Goal: Information Seeking & Learning: Learn about a topic

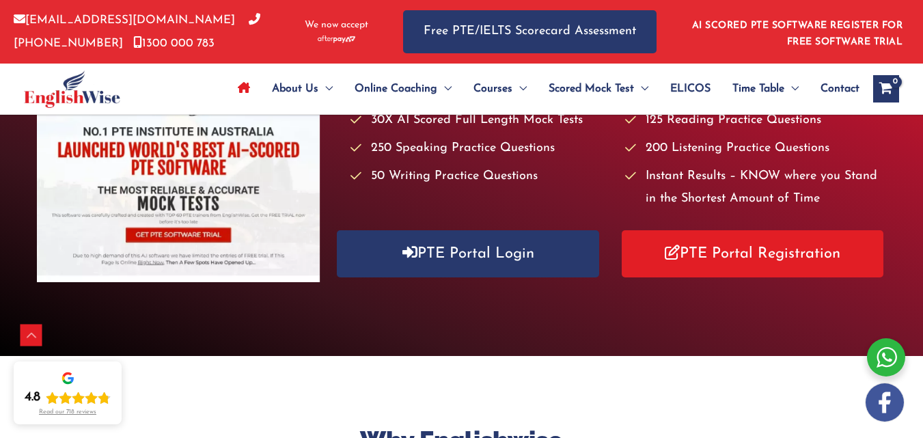
scroll to position [161, 0]
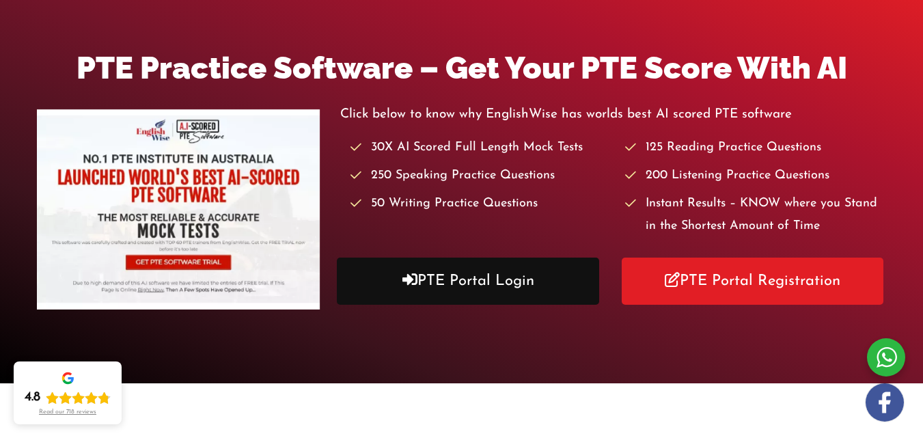
click at [460, 287] on link "PTE Portal Login" at bounding box center [468, 280] width 262 height 47
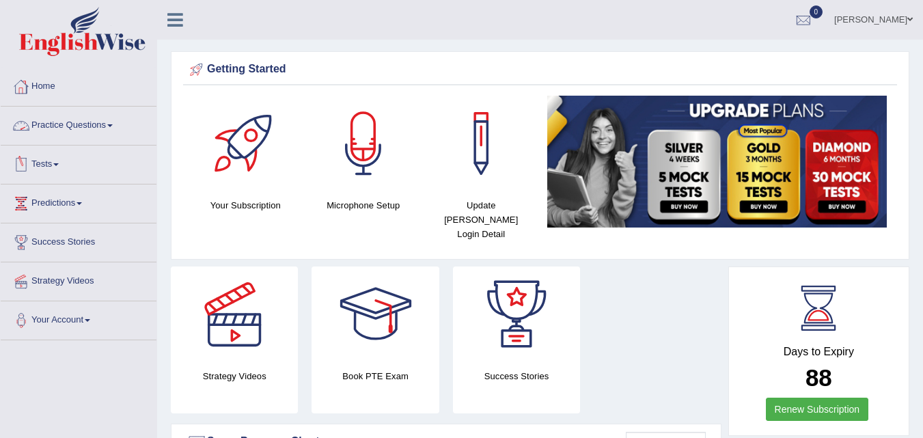
click at [91, 119] on link "Practice Questions" at bounding box center [79, 124] width 156 height 34
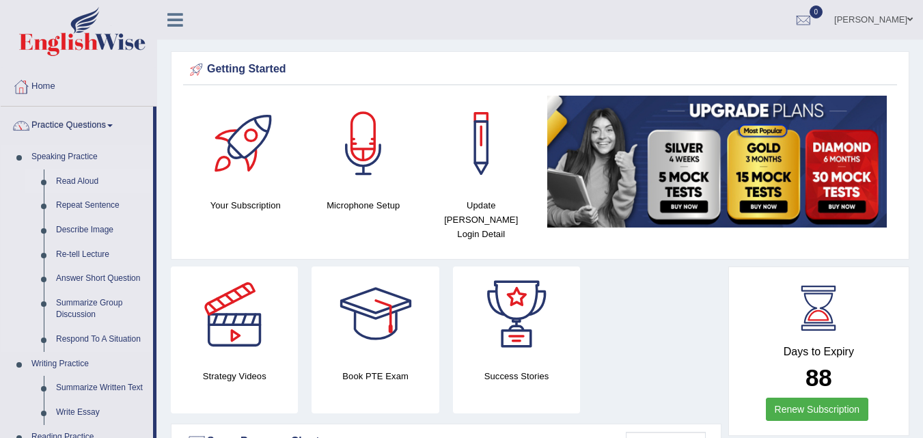
click at [68, 186] on link "Read Aloud" at bounding box center [101, 181] width 103 height 25
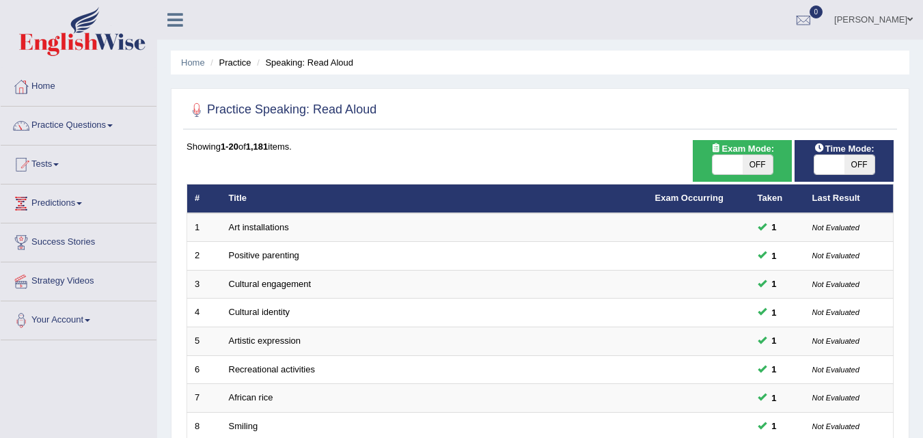
click at [761, 159] on span "OFF" at bounding box center [757, 164] width 30 height 19
checkbox input "true"
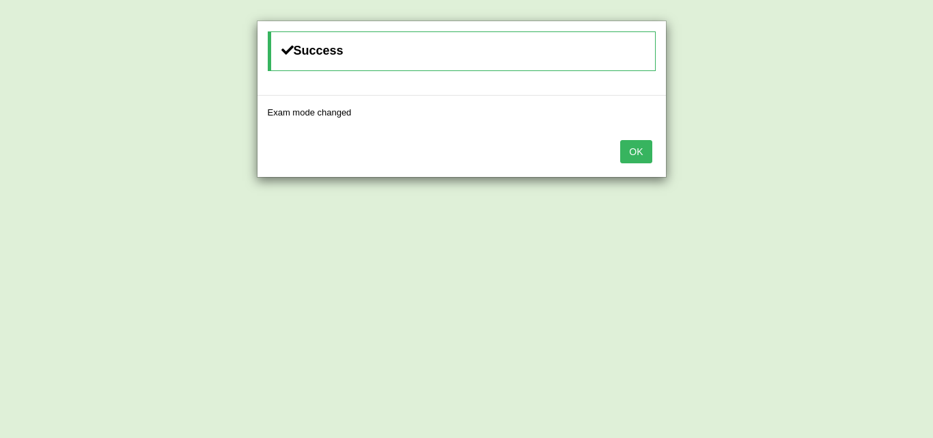
click at [673, 171] on div "Success Exam mode changed OK" at bounding box center [466, 219] width 933 height 438
click at [632, 145] on button "OK" at bounding box center [635, 151] width 31 height 23
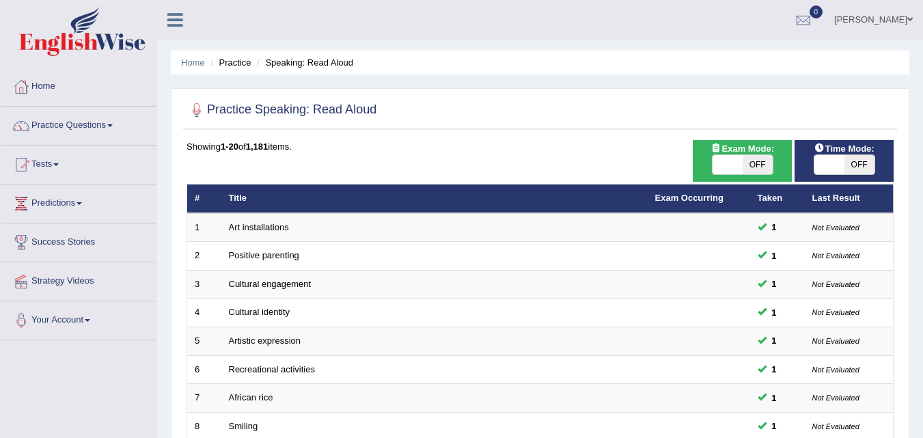
scroll to position [466, 0]
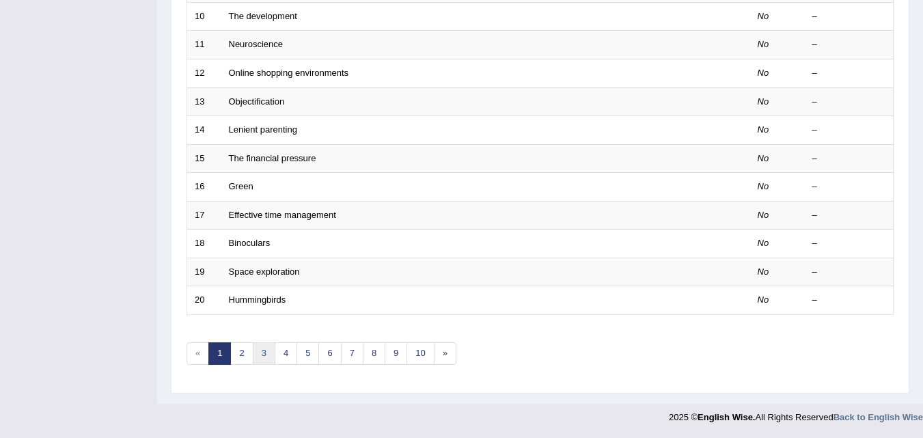
click at [264, 348] on link "3" at bounding box center [264, 353] width 23 height 23
click at [240, 352] on link "2" at bounding box center [241, 353] width 23 height 23
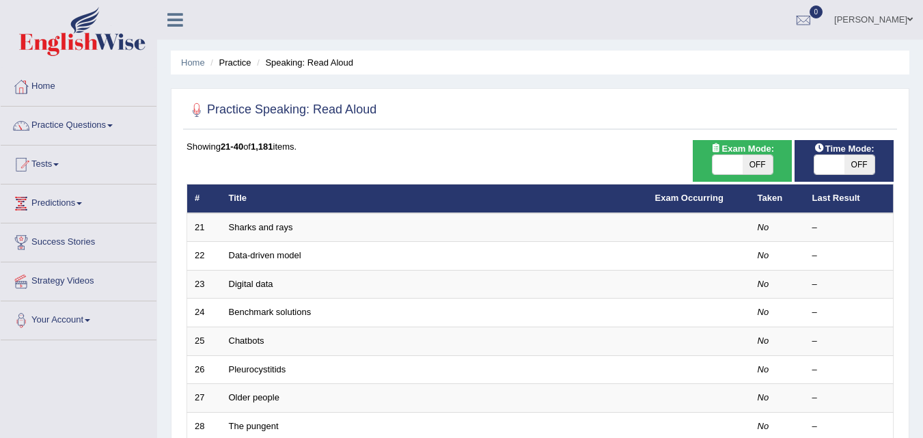
click at [761, 166] on span "OFF" at bounding box center [757, 164] width 30 height 19
checkbox input "true"
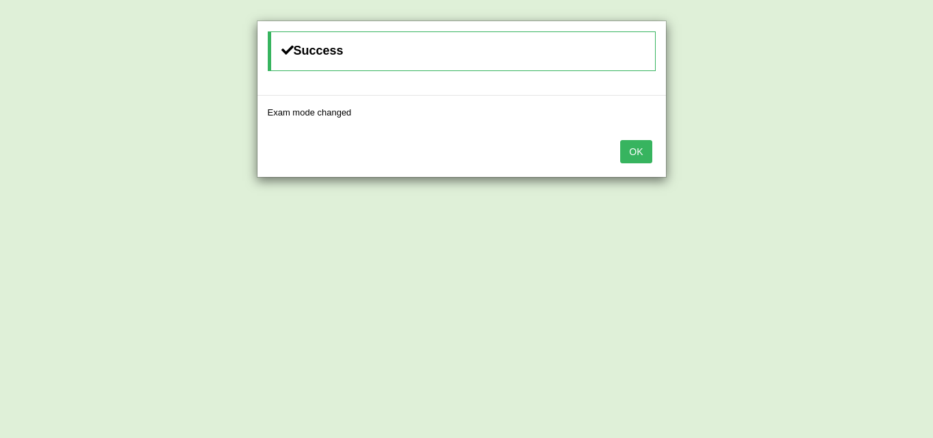
click at [637, 151] on button "OK" at bounding box center [635, 151] width 31 height 23
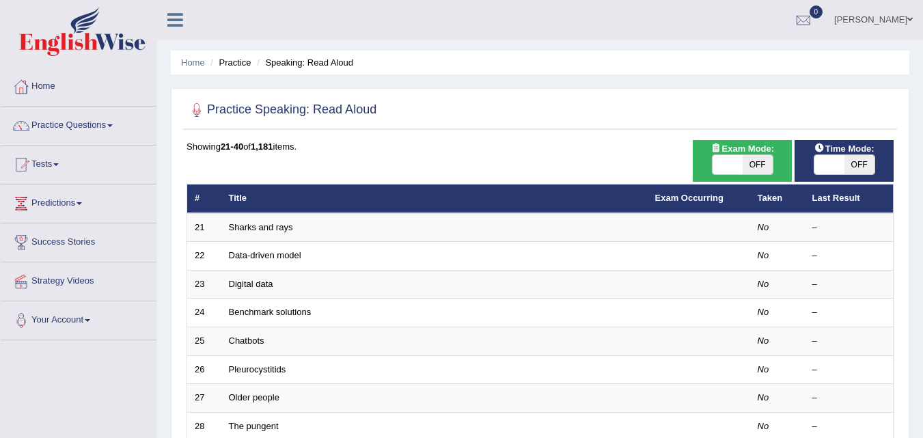
click at [746, 165] on span "OFF" at bounding box center [757, 164] width 30 height 19
checkbox input "true"
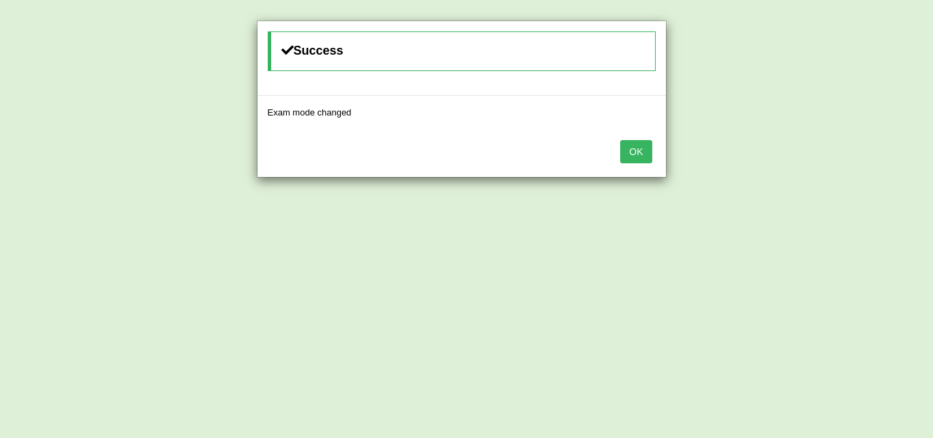
click at [637, 149] on button "OK" at bounding box center [635, 151] width 31 height 23
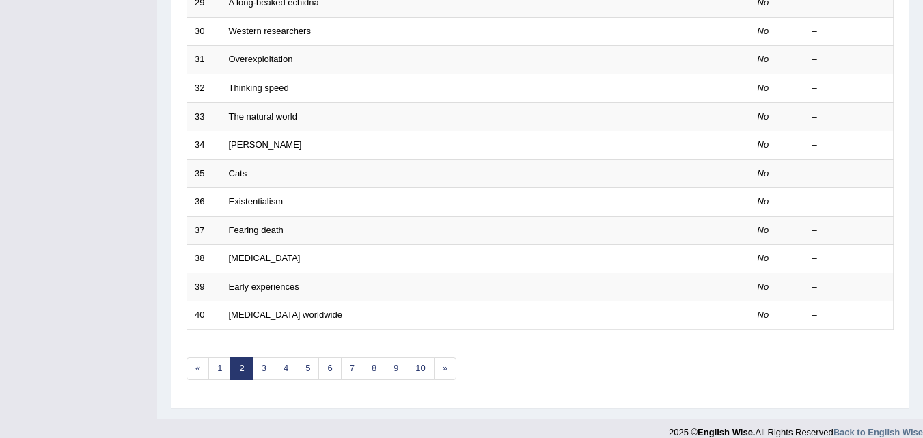
scroll to position [466, 0]
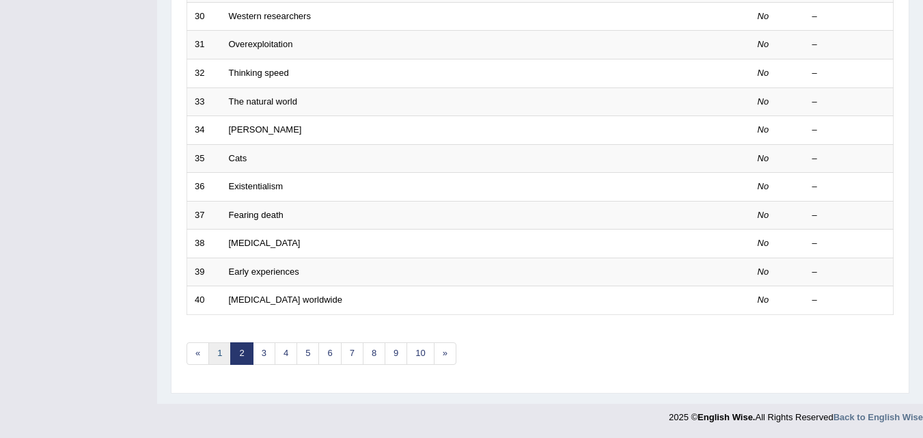
click at [217, 354] on link "1" at bounding box center [219, 353] width 23 height 23
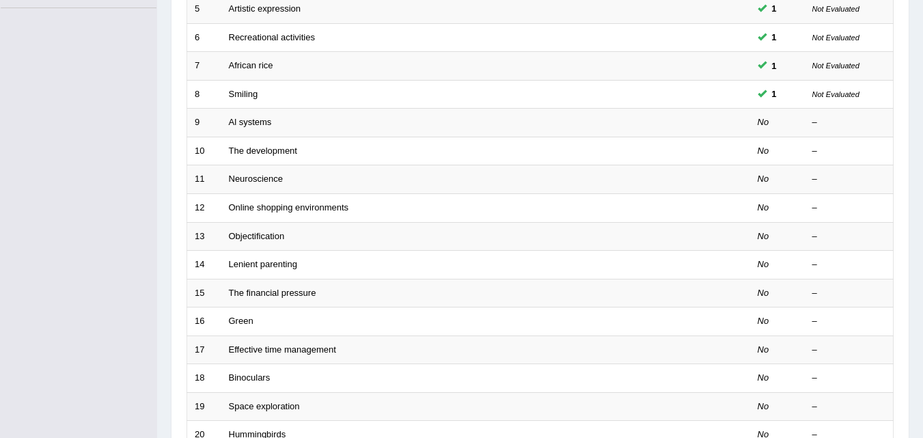
scroll to position [329, 0]
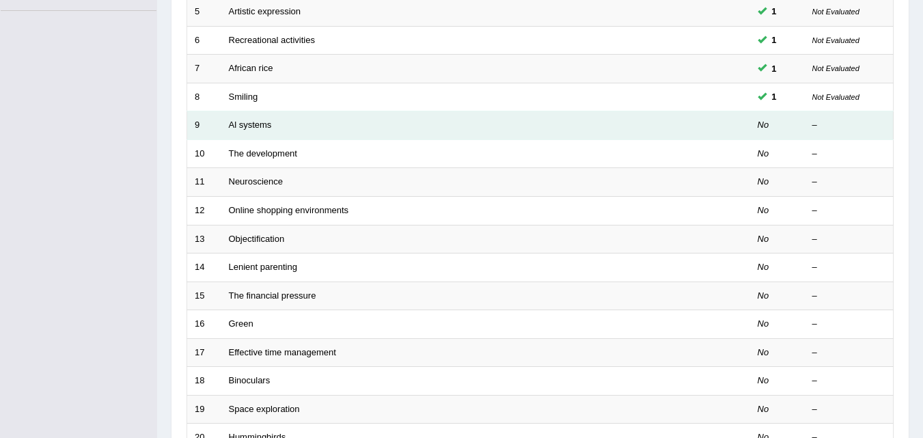
click at [238, 133] on td "Al systems" at bounding box center [434, 125] width 426 height 29
click at [243, 124] on link "Al systems" at bounding box center [250, 125] width 43 height 10
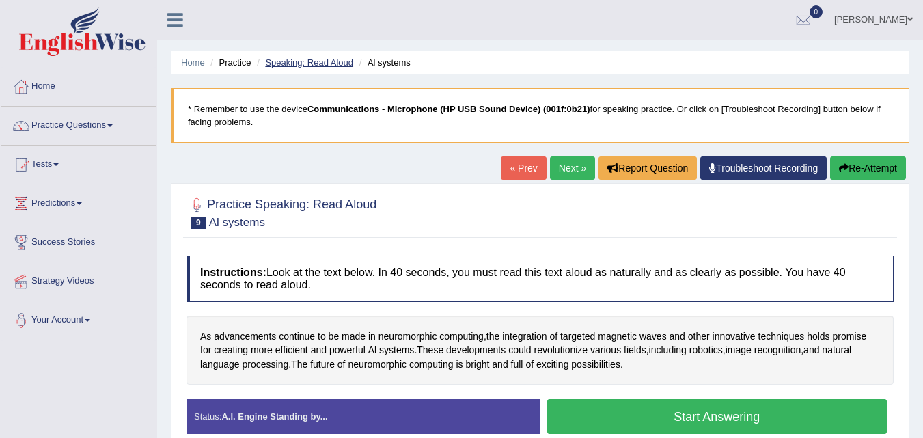
click at [316, 60] on link "Speaking: Read Aloud" at bounding box center [309, 62] width 88 height 10
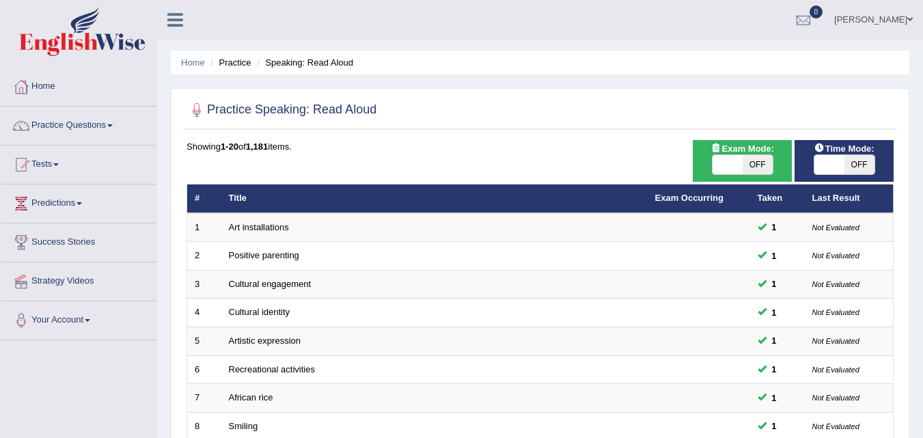
scroll to position [29, 0]
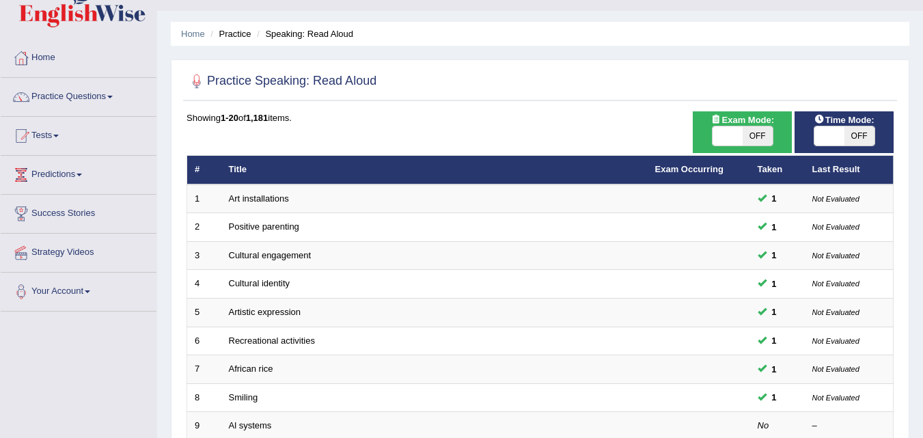
click at [856, 135] on span "OFF" at bounding box center [859, 135] width 30 height 19
checkbox input "true"
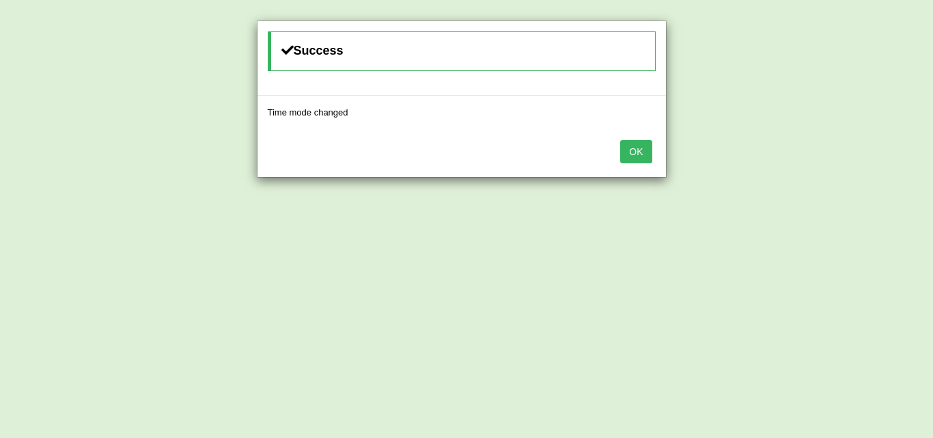
click at [640, 147] on button "OK" at bounding box center [635, 151] width 31 height 23
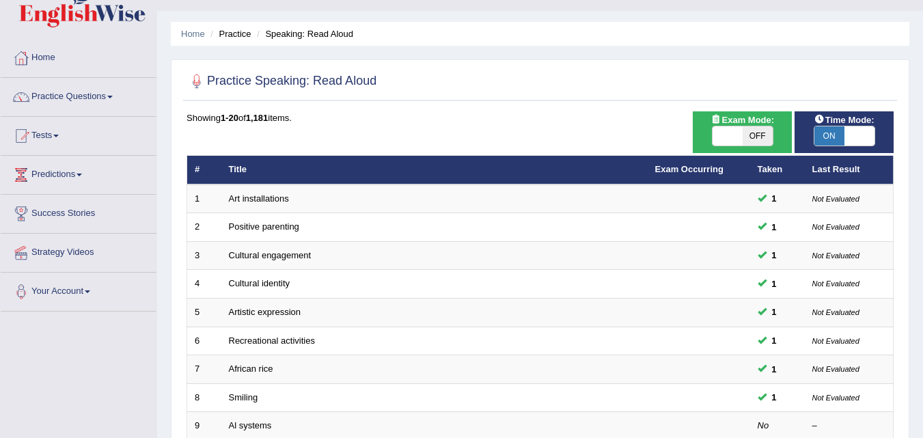
click at [753, 137] on span "OFF" at bounding box center [757, 135] width 30 height 19
checkbox input "true"
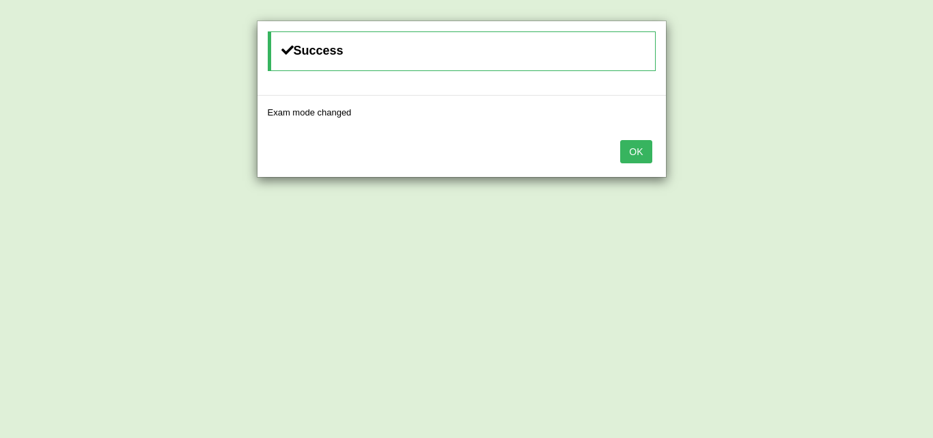
click at [627, 151] on button "OK" at bounding box center [635, 151] width 31 height 23
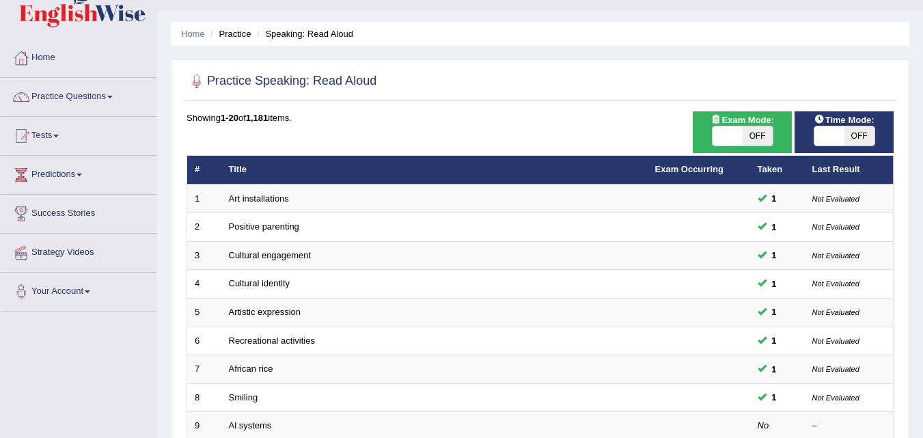
click at [766, 136] on span "OFF" at bounding box center [757, 135] width 30 height 19
checkbox input "true"
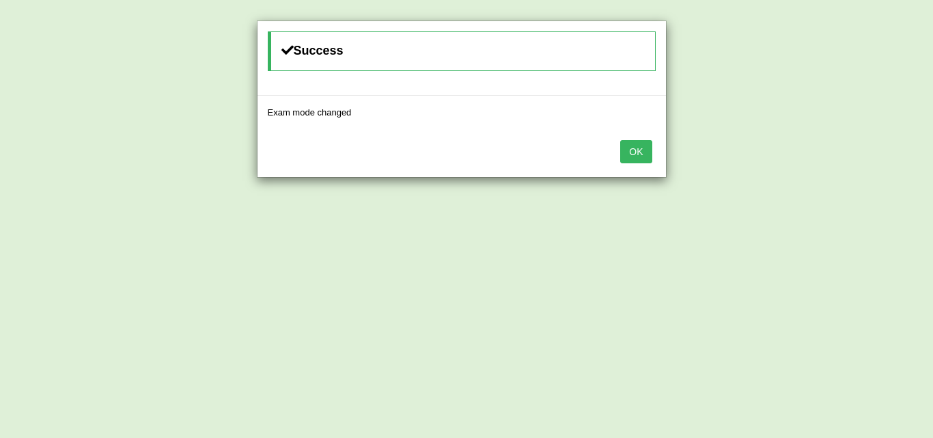
click at [650, 159] on button "OK" at bounding box center [635, 151] width 31 height 23
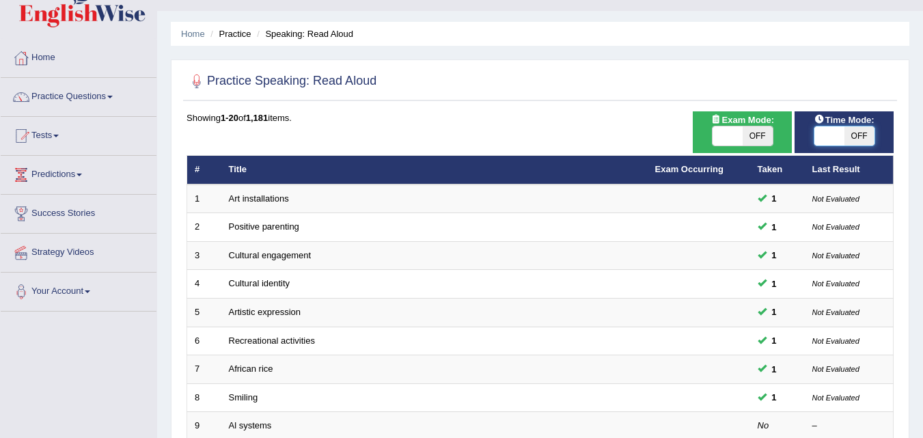
click at [824, 139] on span at bounding box center [829, 135] width 30 height 19
checkbox input "true"
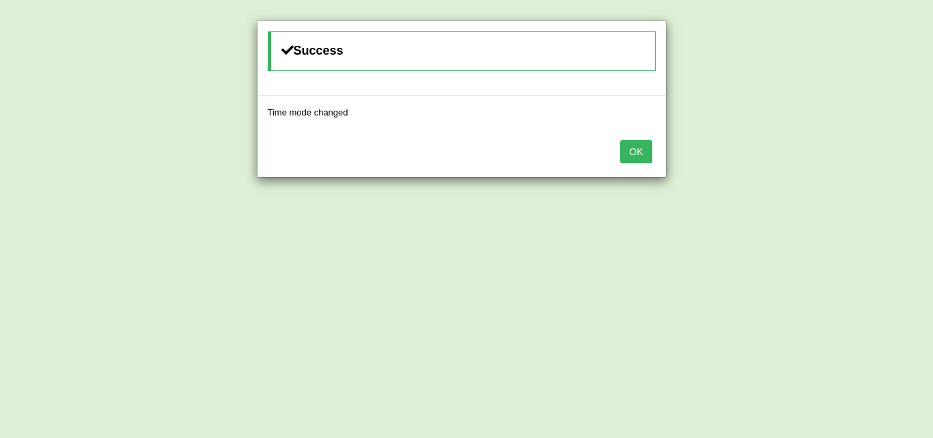
click at [638, 149] on button "OK" at bounding box center [635, 151] width 31 height 23
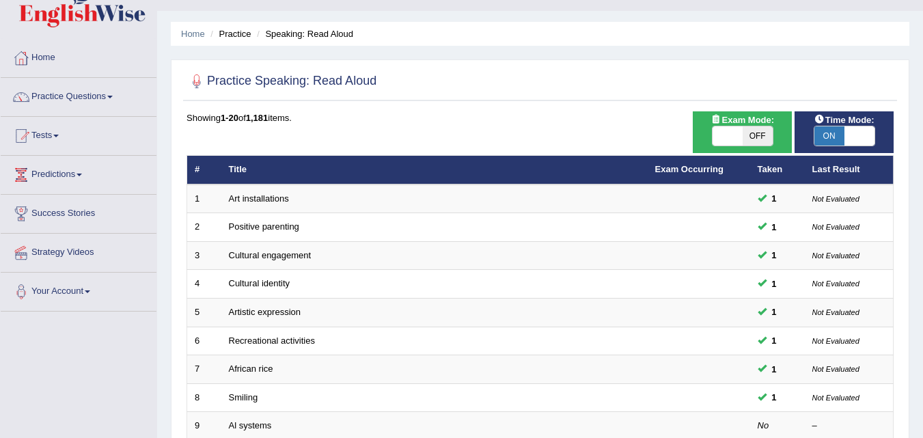
click at [754, 136] on span "OFF" at bounding box center [757, 135] width 30 height 19
checkbox input "true"
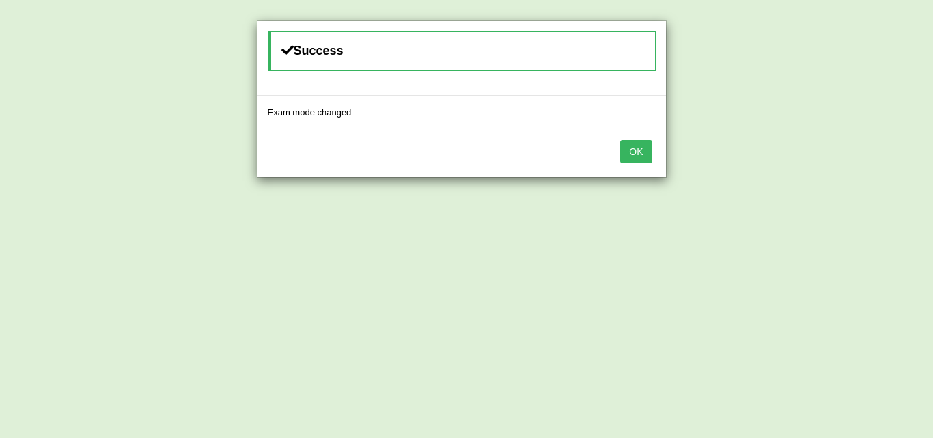
click at [629, 148] on button "OK" at bounding box center [635, 151] width 31 height 23
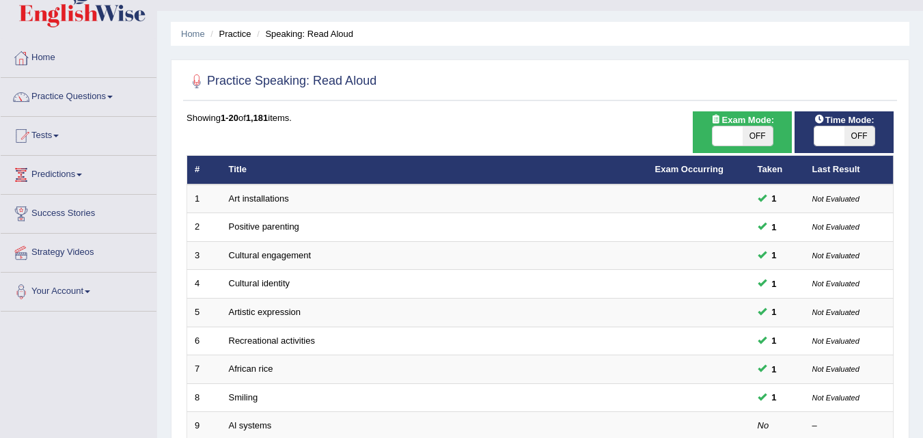
click at [761, 135] on span "OFF" at bounding box center [757, 135] width 30 height 19
checkbox input "true"
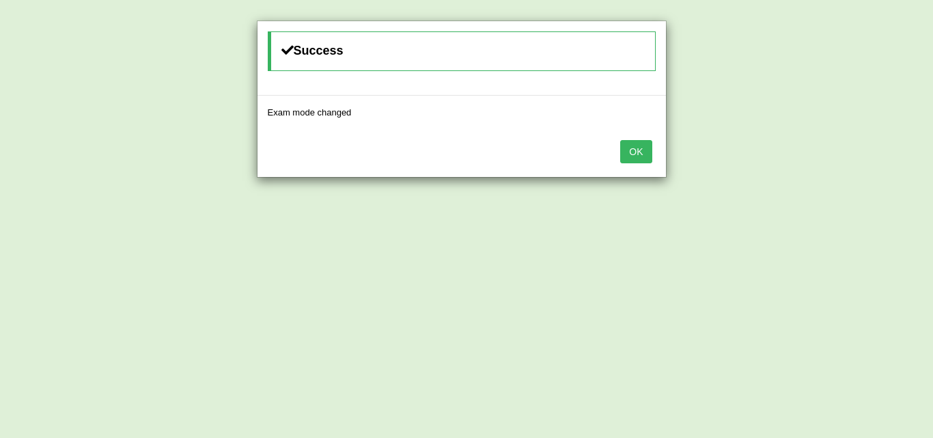
click at [635, 149] on button "OK" at bounding box center [635, 151] width 31 height 23
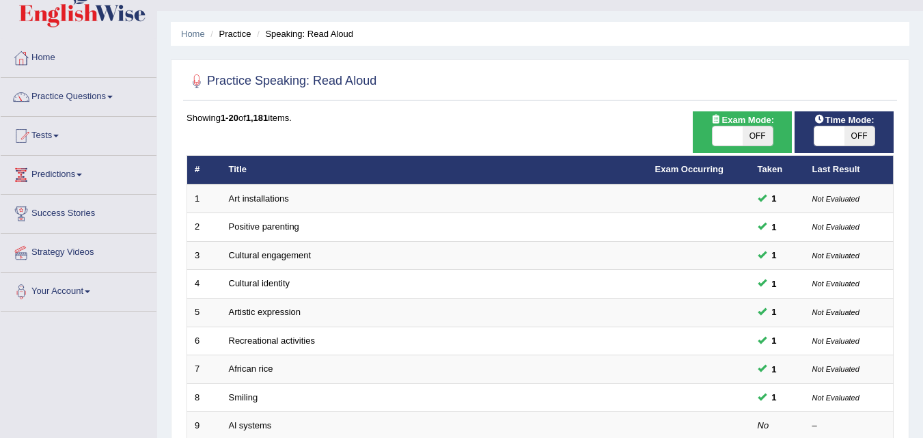
click at [856, 135] on span "OFF" at bounding box center [859, 135] width 30 height 19
checkbox input "true"
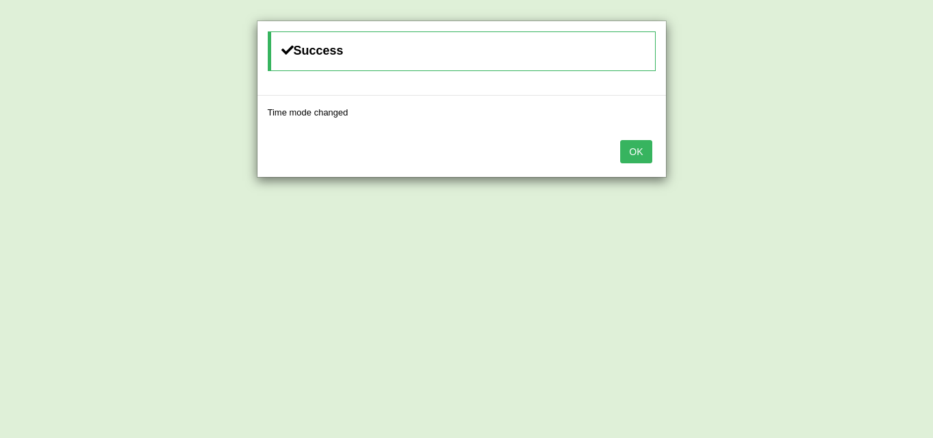
click at [630, 160] on button "OK" at bounding box center [635, 151] width 31 height 23
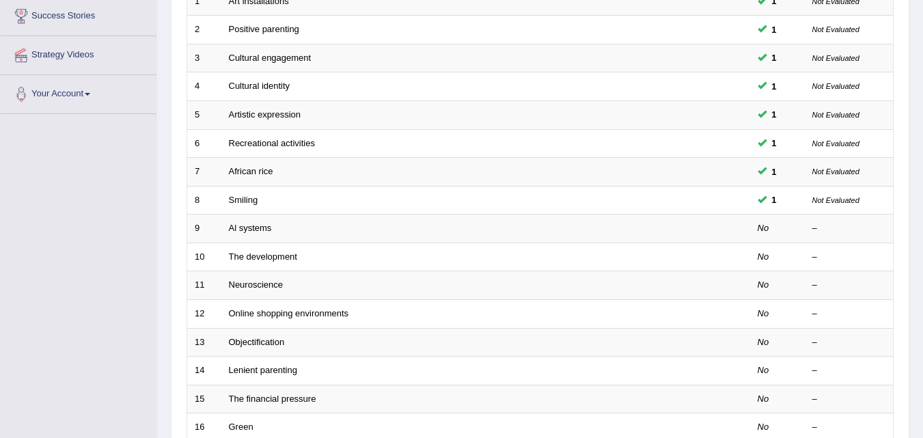
scroll to position [227, 0]
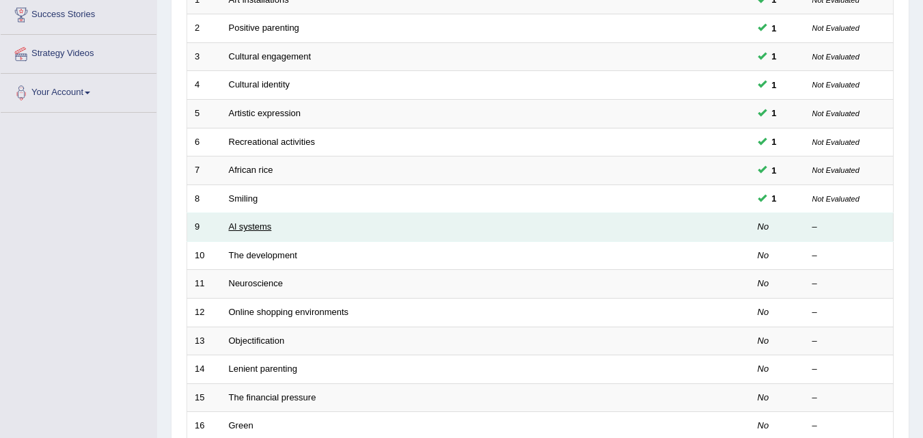
click at [260, 223] on link "Al systems" at bounding box center [250, 226] width 43 height 10
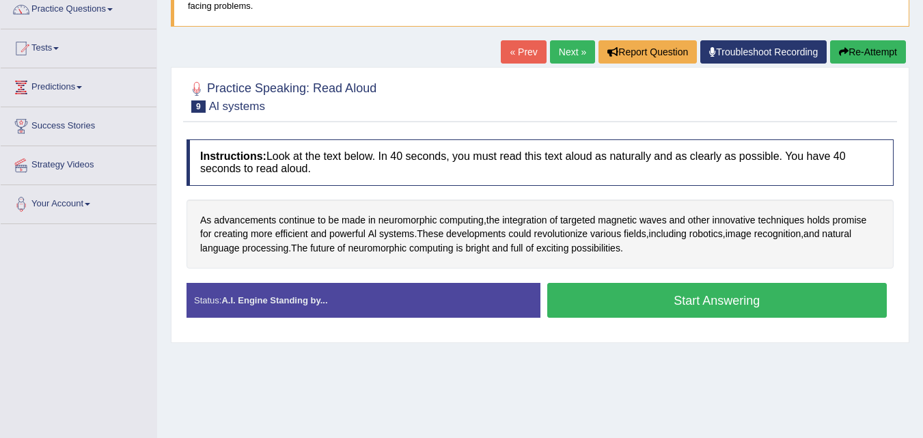
scroll to position [120, 0]
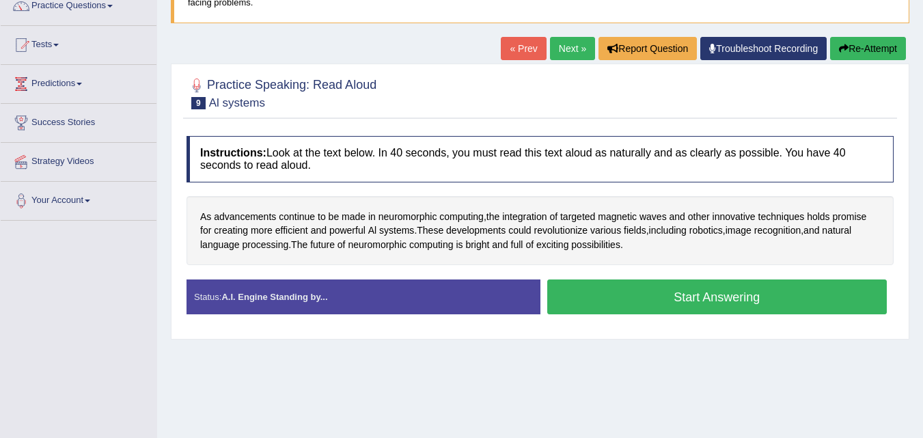
click at [675, 304] on button "Start Answering" at bounding box center [717, 296] width 340 height 35
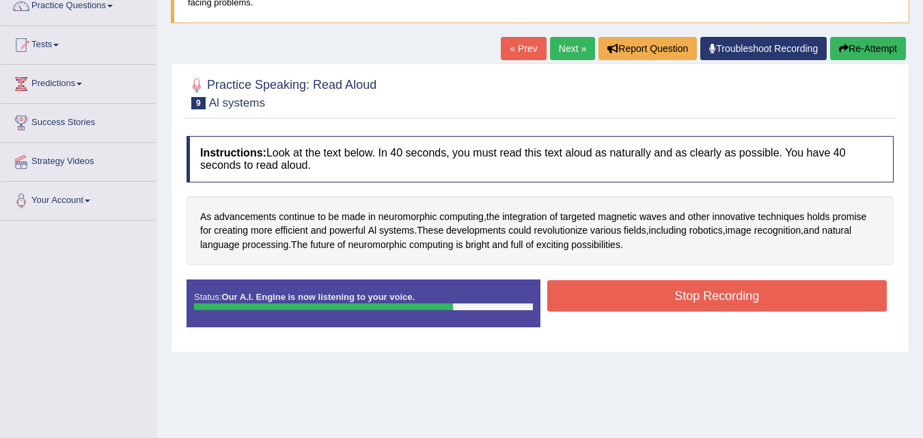
click at [675, 304] on button "Stop Recording" at bounding box center [717, 295] width 340 height 31
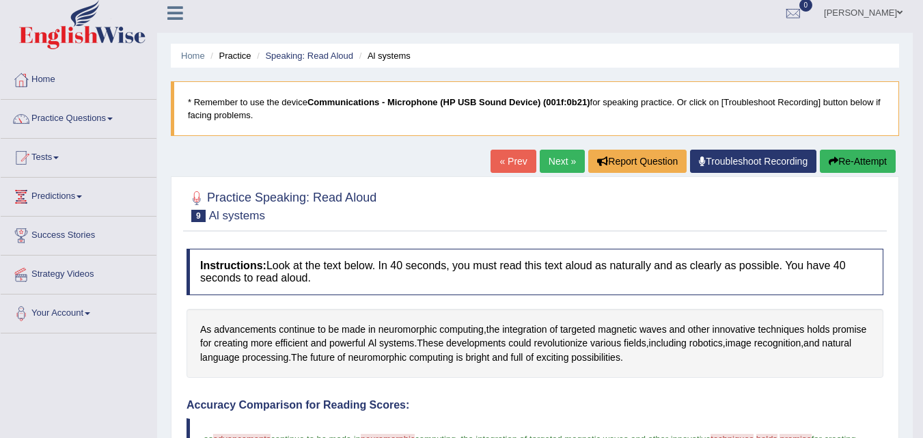
scroll to position [0, 0]
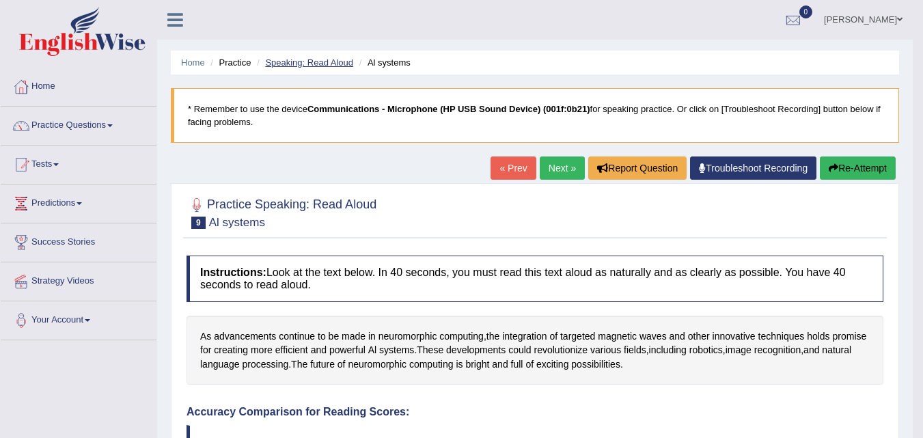
click at [316, 58] on link "Speaking: Read Aloud" at bounding box center [309, 62] width 88 height 10
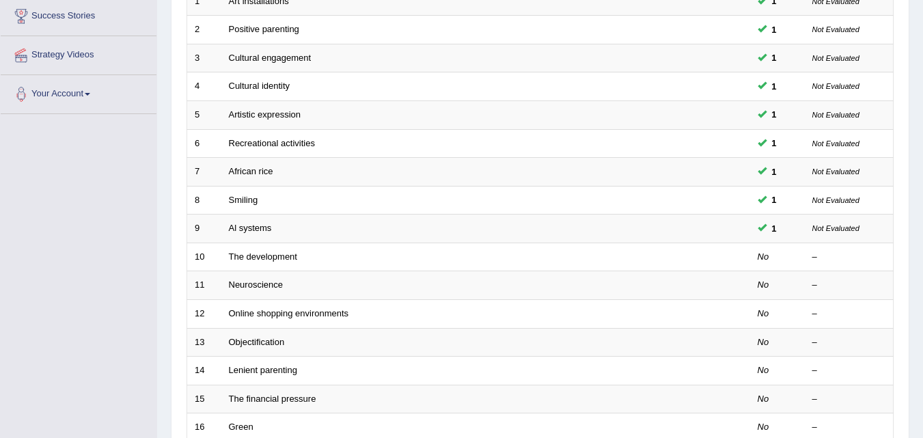
scroll to position [224, 0]
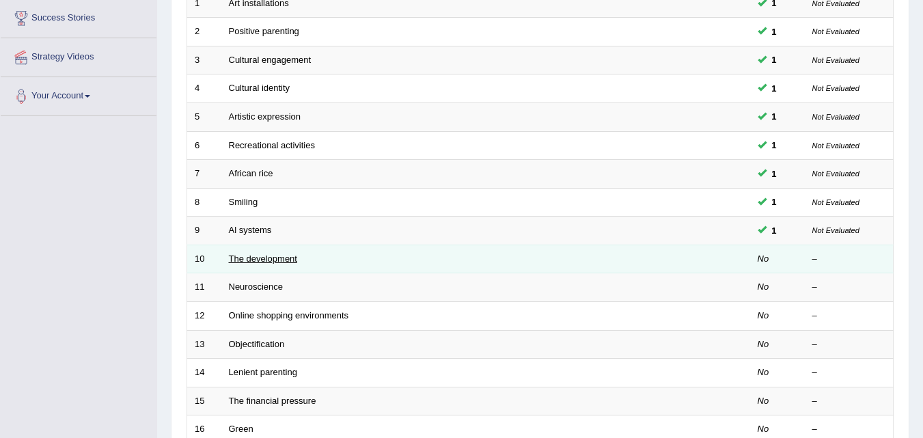
click at [251, 259] on link "The development" at bounding box center [263, 258] width 68 height 10
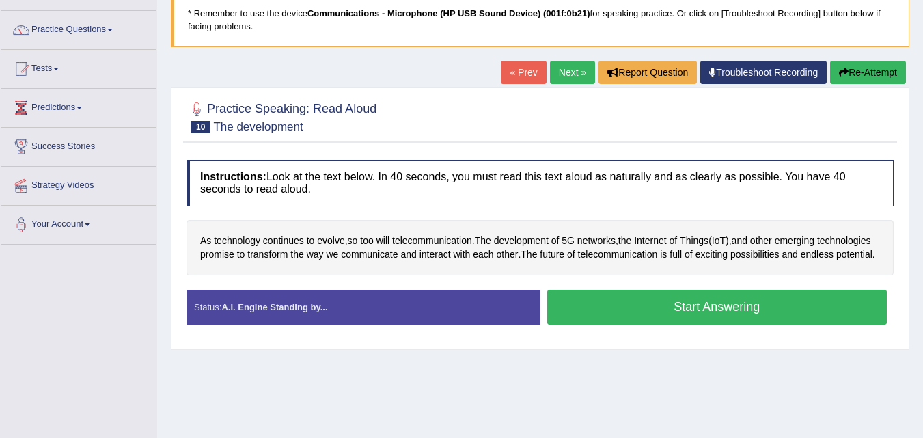
scroll to position [98, 0]
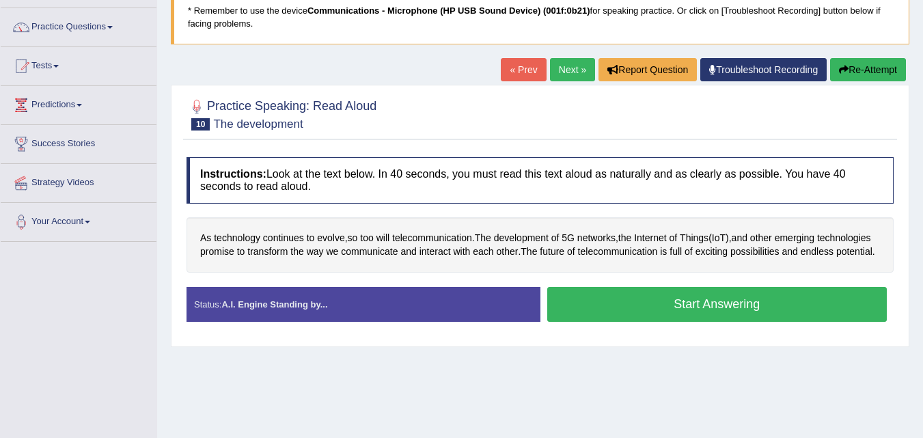
click at [710, 317] on button "Start Answering" at bounding box center [717, 304] width 340 height 35
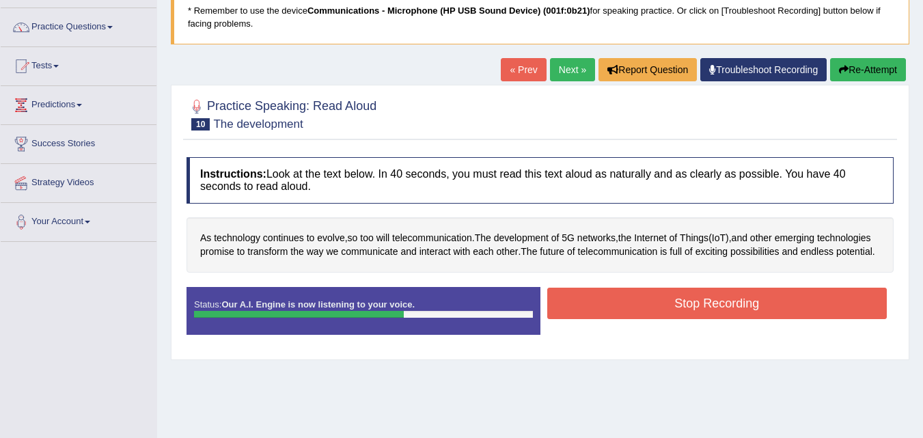
click at [710, 317] on button "Stop Recording" at bounding box center [717, 303] width 340 height 31
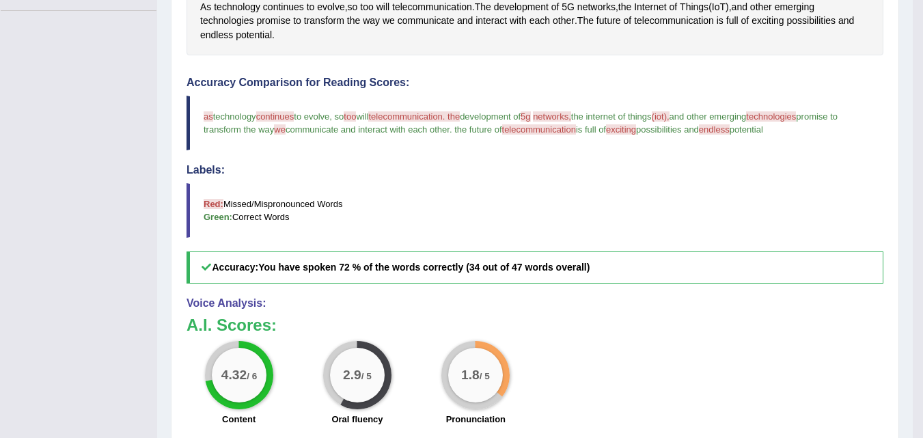
scroll to position [0, 0]
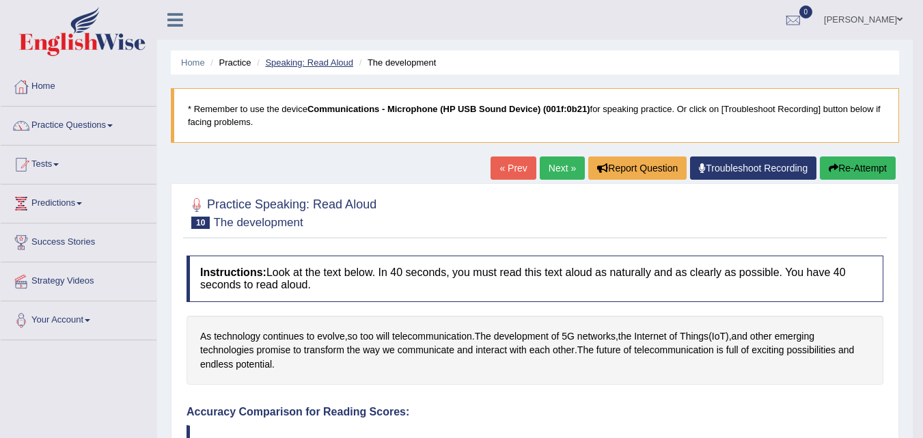
click at [336, 59] on link "Speaking: Read Aloud" at bounding box center [309, 62] width 88 height 10
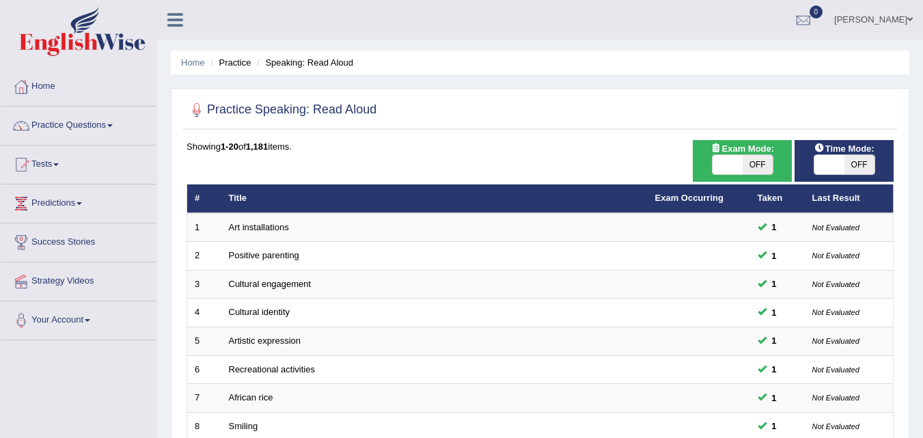
click at [453, 84] on div "Home Practice Speaking: Read Aloud Practice Speaking: Read Aloud Time Mode: ON …" at bounding box center [540, 435] width 766 height 870
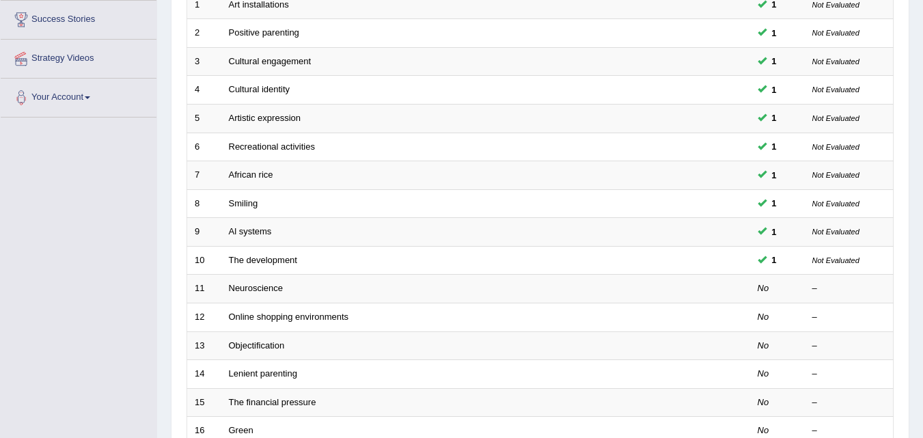
scroll to position [250, 0]
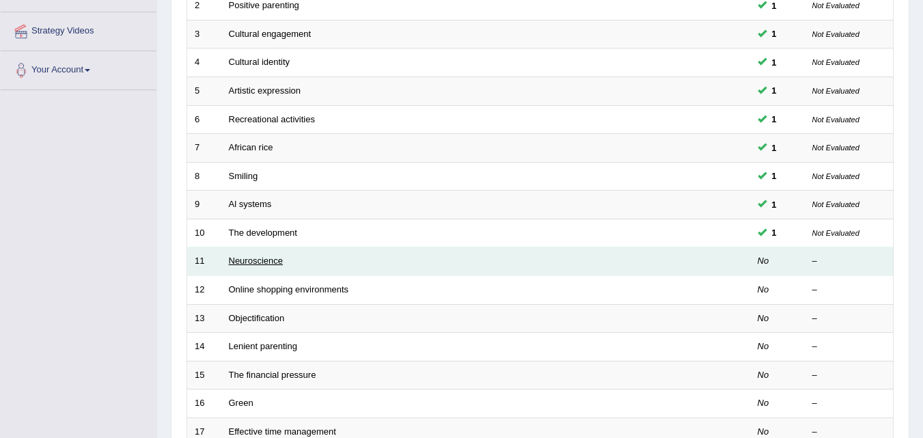
click at [275, 258] on link "Neuroscience" at bounding box center [256, 260] width 55 height 10
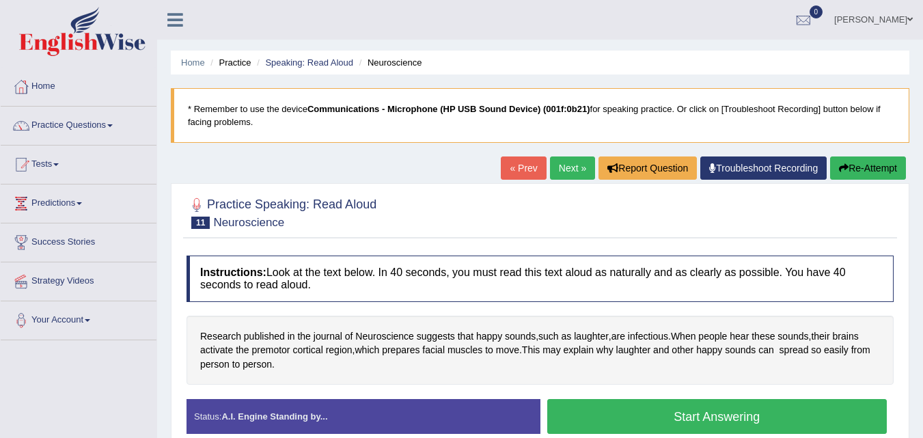
drag, startPoint x: 921, startPoint y: 127, endPoint x: 931, endPoint y: 180, distance: 53.5
click at [922, 180] on html "Toggle navigation Home Practice Questions Speaking Practice Read Aloud Repeat S…" at bounding box center [461, 219] width 923 height 438
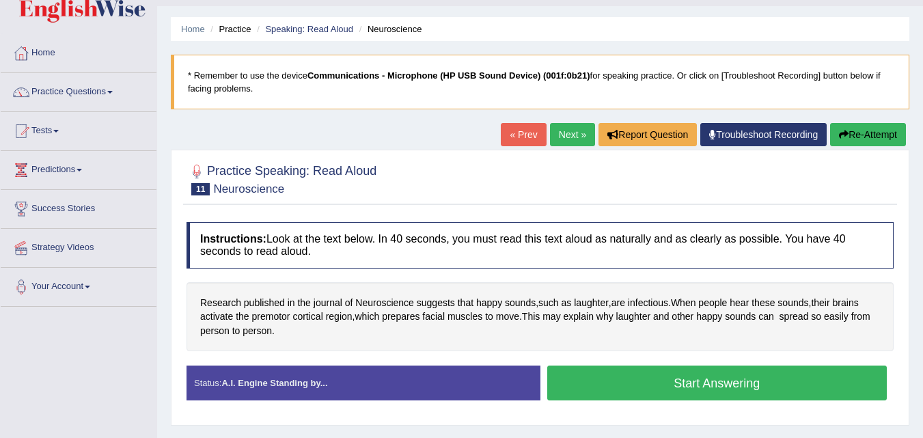
scroll to position [61, 0]
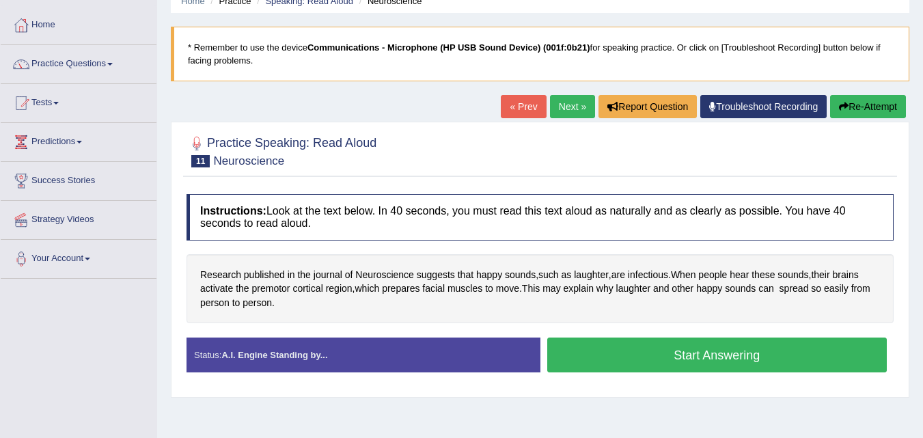
click at [753, 361] on button "Start Answering" at bounding box center [717, 354] width 340 height 35
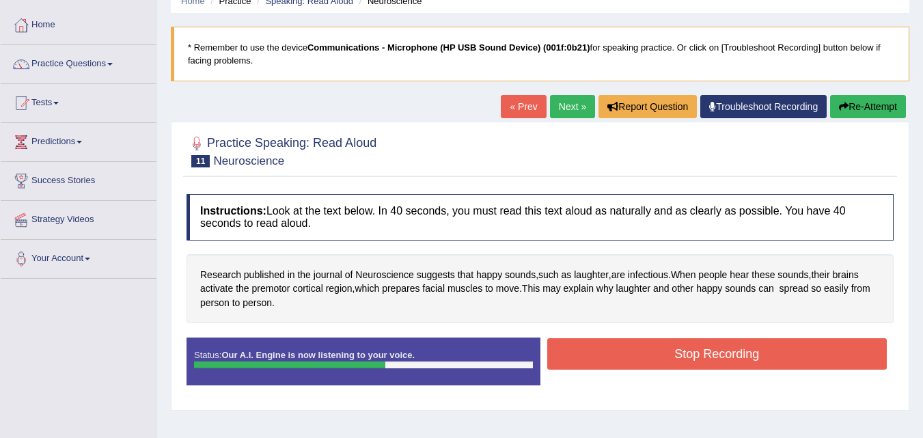
click at [753, 361] on button "Stop Recording" at bounding box center [717, 353] width 340 height 31
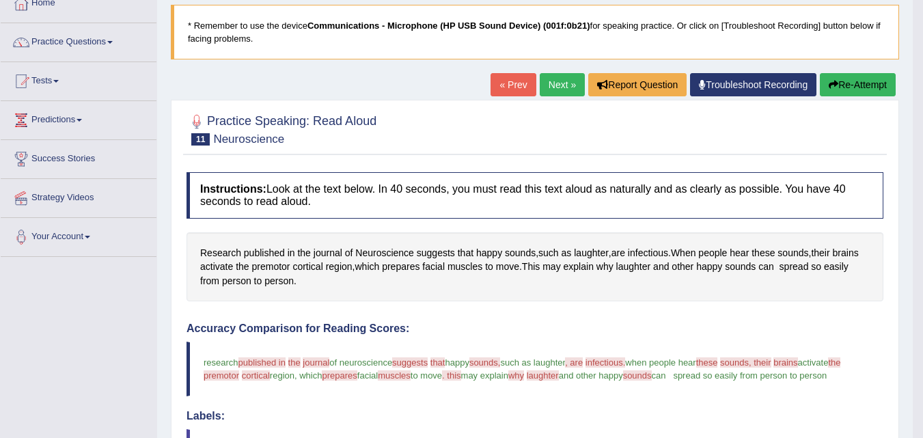
scroll to position [0, 0]
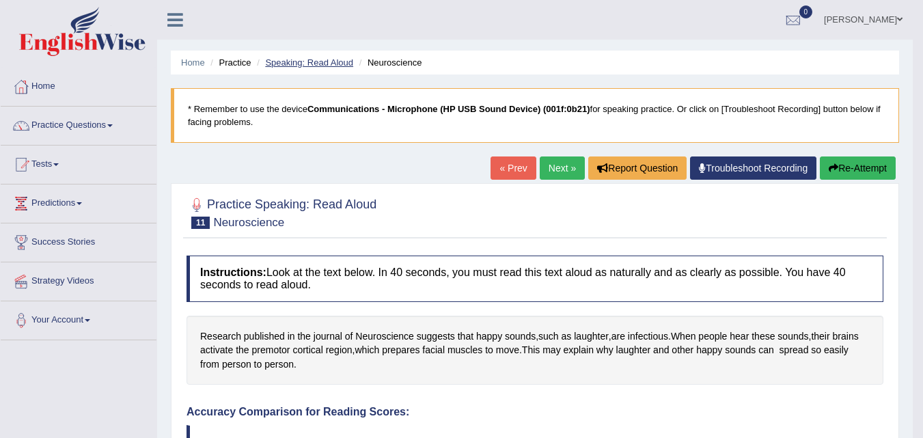
click at [324, 64] on link "Speaking: Read Aloud" at bounding box center [309, 62] width 88 height 10
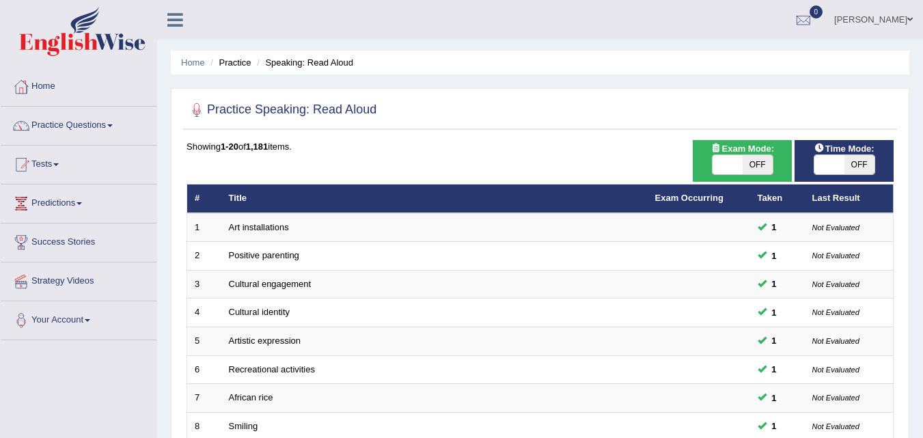
click at [922, 103] on html "Toggle navigation Home Practice Questions Speaking Practice Read Aloud Repeat S…" at bounding box center [461, 219] width 923 height 438
click at [758, 162] on span "OFF" at bounding box center [757, 164] width 30 height 19
checkbox input "true"
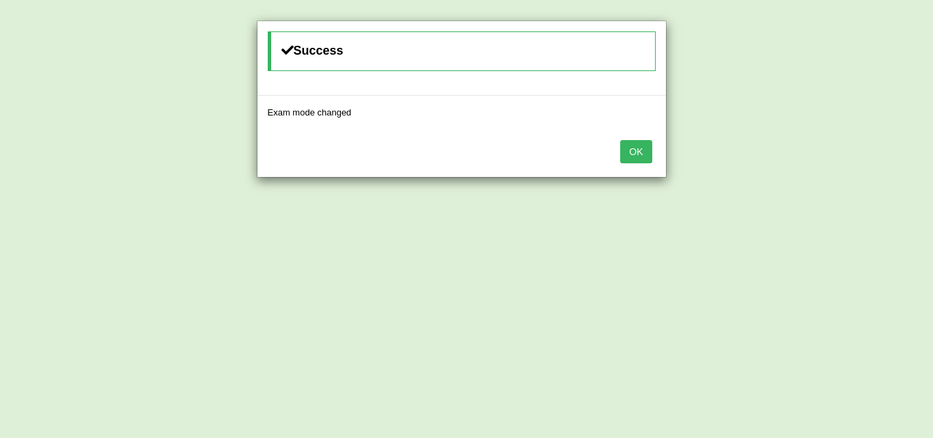
click at [646, 148] on button "OK" at bounding box center [635, 151] width 31 height 23
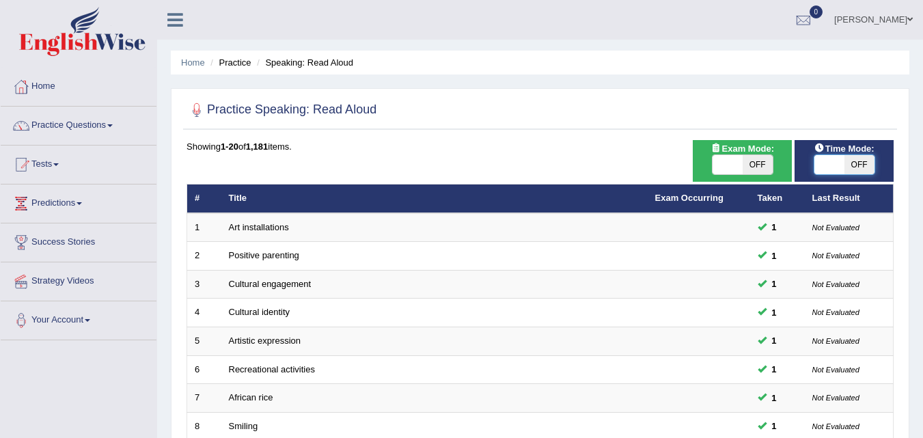
click at [837, 173] on span at bounding box center [829, 164] width 30 height 19
checkbox input "true"
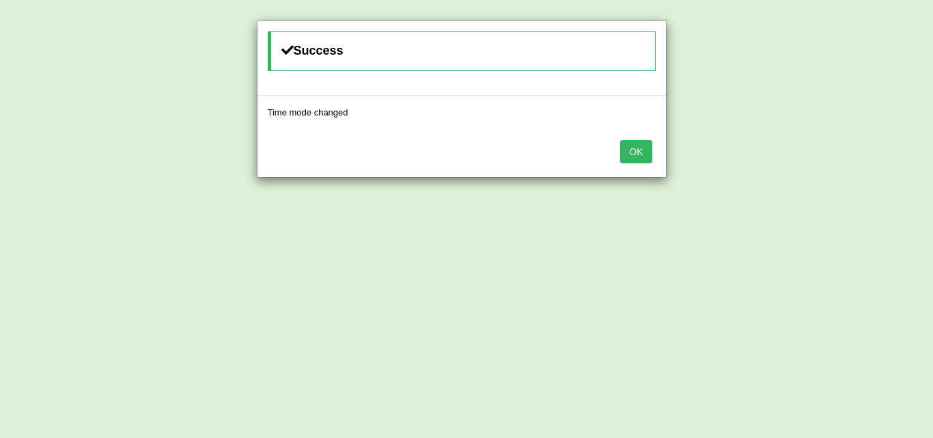
click at [641, 160] on button "OK" at bounding box center [635, 151] width 31 height 23
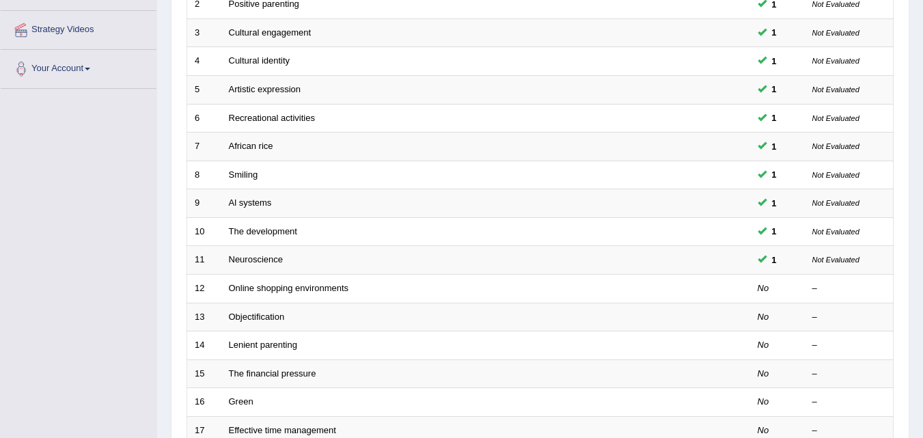
scroll to position [254, 0]
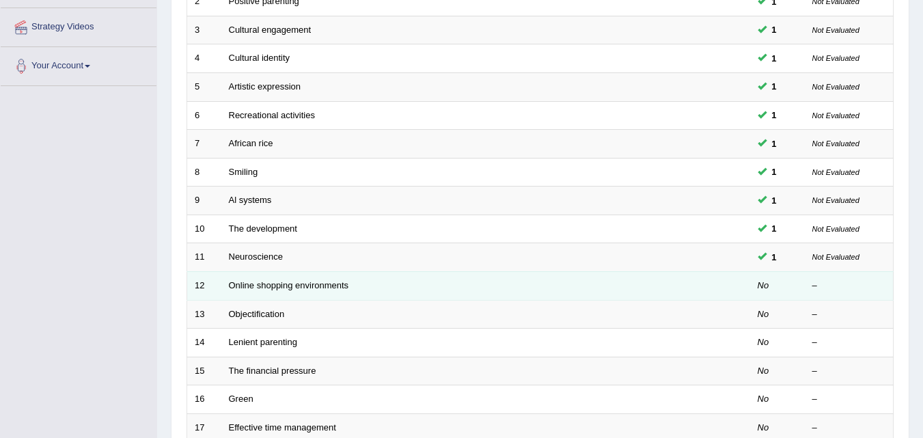
click at [278, 290] on td "Online shopping environments" at bounding box center [434, 285] width 426 height 29
click at [288, 288] on link "Online shopping environments" at bounding box center [289, 285] width 120 height 10
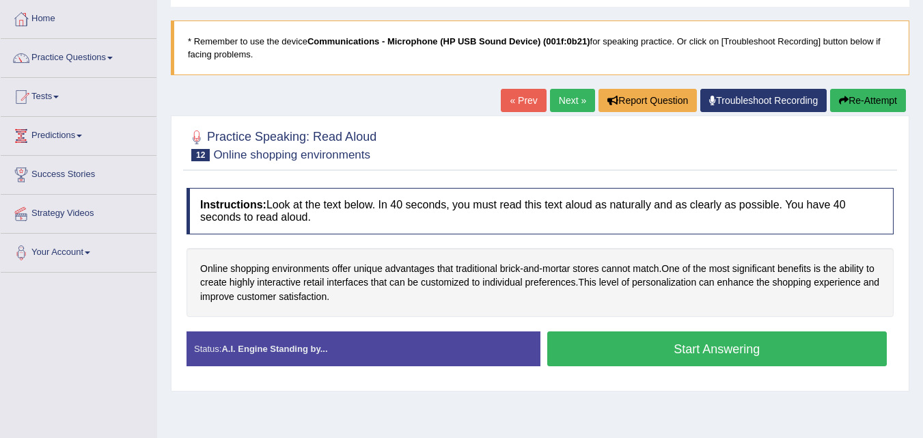
scroll to position [82, 0]
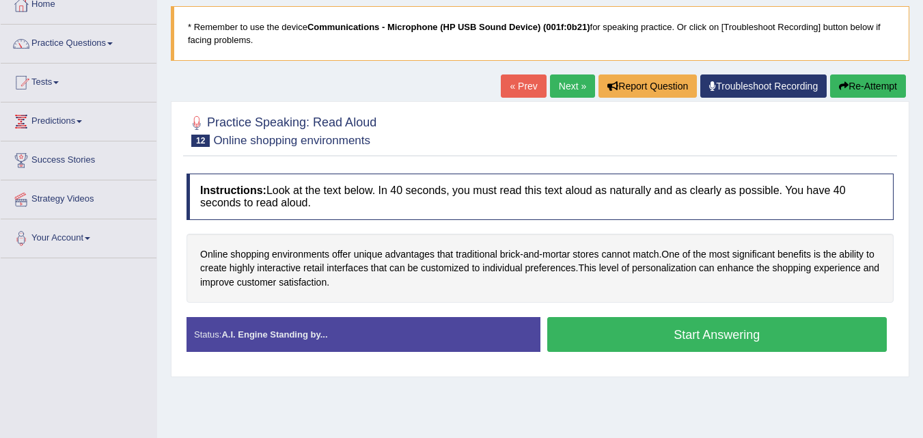
click at [731, 326] on button "Start Answering" at bounding box center [717, 334] width 340 height 35
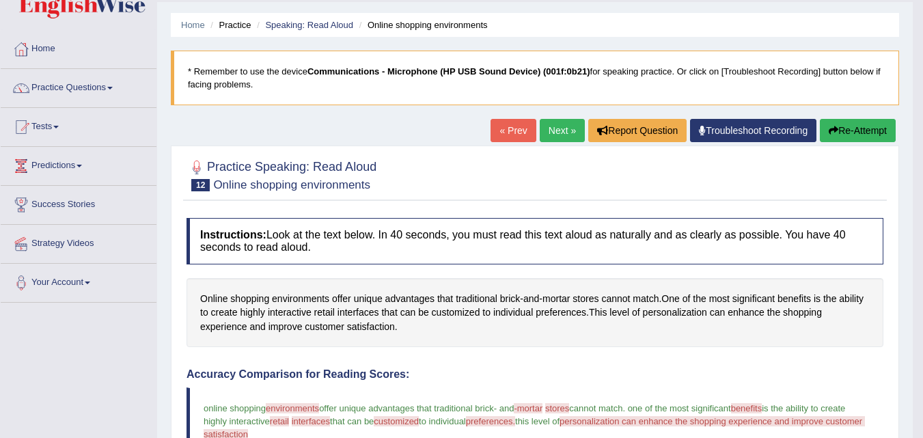
scroll to position [25, 0]
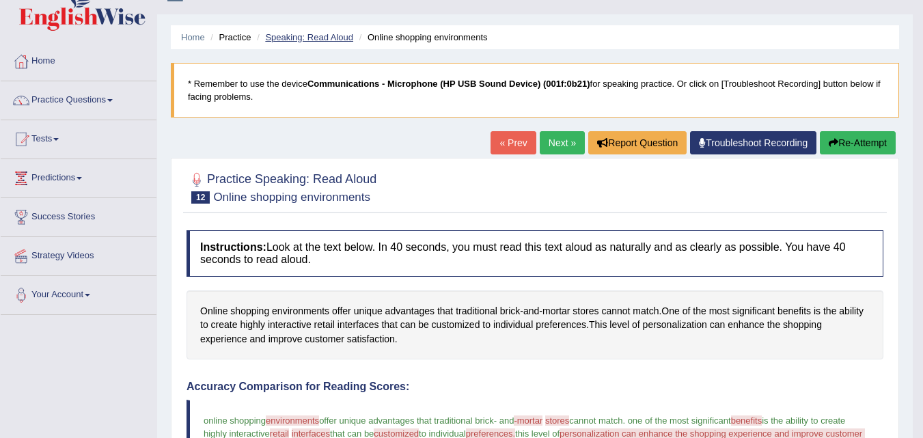
click at [329, 35] on link "Speaking: Read Aloud" at bounding box center [309, 37] width 88 height 10
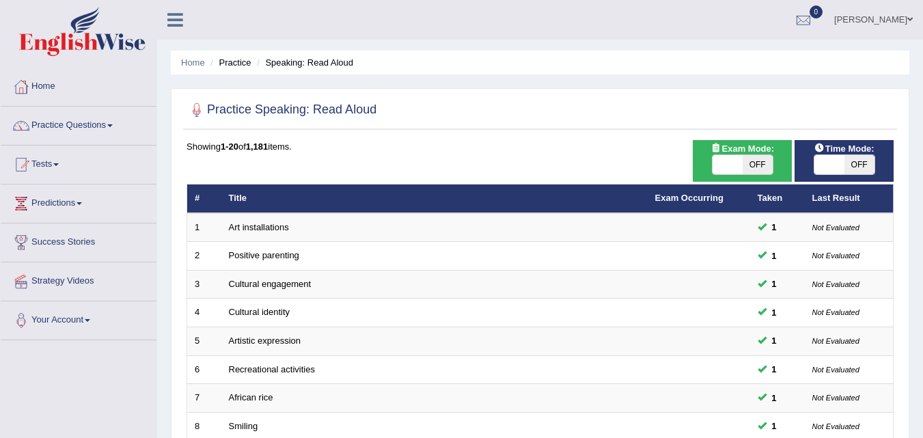
click at [757, 165] on span "OFF" at bounding box center [757, 164] width 30 height 19
checkbox input "true"
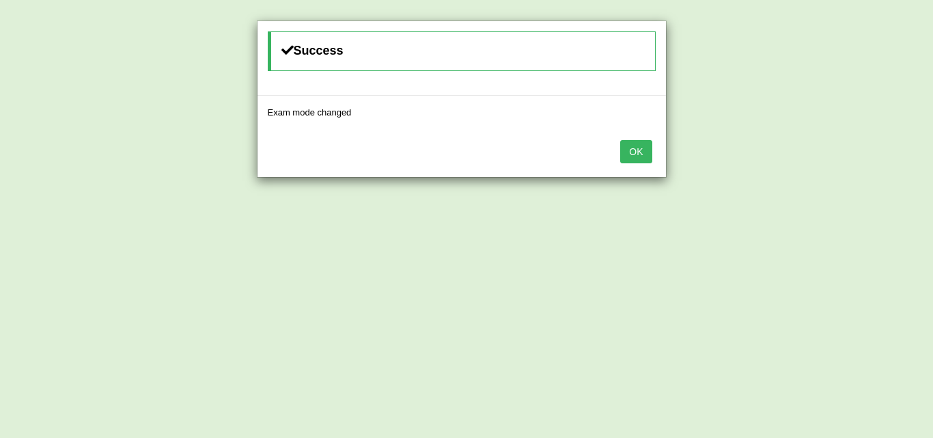
click at [643, 153] on button "OK" at bounding box center [635, 151] width 31 height 23
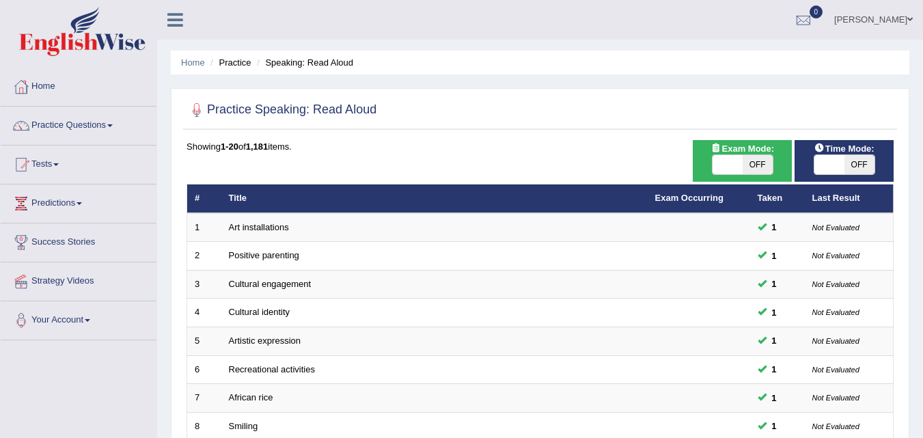
drag, startPoint x: 850, startPoint y: 180, endPoint x: 852, endPoint y: 159, distance: 20.6
click at [852, 159] on div "Time Mode: ON OFF" at bounding box center [843, 161] width 99 height 42
click at [852, 159] on span "OFF" at bounding box center [859, 164] width 30 height 19
checkbox input "true"
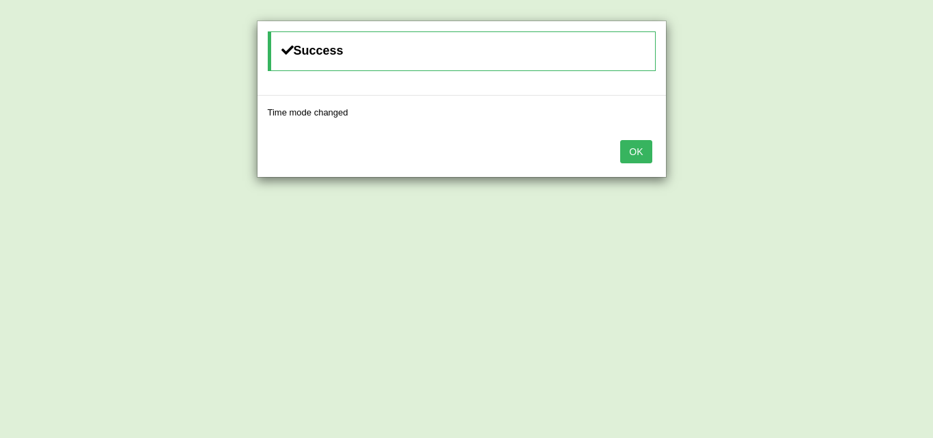
click at [637, 143] on button "OK" at bounding box center [635, 151] width 31 height 23
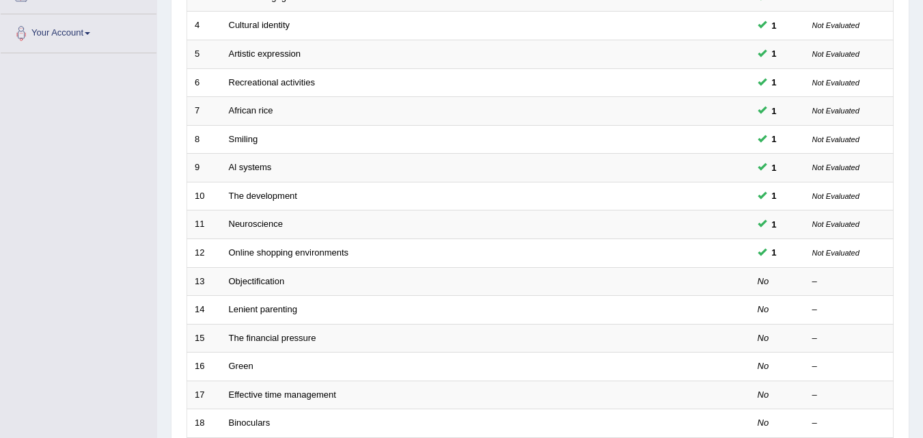
scroll to position [363, 0]
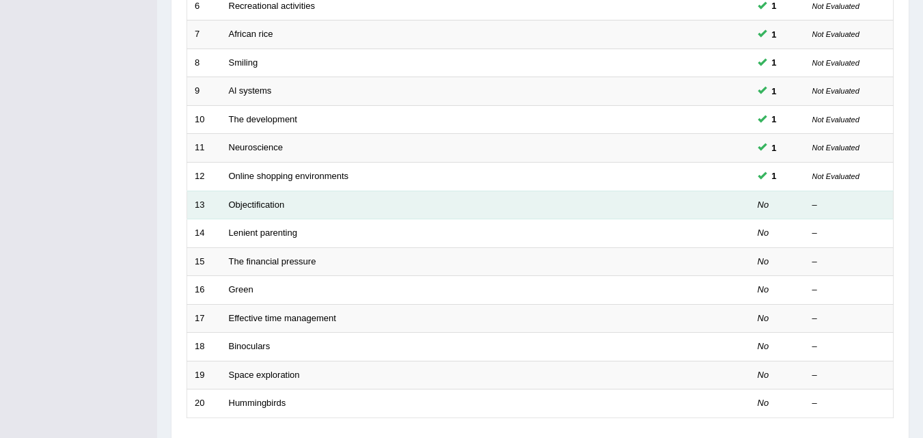
click at [274, 194] on td "Objectification" at bounding box center [434, 205] width 426 height 29
click at [264, 208] on link "Objectification" at bounding box center [257, 204] width 56 height 10
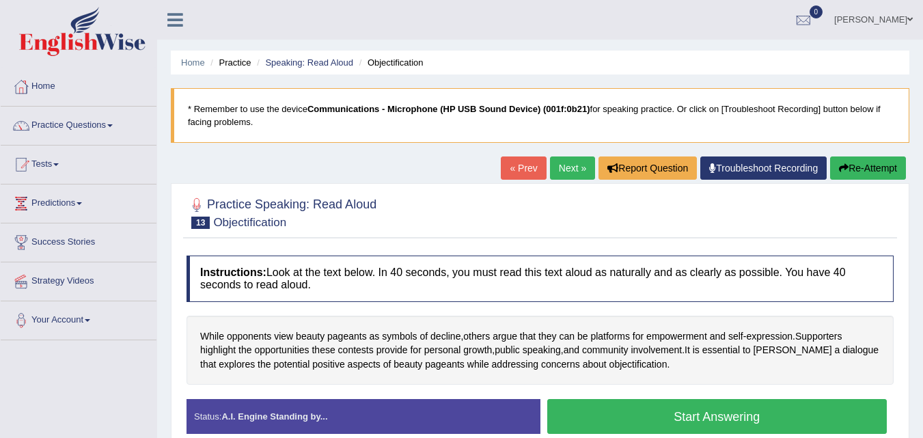
click at [630, 419] on button "Start Answering" at bounding box center [717, 416] width 340 height 35
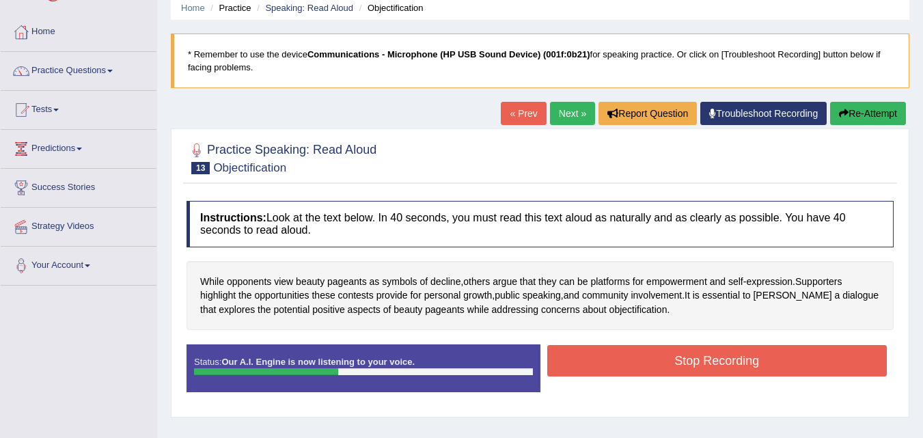
scroll to position [61, 0]
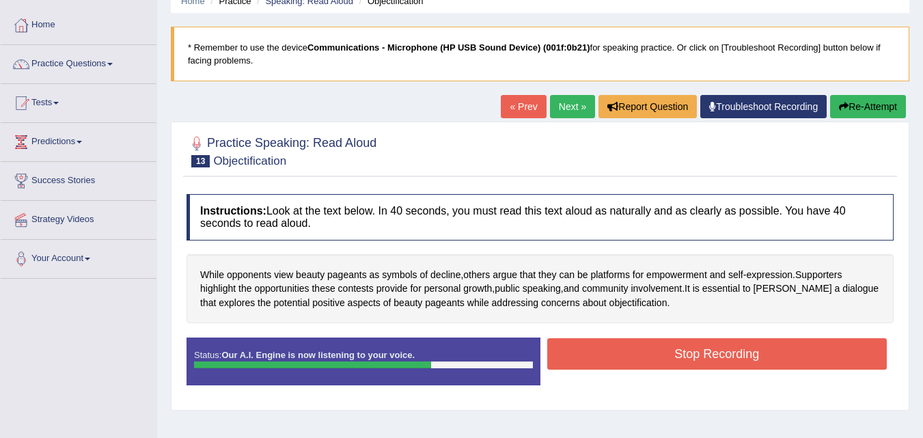
click at [671, 365] on button "Stop Recording" at bounding box center [717, 353] width 340 height 31
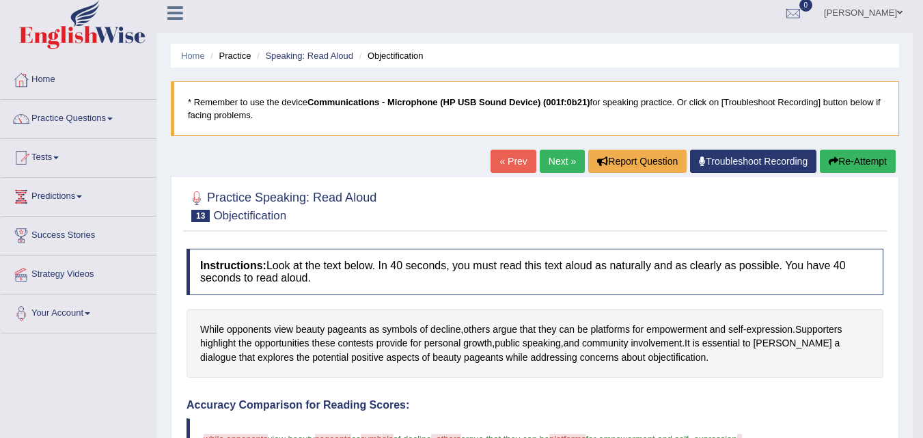
scroll to position [0, 0]
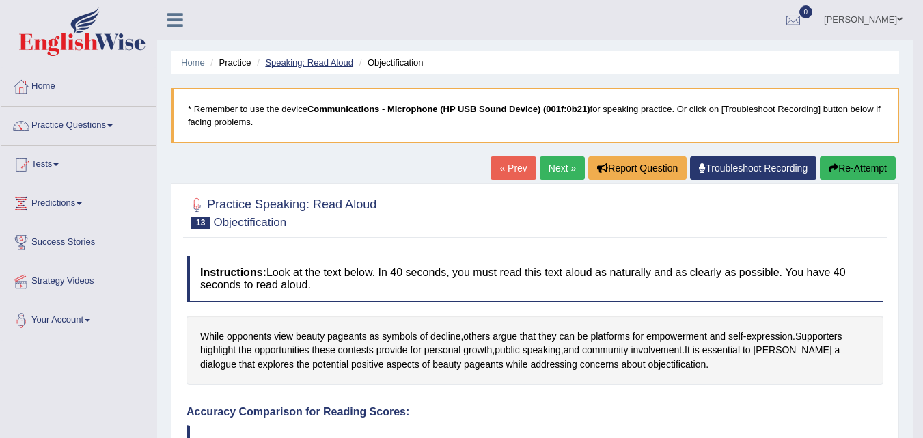
click at [326, 67] on link "Speaking: Read Aloud" at bounding box center [309, 62] width 88 height 10
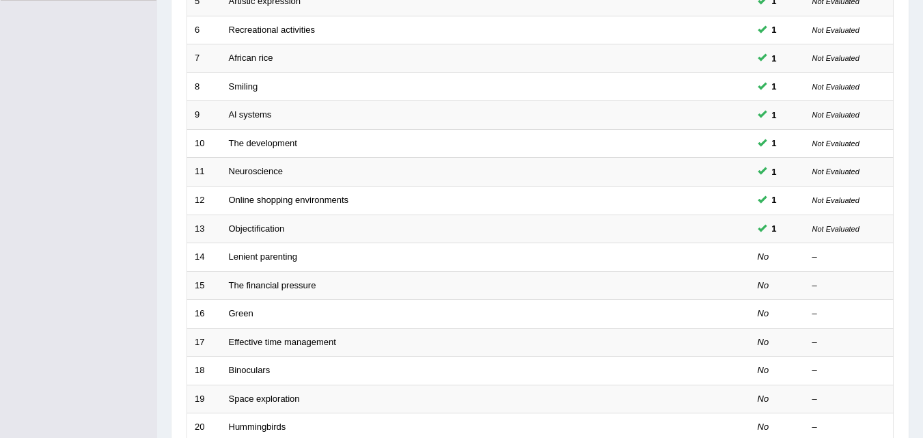
scroll to position [356, 0]
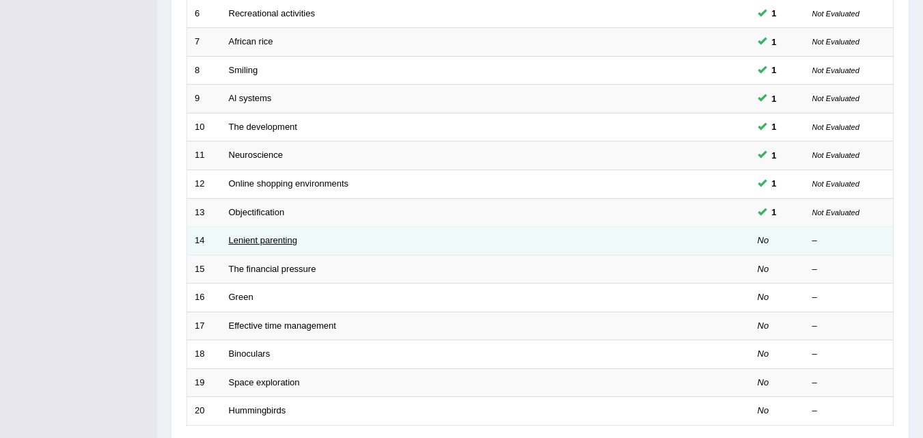
click at [257, 240] on link "Lenient parenting" at bounding box center [263, 240] width 68 height 10
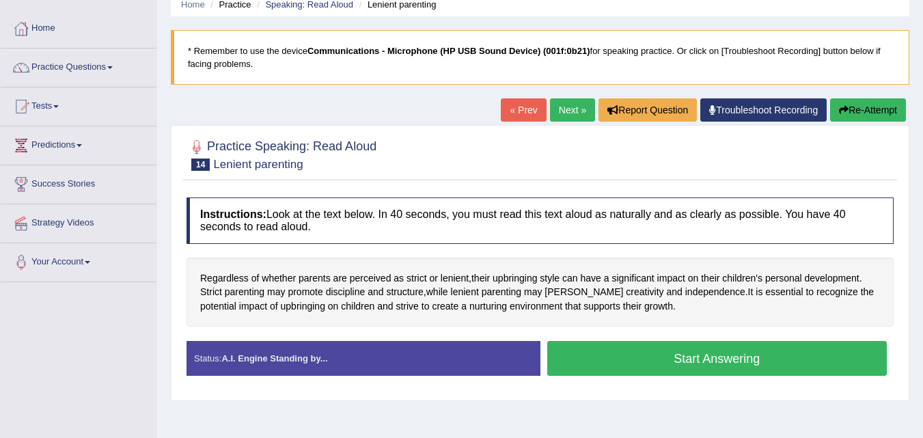
scroll to position [61, 0]
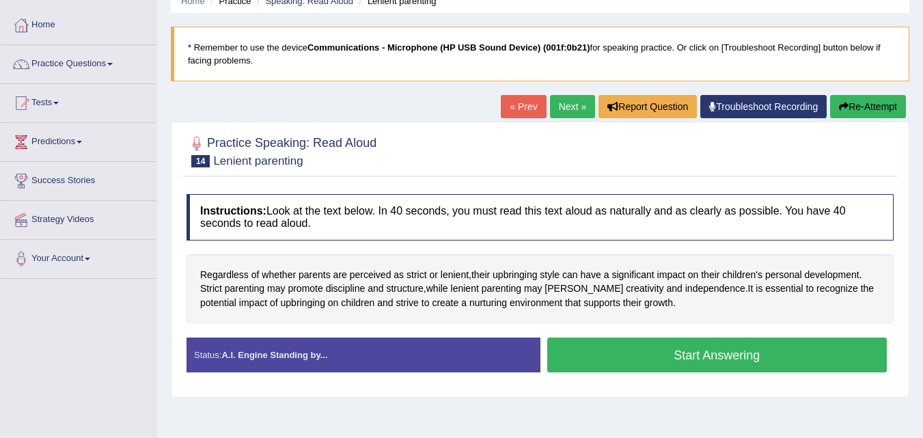
click at [654, 353] on button "Start Answering" at bounding box center [717, 354] width 340 height 35
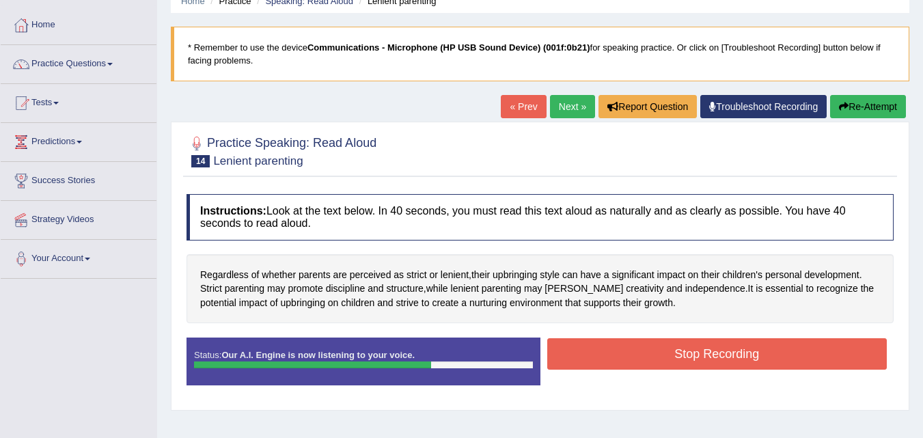
click at [654, 353] on button "Stop Recording" at bounding box center [717, 353] width 340 height 31
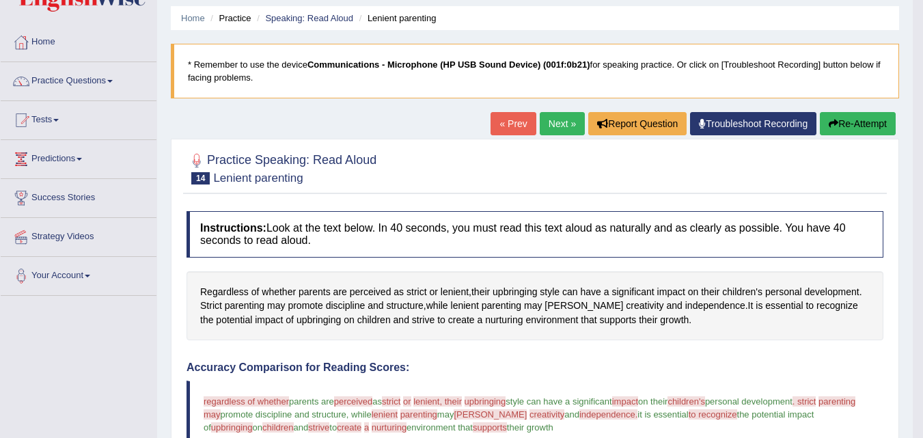
scroll to position [0, 0]
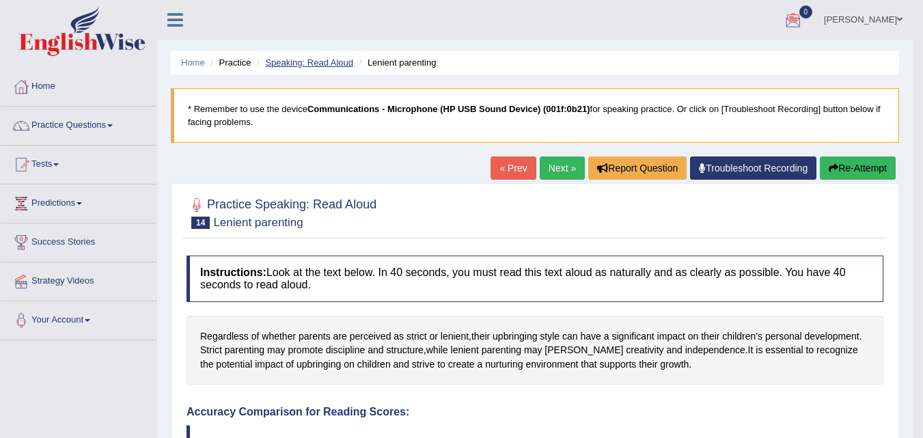
click at [303, 63] on link "Speaking: Read Aloud" at bounding box center [309, 62] width 88 height 10
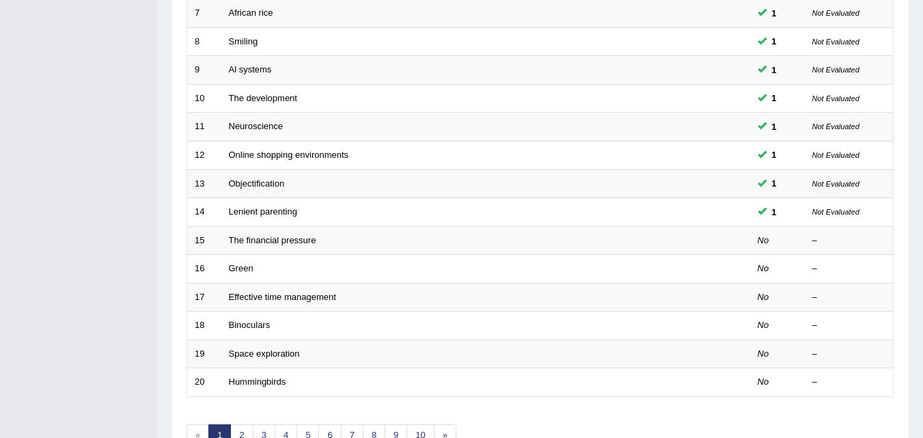
scroll to position [389, 0]
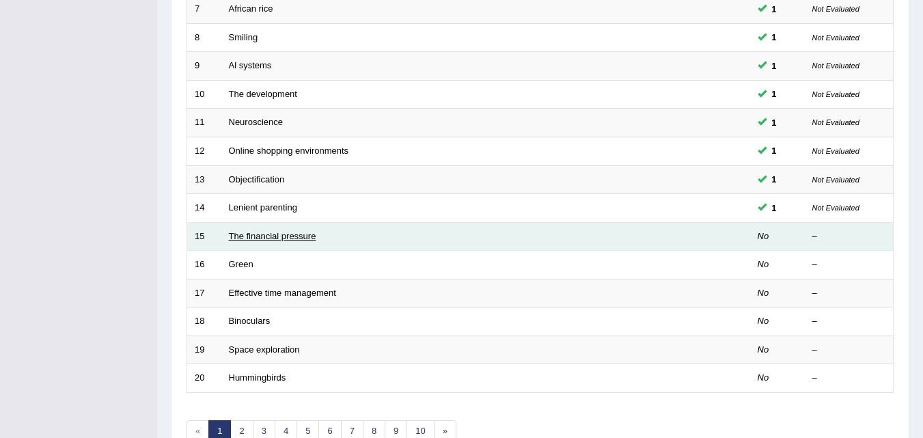
click at [287, 232] on link "The financial pressure" at bounding box center [272, 236] width 87 height 10
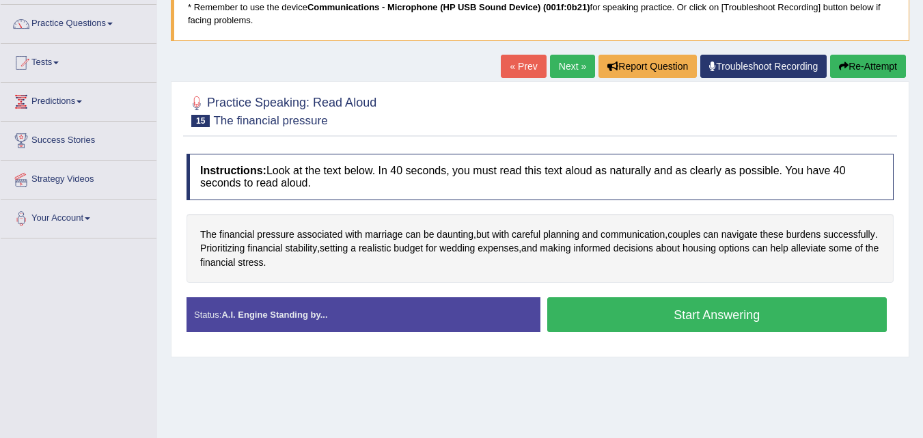
scroll to position [103, 0]
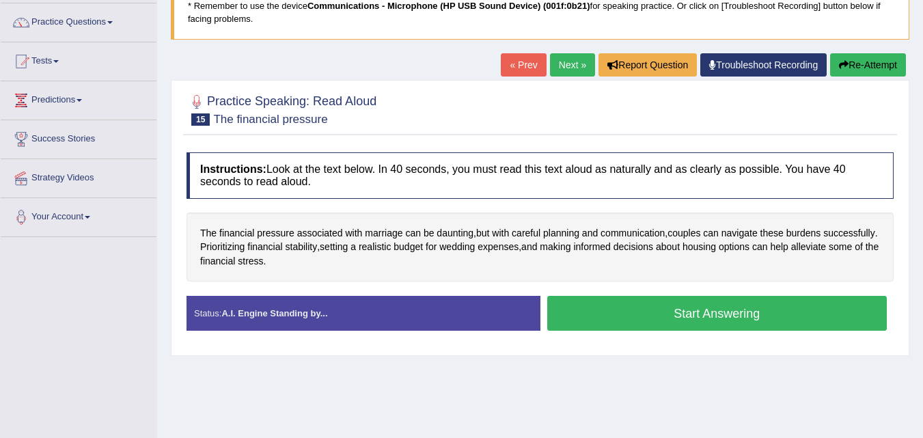
click at [678, 317] on button "Start Answering" at bounding box center [717, 313] width 340 height 35
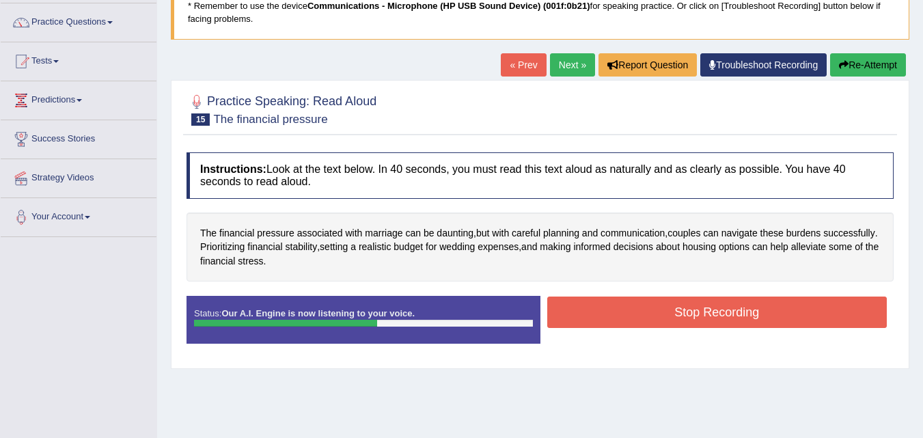
click at [678, 317] on button "Stop Recording" at bounding box center [717, 311] width 340 height 31
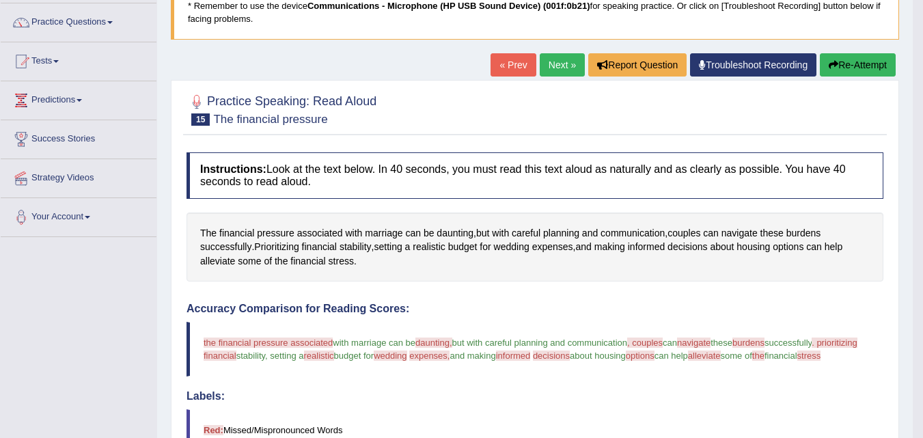
drag, startPoint x: 920, startPoint y: 150, endPoint x: 923, endPoint y: 234, distance: 83.4
click at [922, 234] on html "Toggle navigation Home Practice Questions Speaking Practice Read Aloud Repeat S…" at bounding box center [461, 116] width 923 height 438
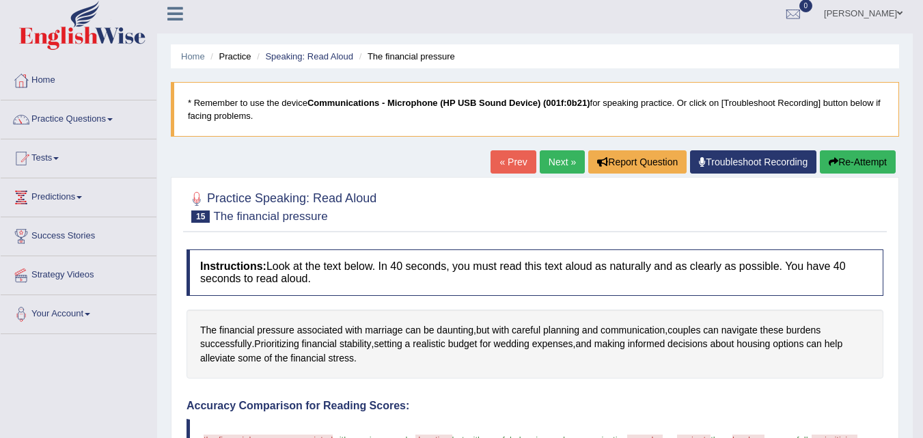
scroll to position [0, 0]
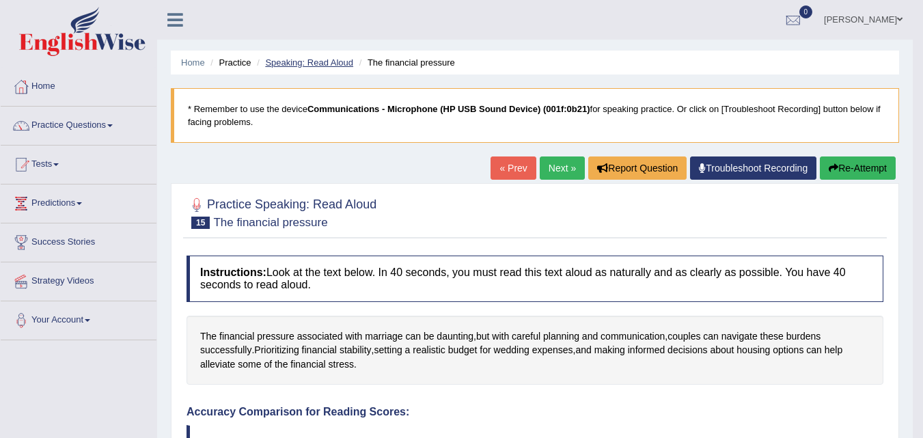
click at [326, 65] on link "Speaking: Read Aloud" at bounding box center [309, 62] width 88 height 10
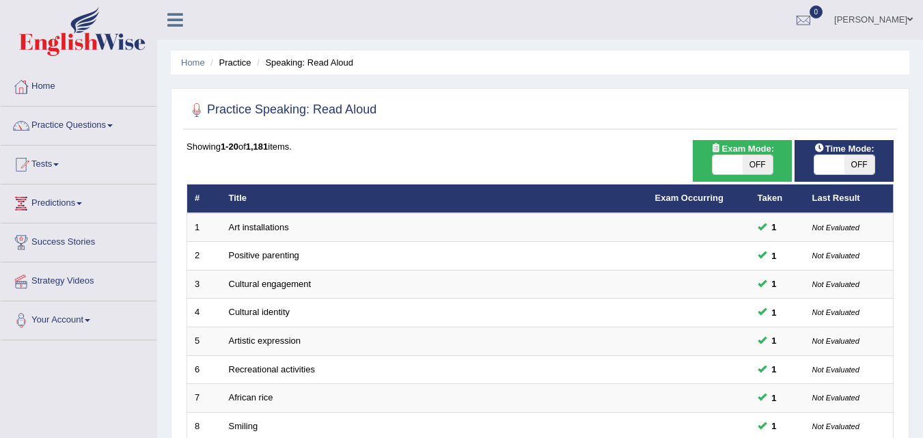
click at [861, 165] on span "OFF" at bounding box center [859, 164] width 30 height 19
checkbox input "true"
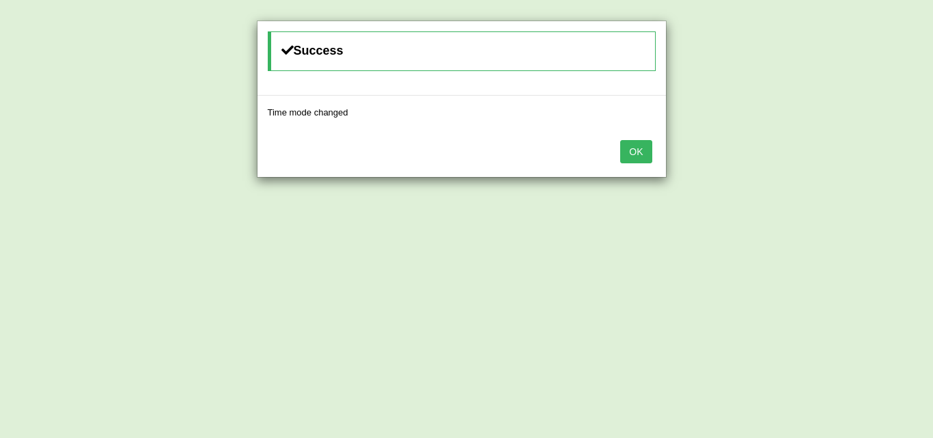
click at [637, 154] on button "OK" at bounding box center [635, 151] width 31 height 23
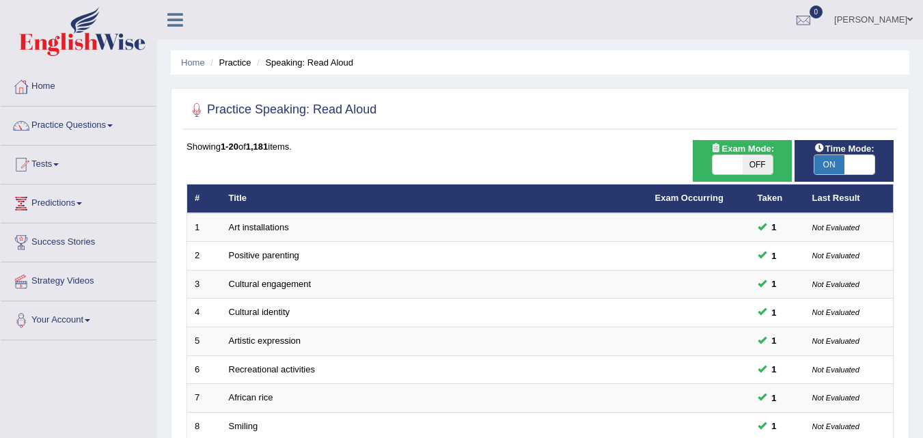
click at [766, 159] on span "OFF" at bounding box center [757, 164] width 30 height 19
checkbox input "true"
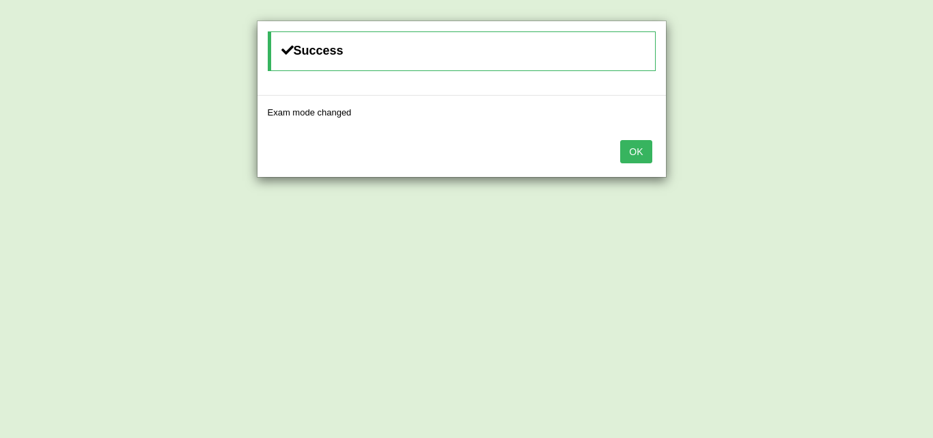
click at [637, 148] on button "OK" at bounding box center [635, 151] width 31 height 23
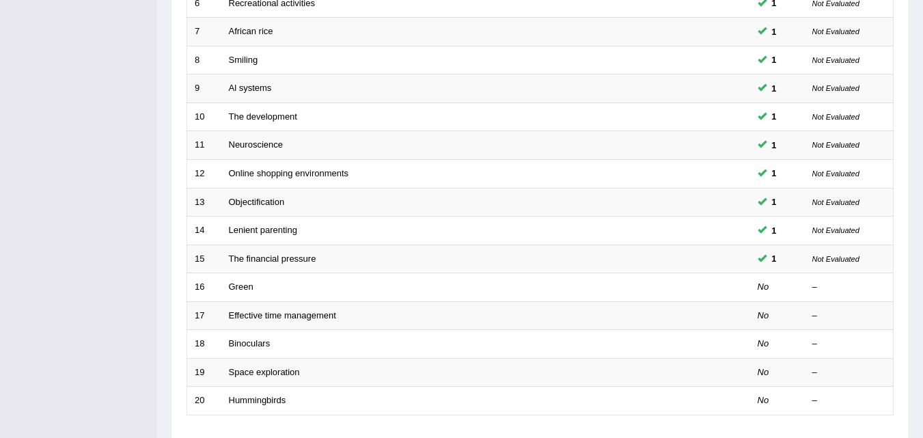
scroll to position [368, 0]
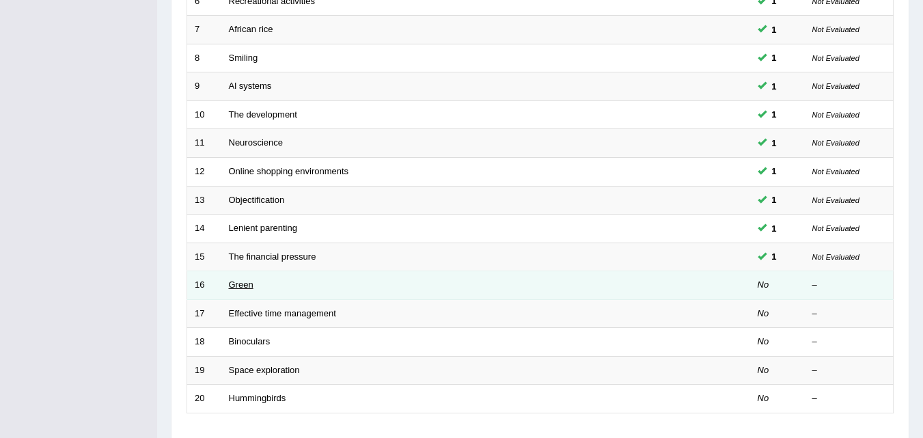
click at [236, 282] on link "Green" at bounding box center [241, 284] width 25 height 10
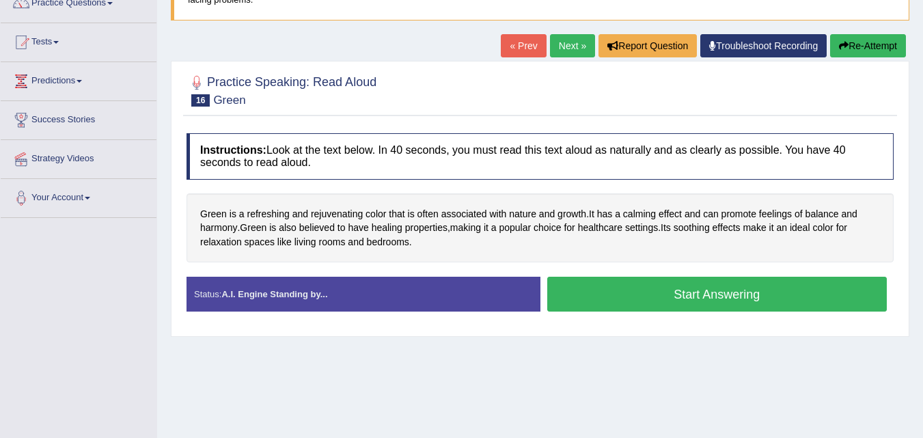
scroll to position [124, 0]
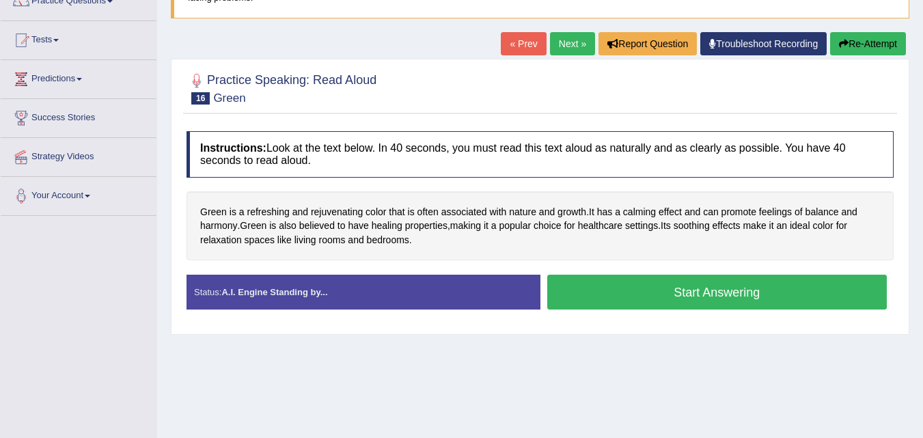
click at [688, 294] on button "Start Answering" at bounding box center [717, 292] width 340 height 35
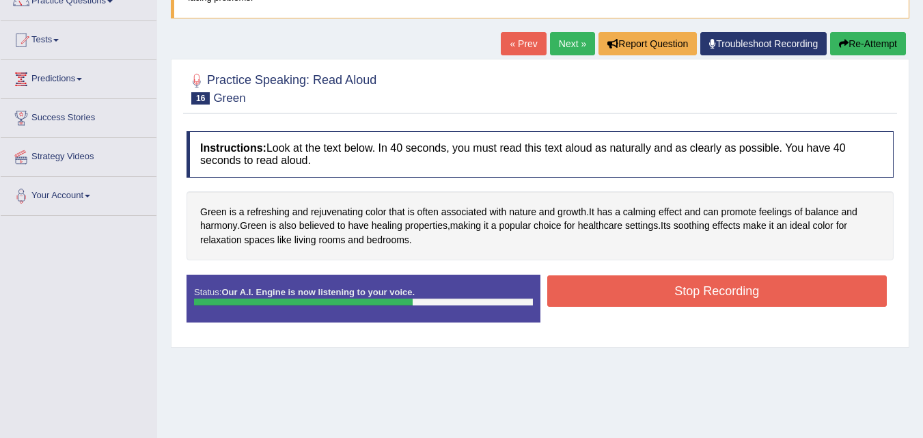
click at [688, 294] on button "Stop Recording" at bounding box center [717, 290] width 340 height 31
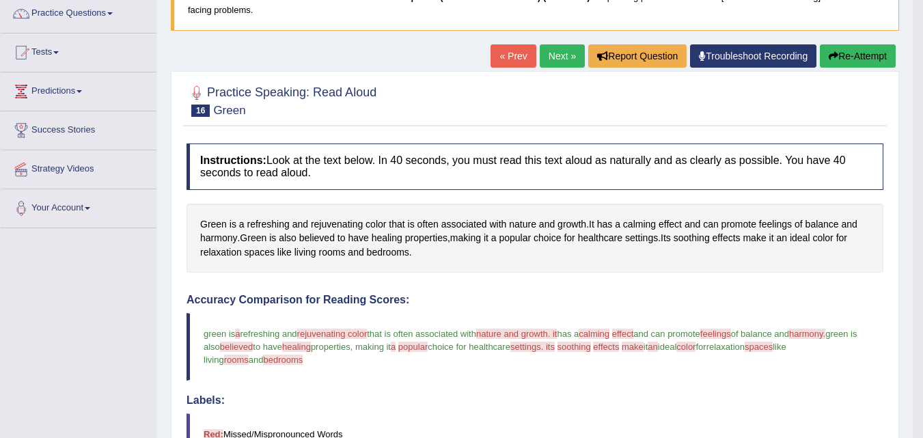
scroll to position [0, 0]
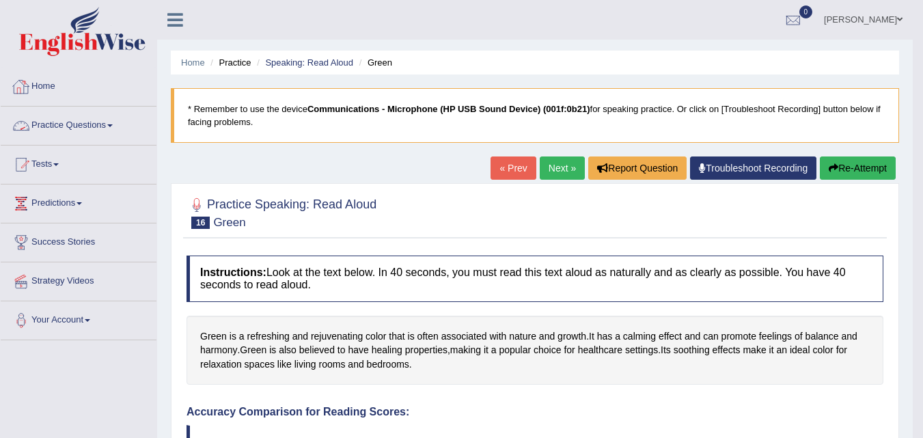
click at [313, 68] on li "Speaking: Read Aloud" at bounding box center [303, 62] width 100 height 13
click at [327, 63] on link "Speaking: Read Aloud" at bounding box center [309, 62] width 88 height 10
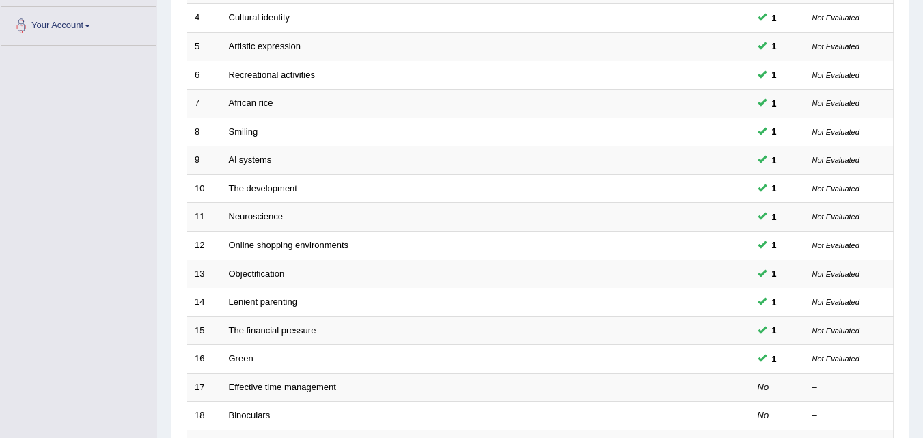
scroll to position [299, 0]
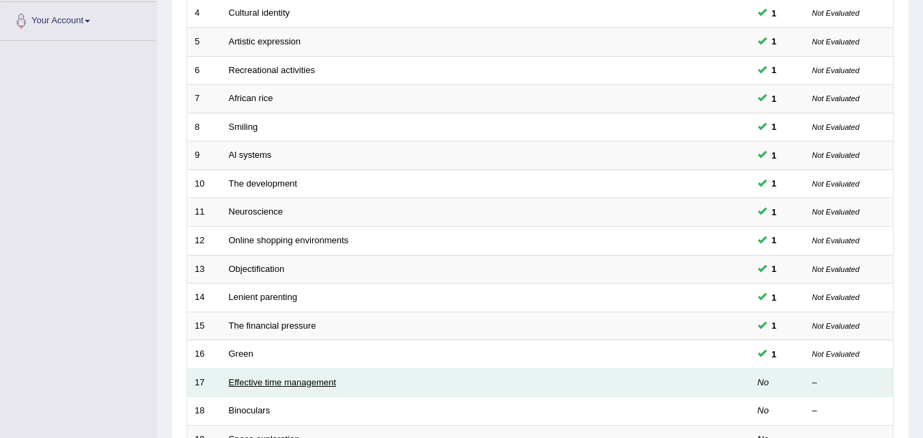
click at [298, 380] on link "Effective time management" at bounding box center [282, 382] width 107 height 10
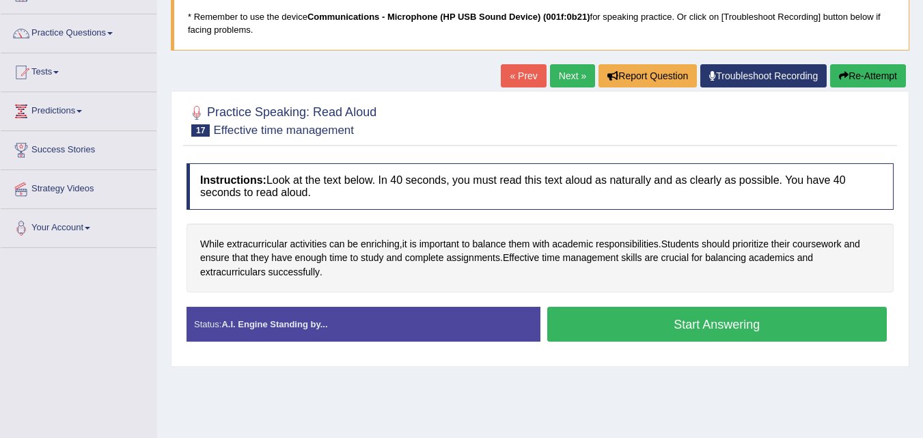
scroll to position [94, 0]
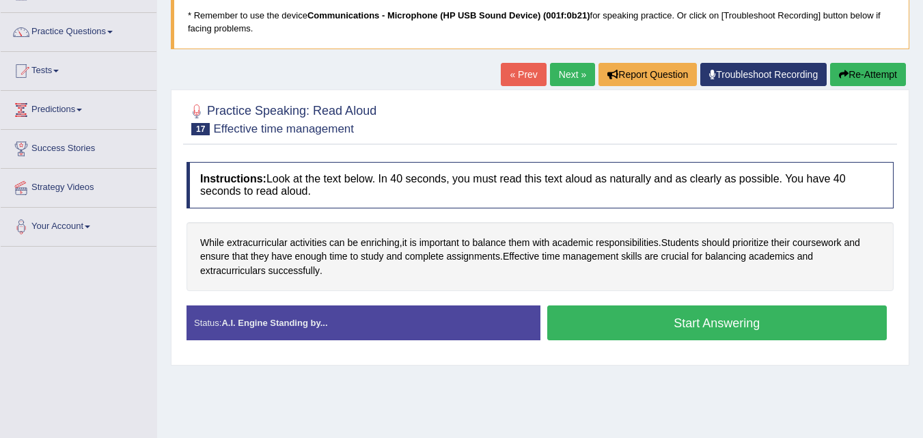
click at [645, 313] on button "Start Answering" at bounding box center [717, 322] width 340 height 35
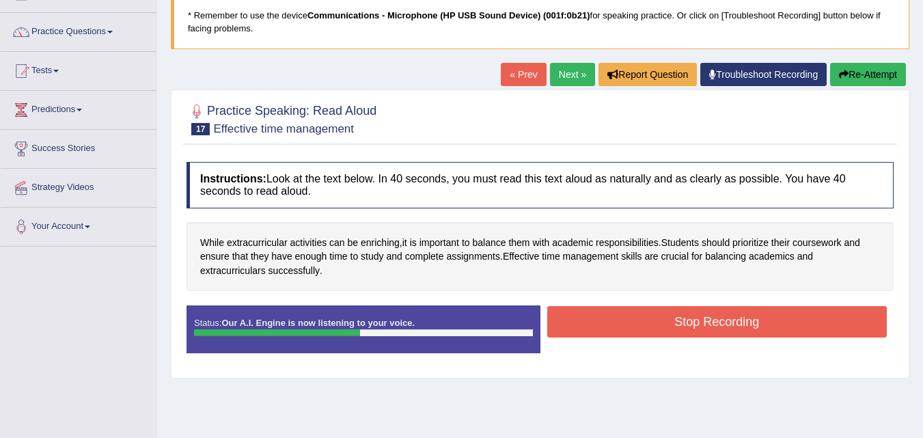
click at [645, 313] on button "Stop Recording" at bounding box center [717, 321] width 340 height 31
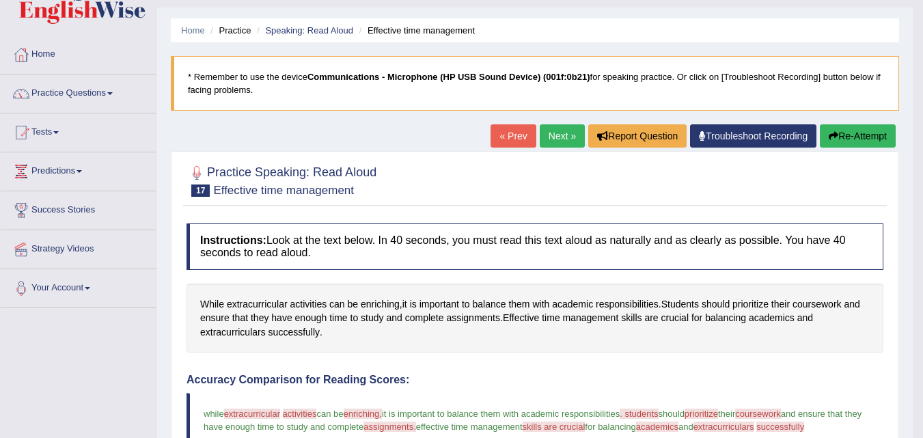
scroll to position [0, 0]
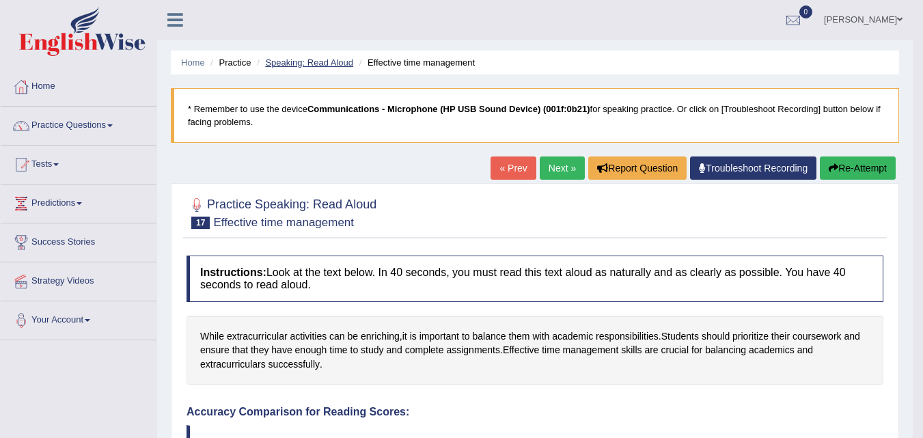
click at [339, 58] on link "Speaking: Read Aloud" at bounding box center [309, 62] width 88 height 10
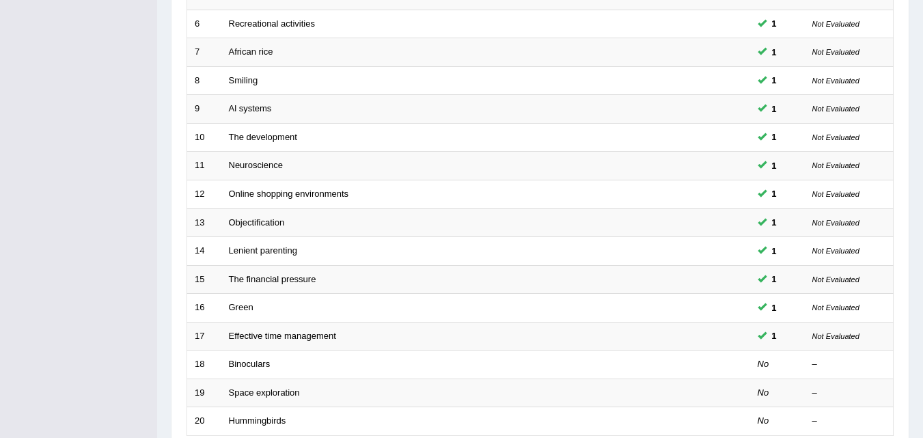
scroll to position [466, 0]
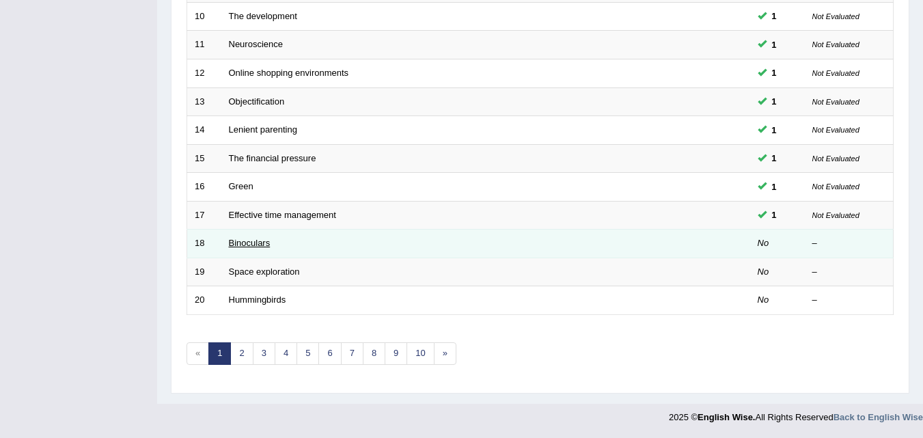
click at [255, 242] on link "Binoculars" at bounding box center [250, 243] width 42 height 10
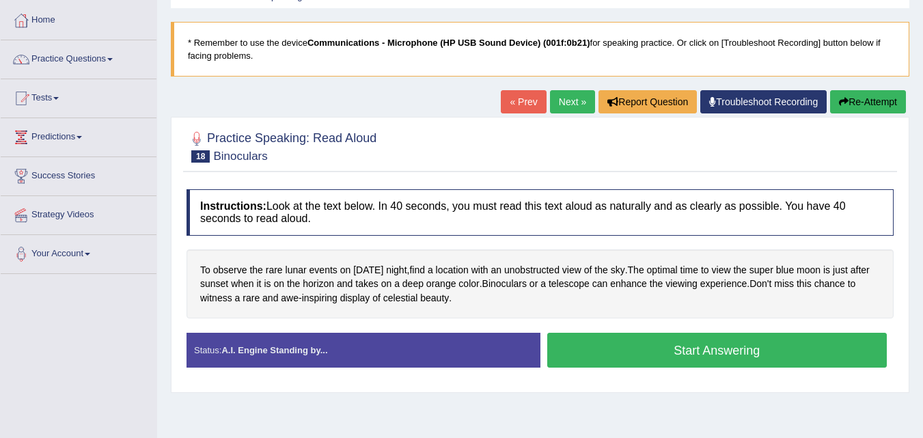
scroll to position [71, 0]
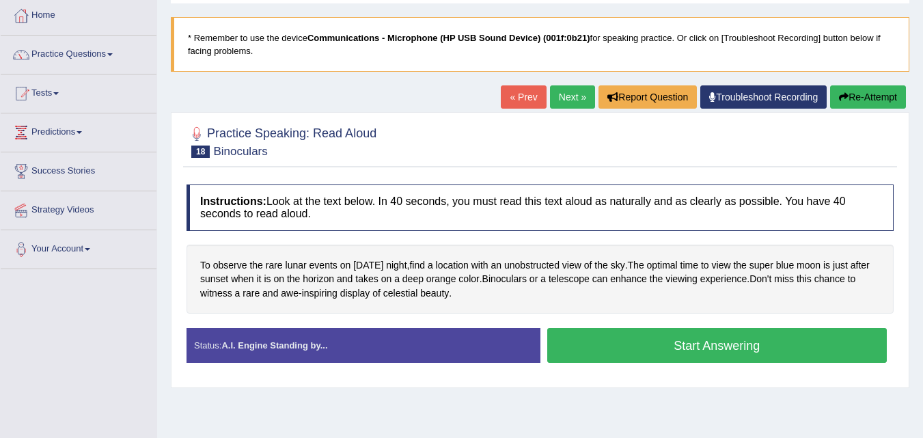
click at [629, 347] on button "Start Answering" at bounding box center [717, 345] width 340 height 35
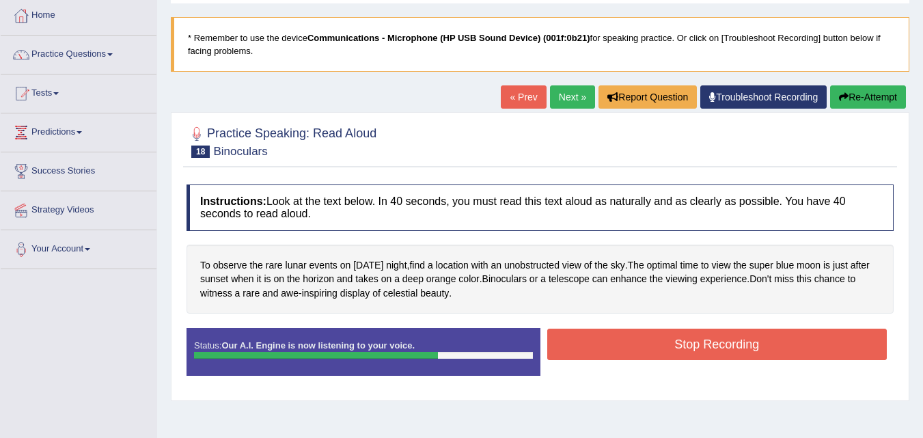
click at [629, 347] on button "Stop Recording" at bounding box center [717, 344] width 340 height 31
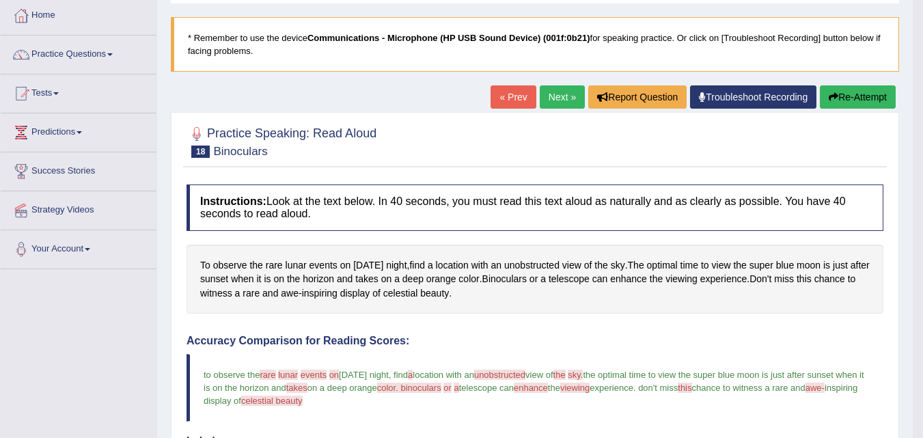
drag, startPoint x: 916, startPoint y: 169, endPoint x: 922, endPoint y: 176, distance: 8.7
click at [922, 245] on body "Toggle navigation Home Practice Questions Speaking Practice Read Aloud Repeat S…" at bounding box center [461, 148] width 923 height 438
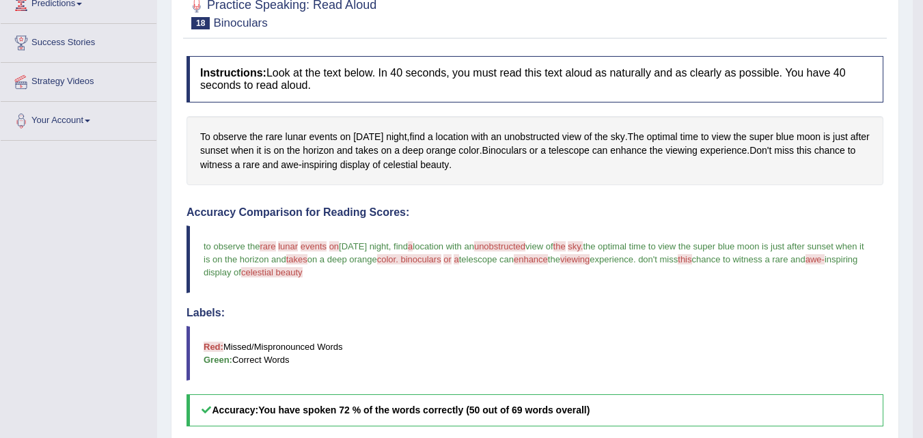
scroll to position [0, 0]
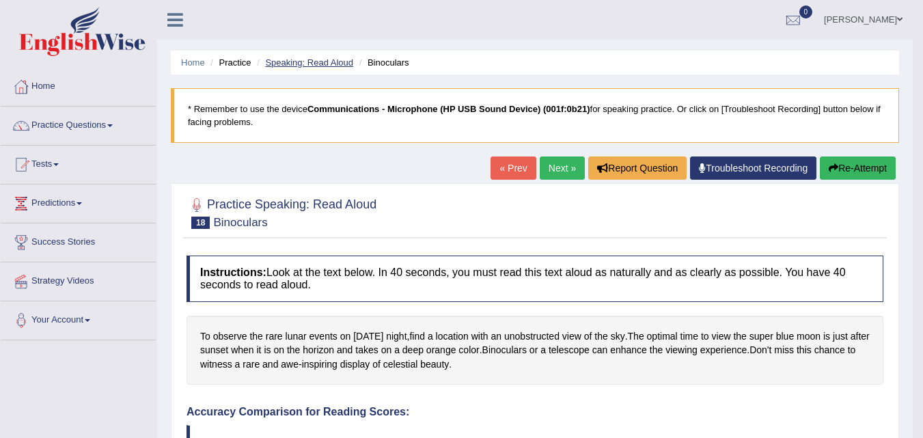
click at [322, 63] on link "Speaking: Read Aloud" at bounding box center [309, 62] width 88 height 10
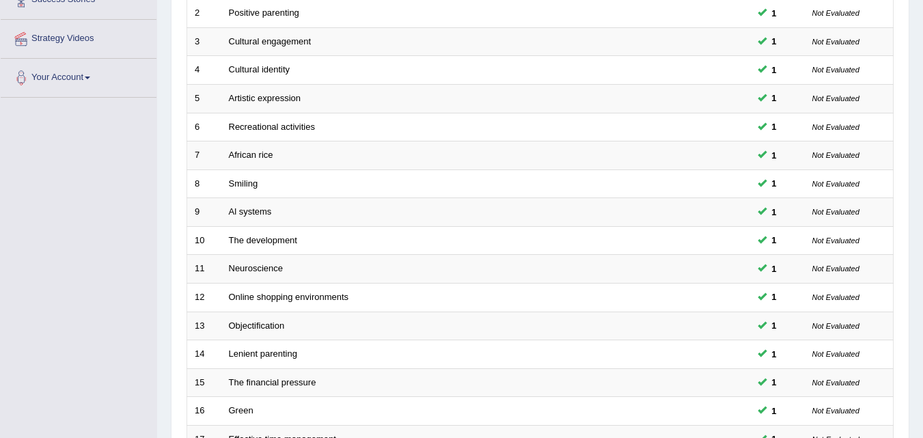
scroll to position [449, 0]
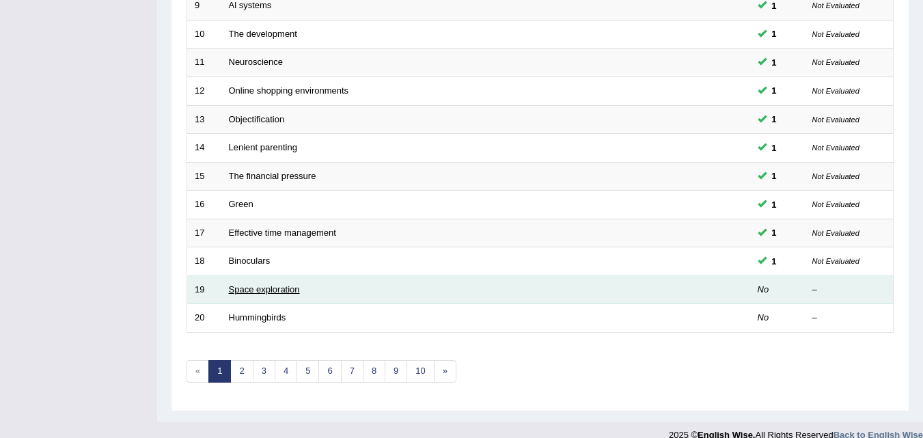
click at [245, 286] on link "Space exploration" at bounding box center [264, 289] width 71 height 10
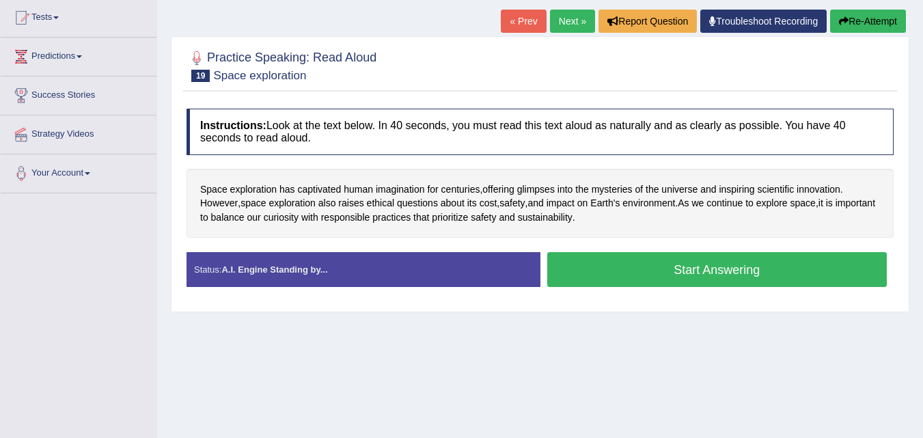
scroll to position [148, 0]
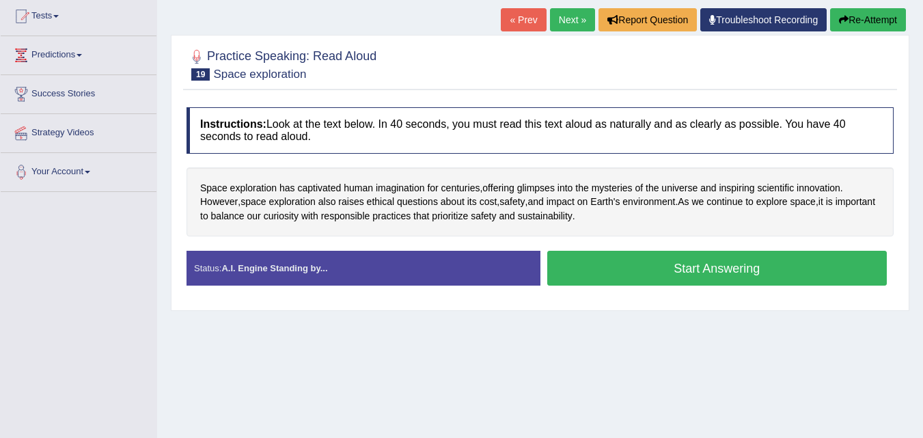
click at [670, 274] on button "Start Answering" at bounding box center [717, 268] width 340 height 35
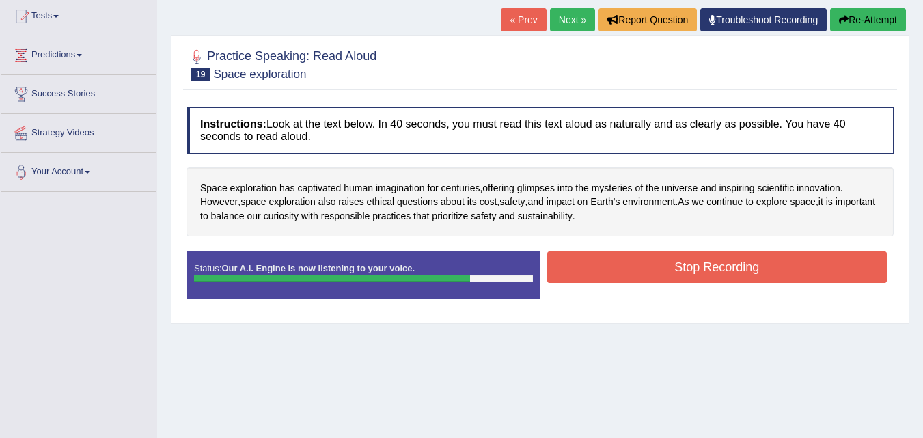
click at [670, 274] on button "Stop Recording" at bounding box center [717, 266] width 340 height 31
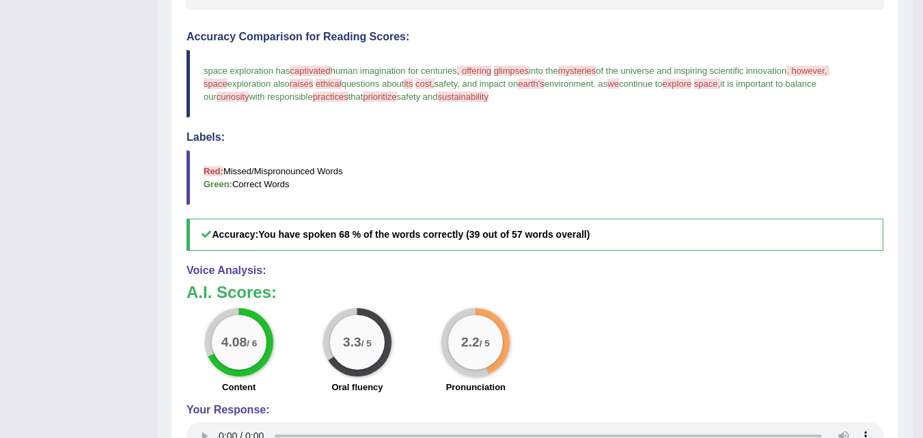
scroll to position [0, 0]
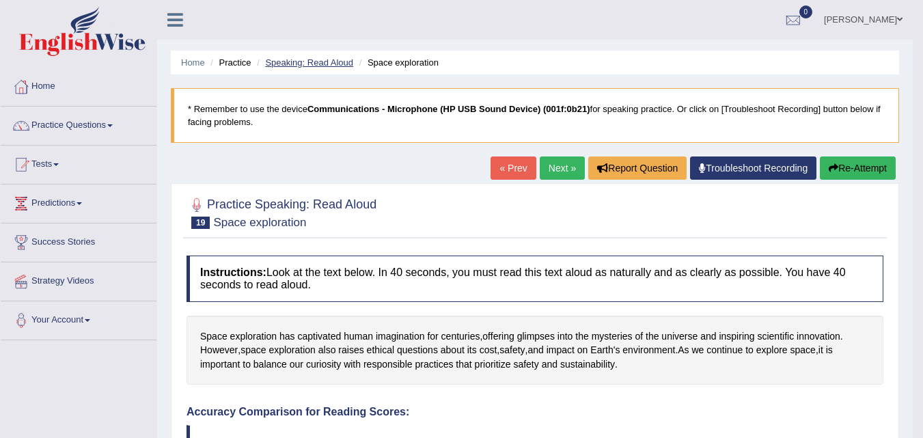
click at [335, 64] on link "Speaking: Read Aloud" at bounding box center [309, 62] width 88 height 10
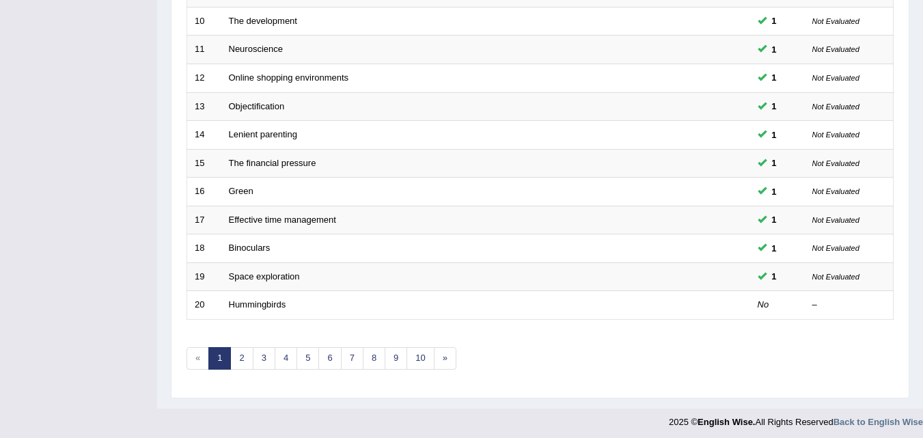
scroll to position [466, 0]
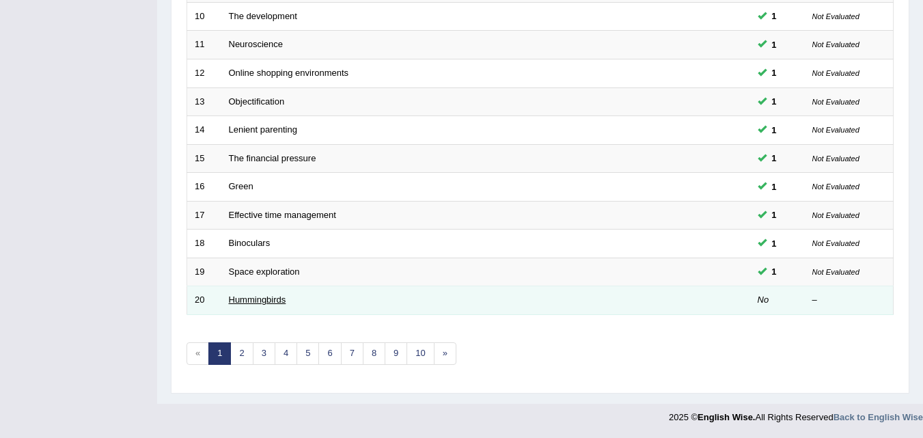
click at [270, 303] on link "Hummingbirds" at bounding box center [257, 299] width 57 height 10
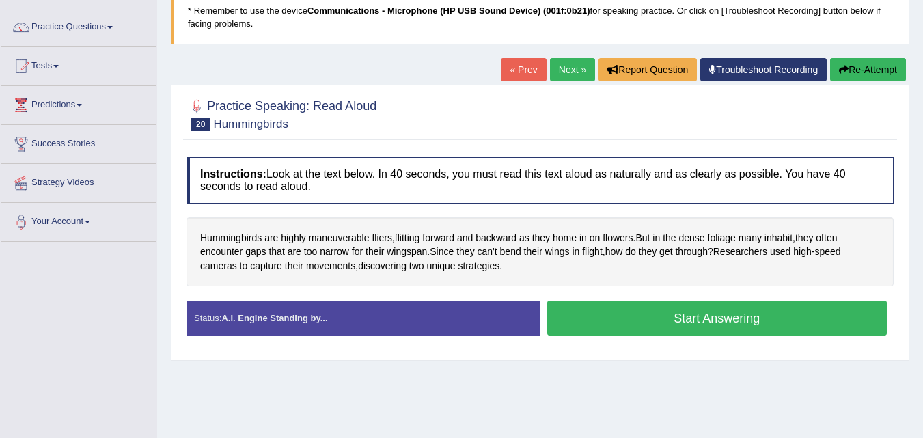
scroll to position [104, 0]
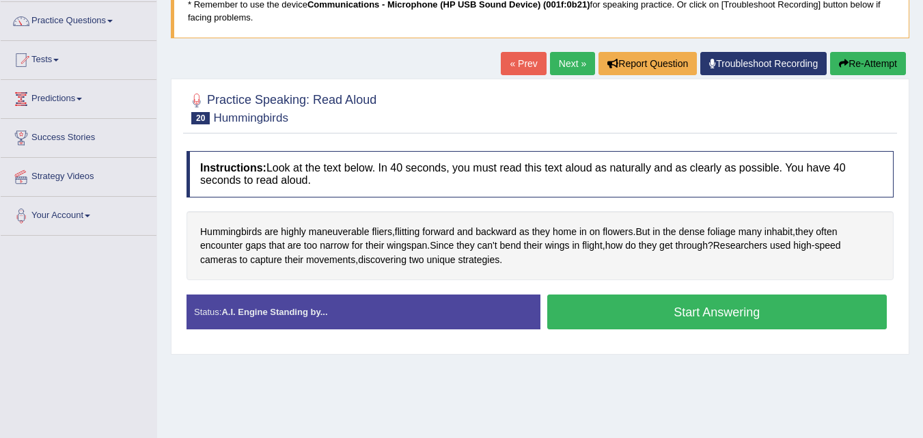
click at [645, 310] on button "Start Answering" at bounding box center [717, 311] width 340 height 35
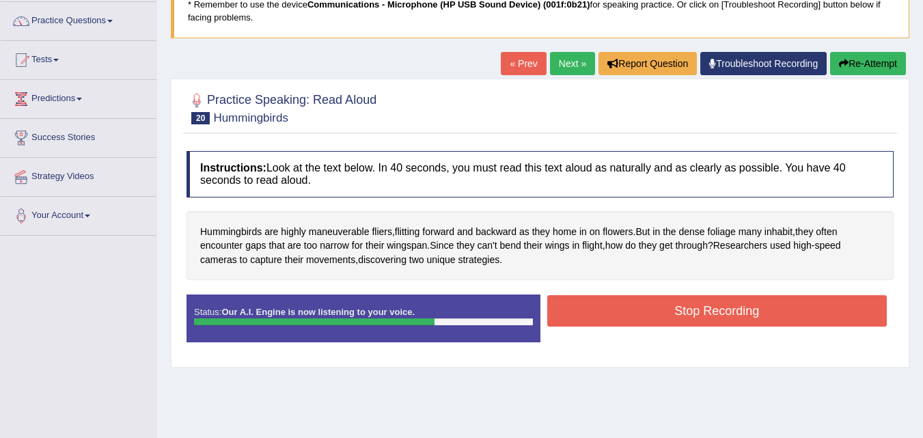
click at [645, 310] on button "Stop Recording" at bounding box center [717, 310] width 340 height 31
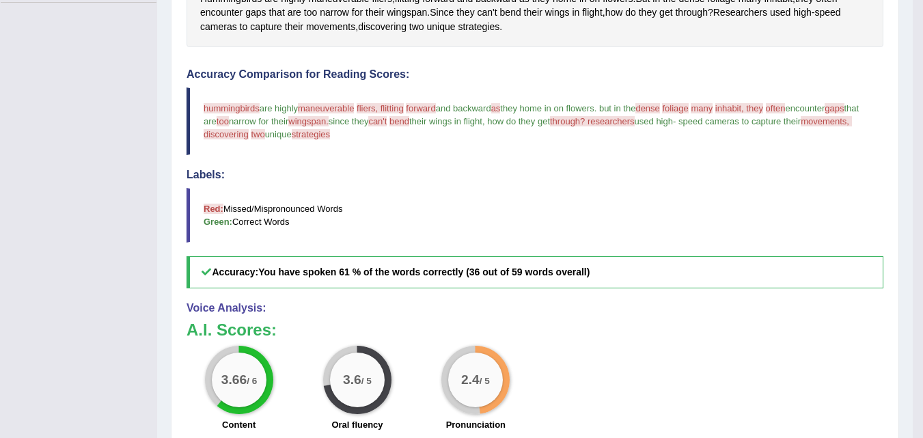
scroll to position [0, 0]
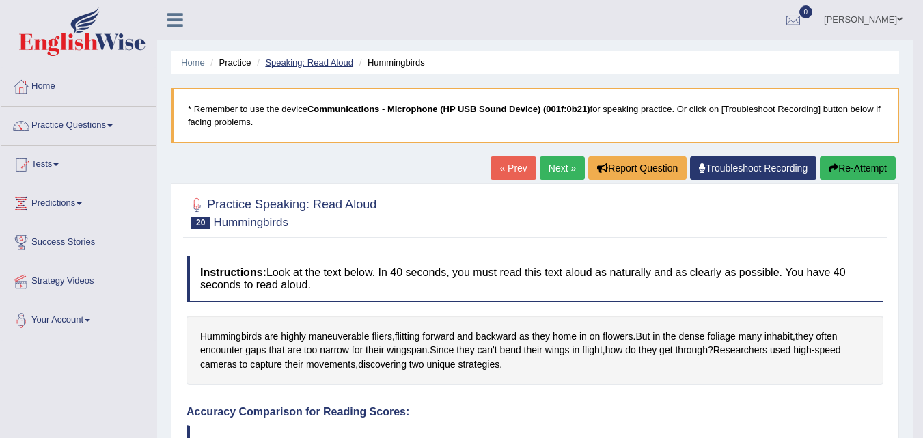
click at [326, 63] on link "Speaking: Read Aloud" at bounding box center [309, 62] width 88 height 10
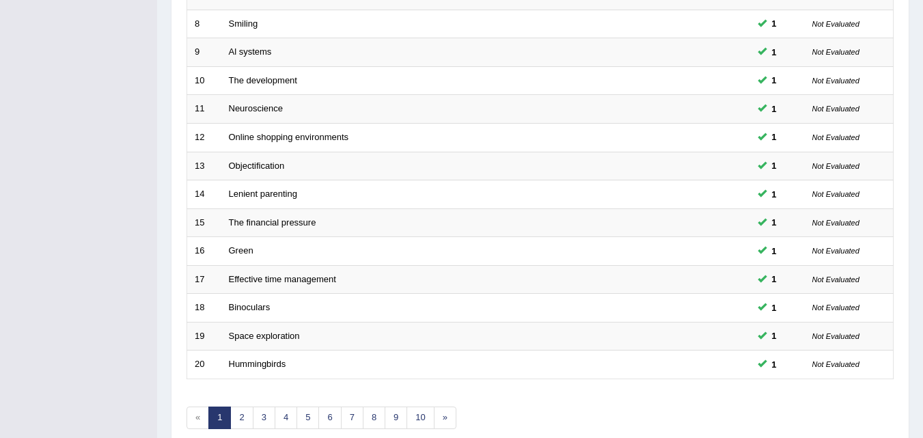
scroll to position [449, 0]
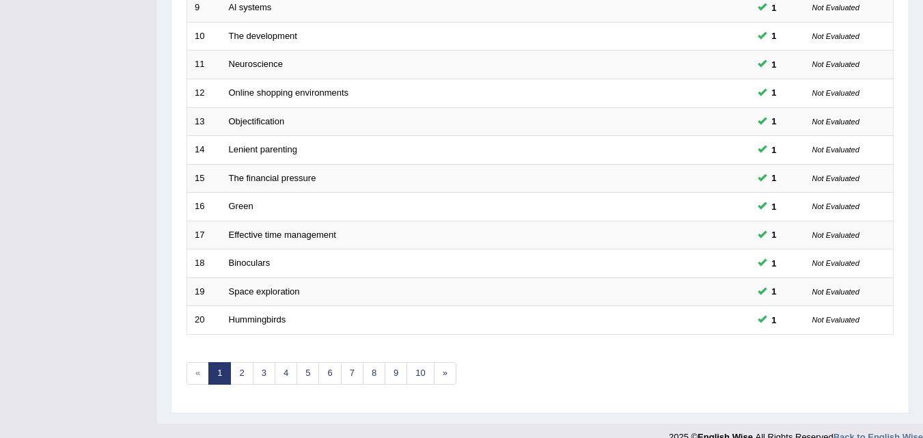
drag, startPoint x: 0, startPoint y: 0, endPoint x: 932, endPoint y: 314, distance: 983.8
click at [236, 369] on link "2" at bounding box center [241, 371] width 23 height 23
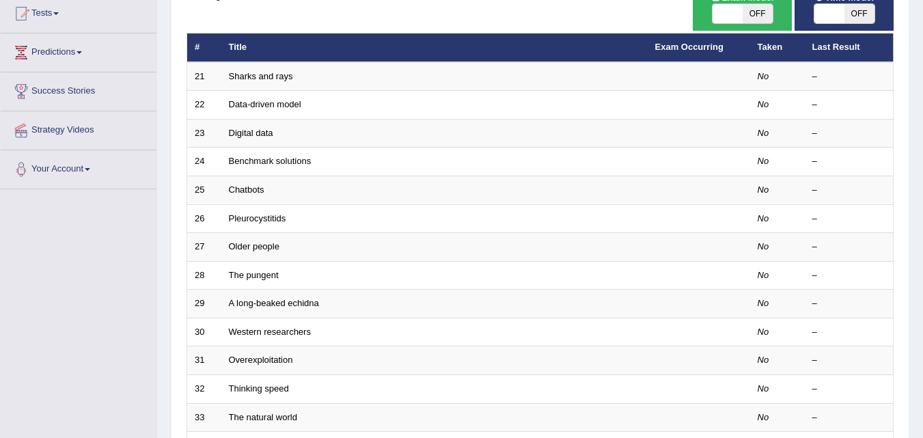
scroll to position [185, 0]
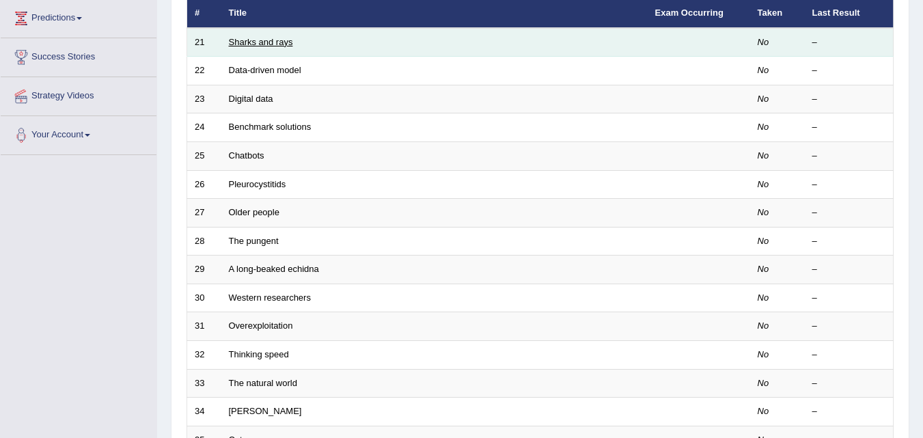
click at [263, 43] on link "Sharks and rays" at bounding box center [261, 42] width 64 height 10
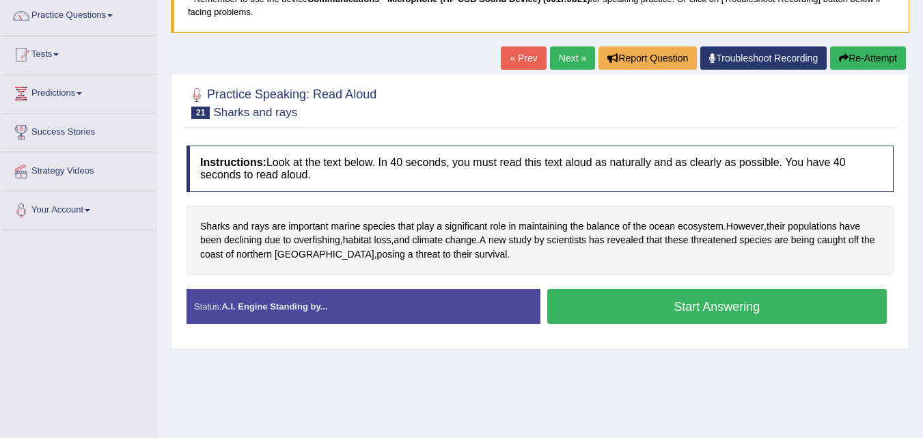
scroll to position [126, 0]
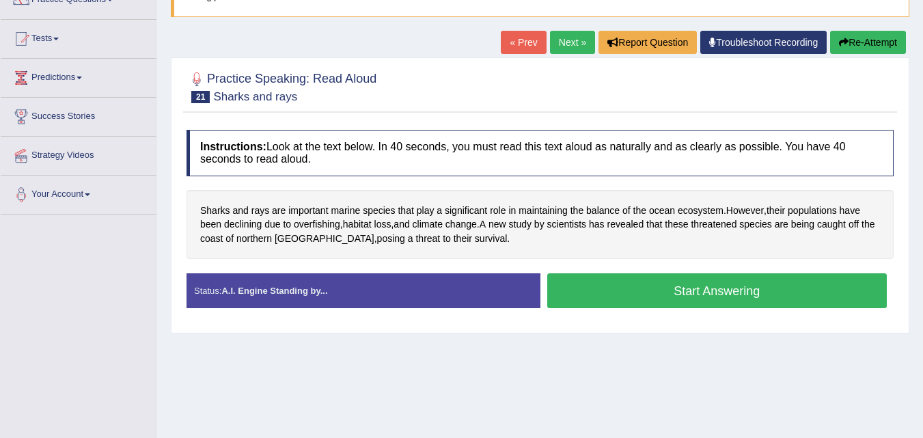
click at [645, 288] on button "Start Answering" at bounding box center [717, 290] width 340 height 35
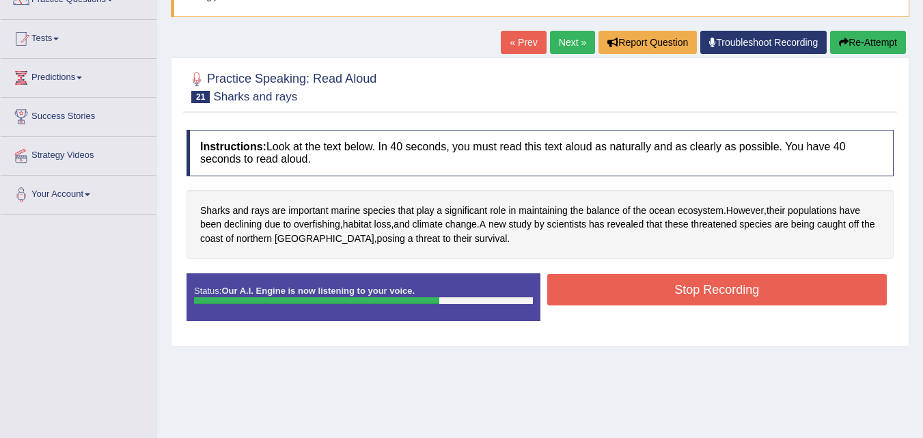
click at [645, 288] on button "Stop Recording" at bounding box center [717, 289] width 340 height 31
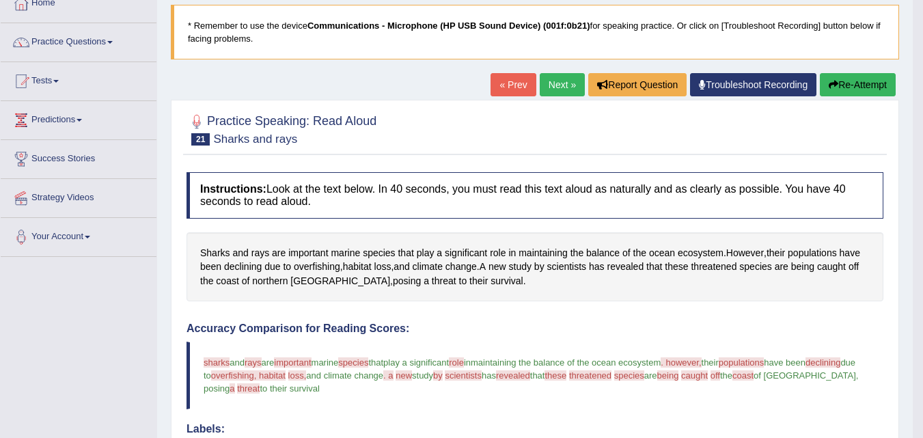
scroll to position [0, 0]
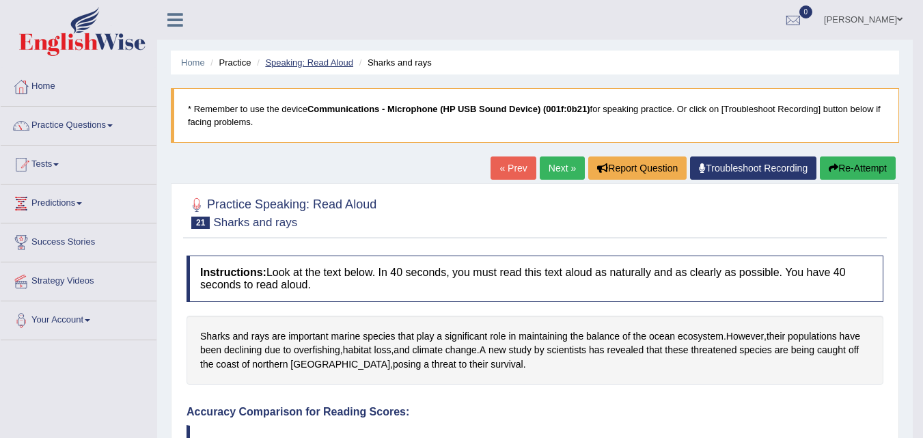
click at [325, 64] on link "Speaking: Read Aloud" at bounding box center [309, 62] width 88 height 10
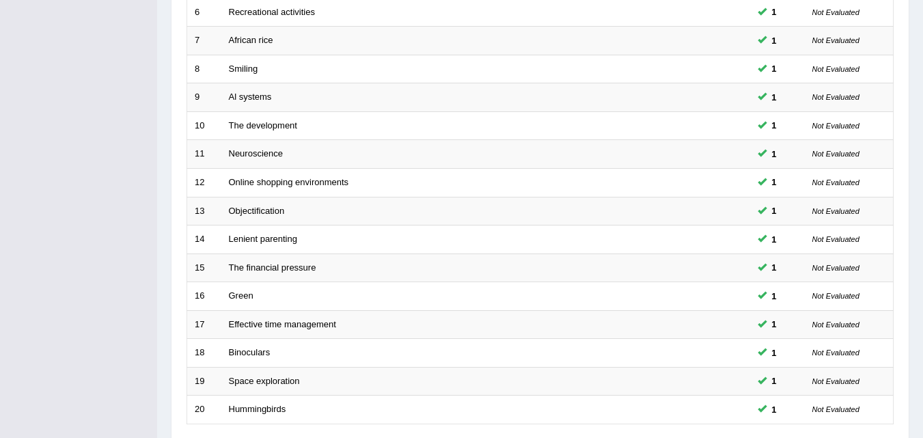
scroll to position [466, 0]
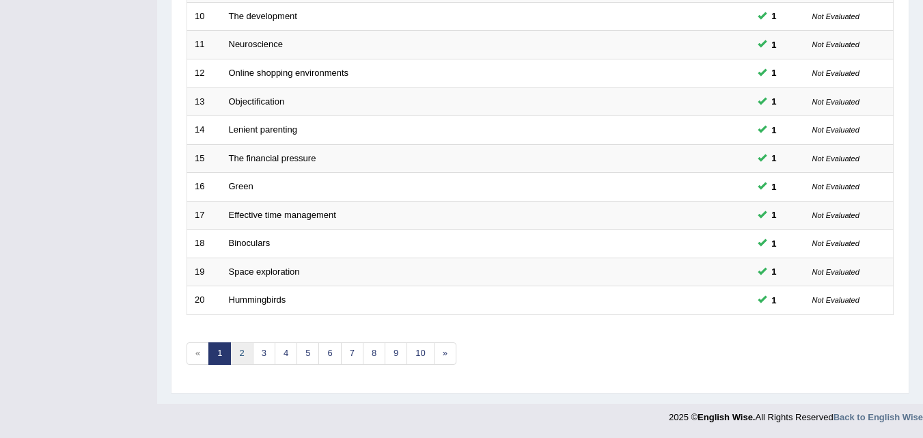
click at [249, 357] on link "2" at bounding box center [241, 353] width 23 height 23
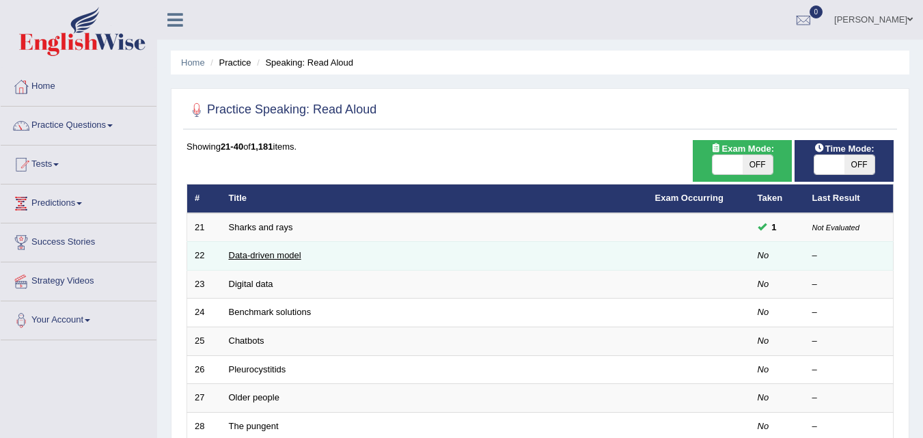
click at [253, 251] on link "Data-driven model" at bounding box center [265, 255] width 72 height 10
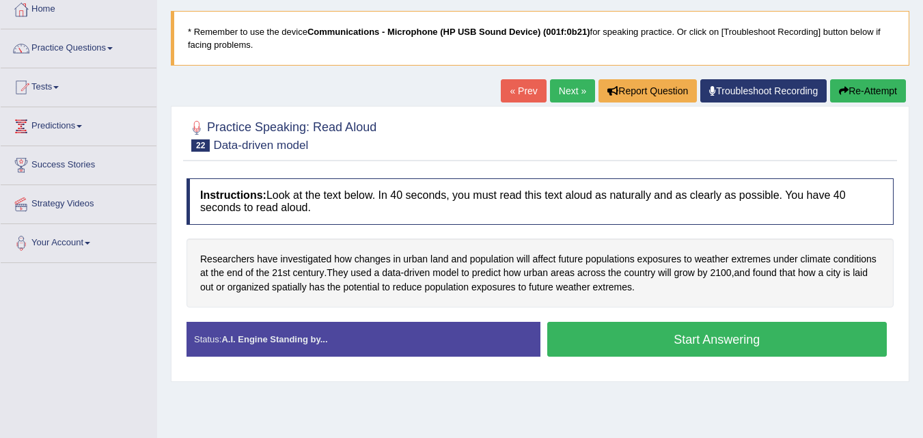
scroll to position [81, 0]
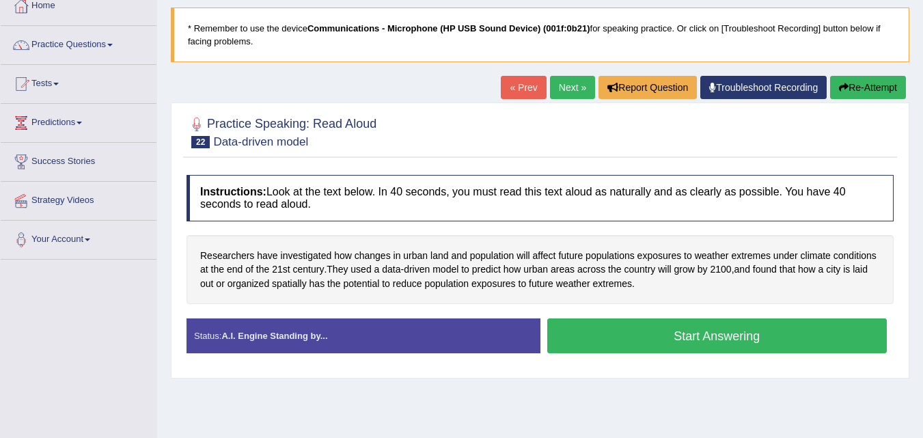
click at [659, 339] on button "Start Answering" at bounding box center [717, 335] width 340 height 35
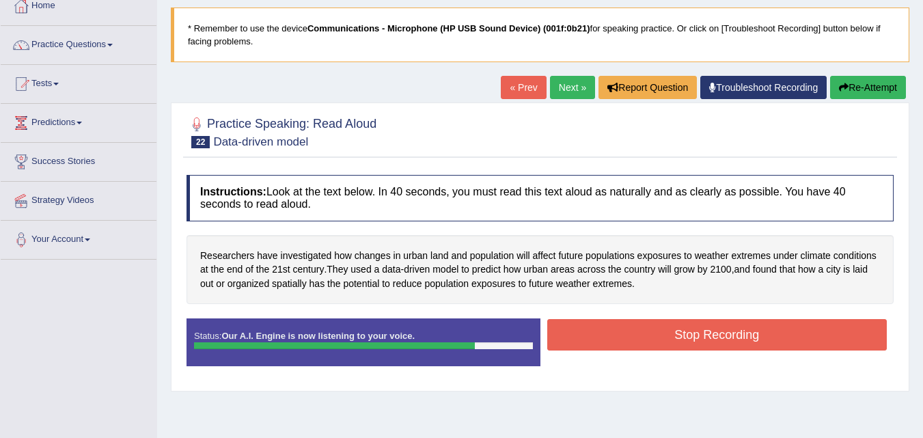
click at [659, 339] on button "Stop Recording" at bounding box center [717, 334] width 340 height 31
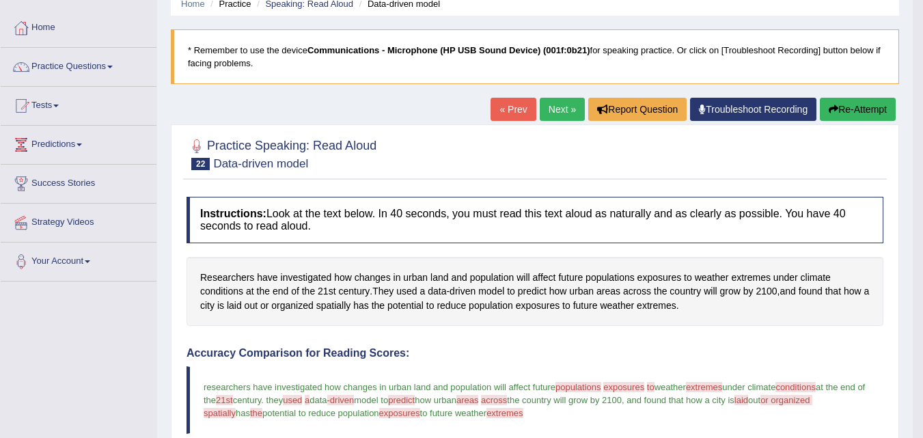
scroll to position [0, 0]
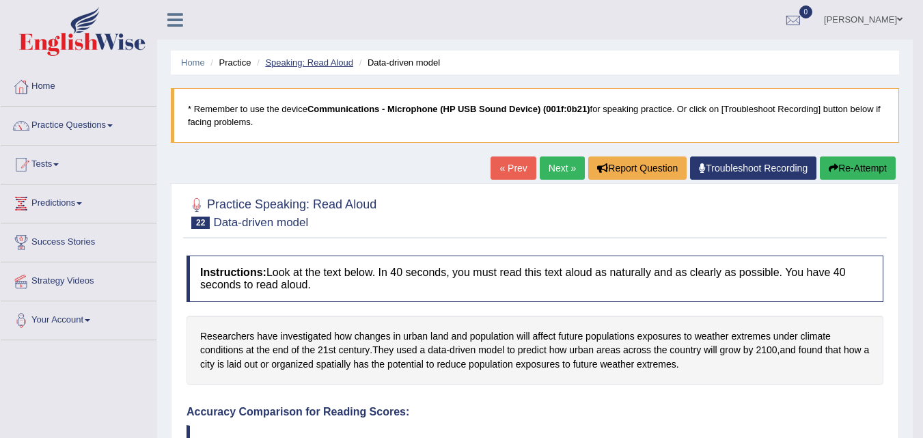
click at [324, 59] on link "Speaking: Read Aloud" at bounding box center [309, 62] width 88 height 10
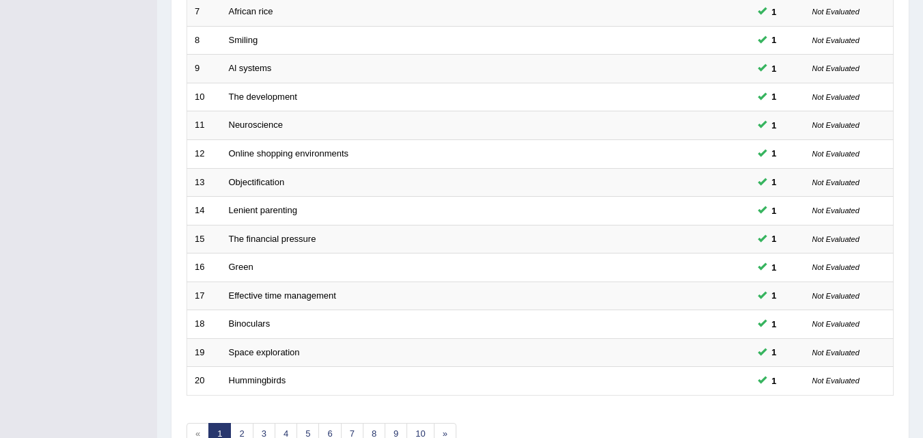
scroll to position [466, 0]
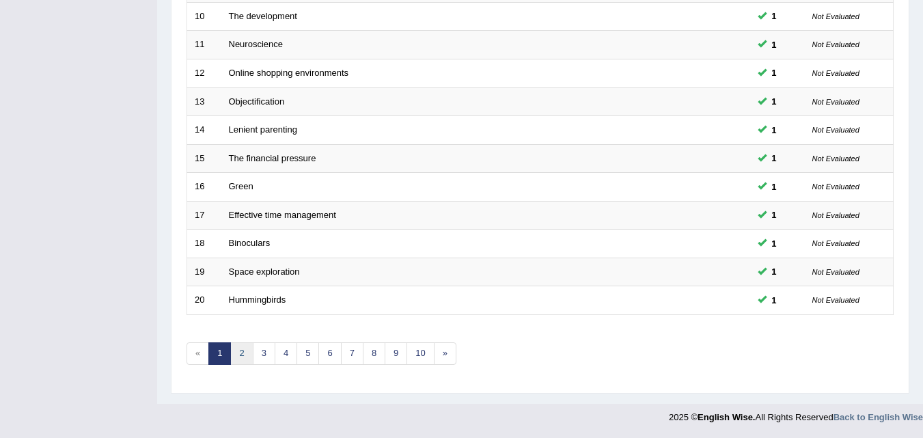
click at [244, 350] on link "2" at bounding box center [241, 353] width 23 height 23
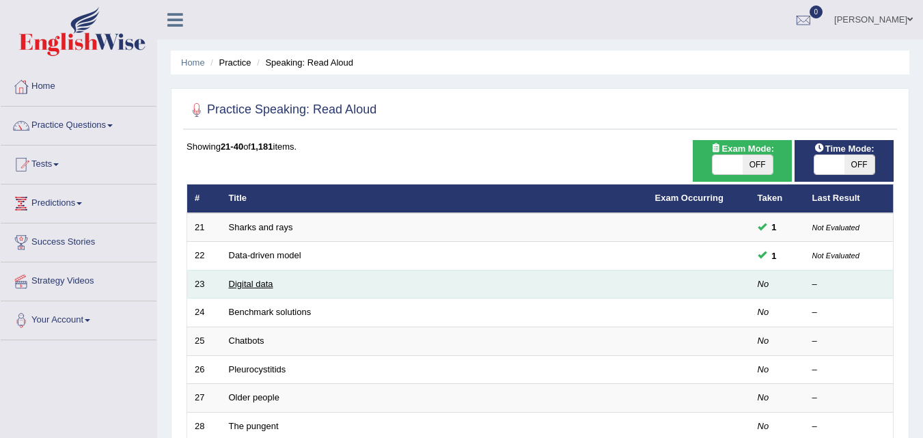
click at [266, 288] on link "Digital data" at bounding box center [251, 284] width 44 height 10
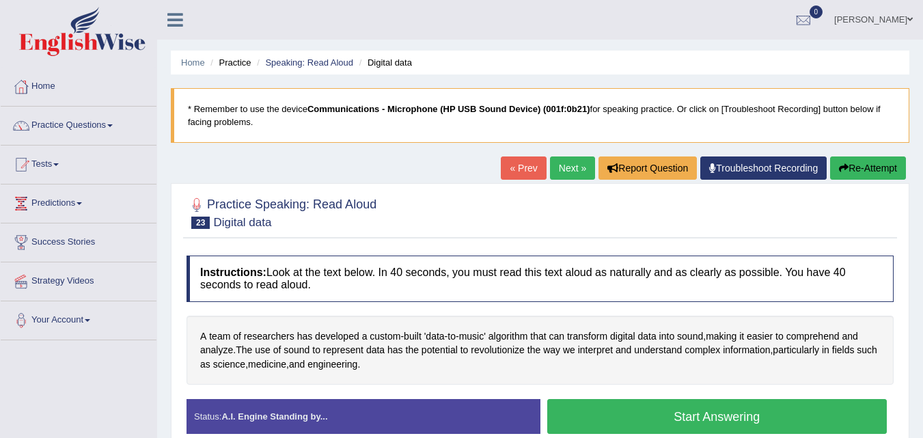
click at [695, 416] on button "Start Answering" at bounding box center [717, 416] width 340 height 35
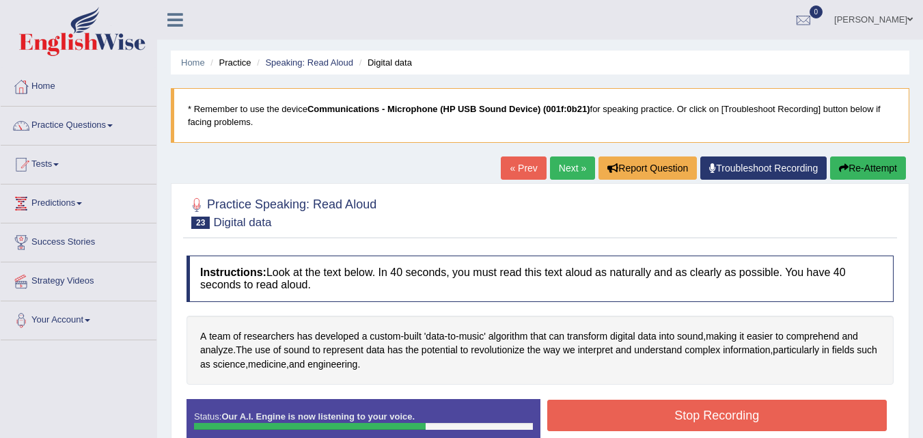
click at [695, 416] on button "Stop Recording" at bounding box center [717, 415] width 340 height 31
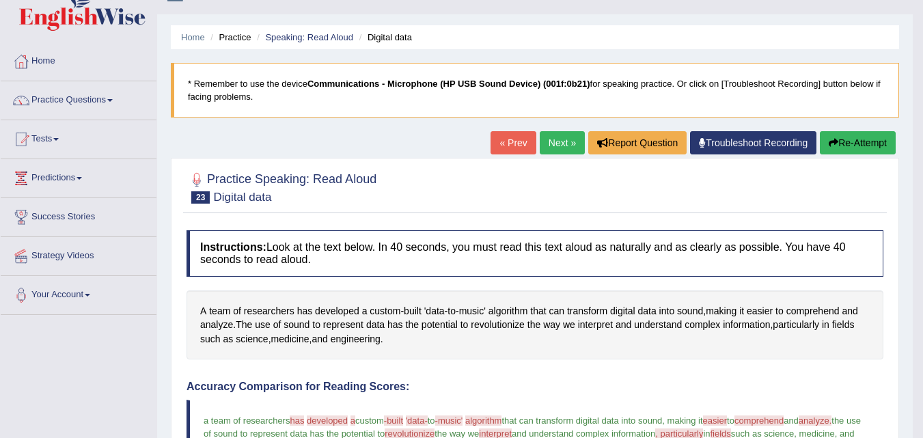
scroll to position [23, 0]
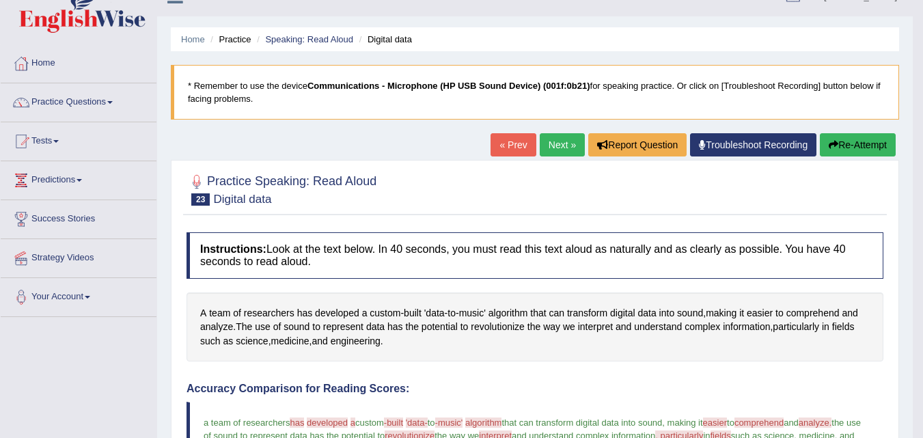
click at [772, 147] on link "Troubleshoot Recording" at bounding box center [753, 144] width 126 height 23
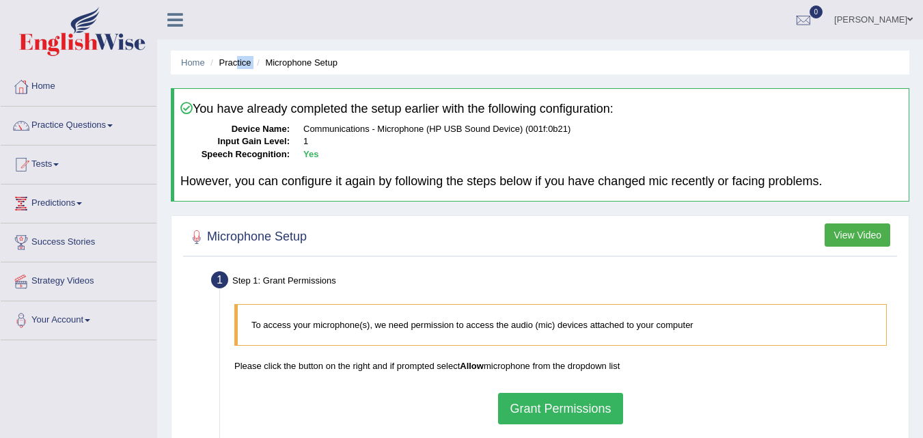
drag, startPoint x: 294, startPoint y: 53, endPoint x: 237, endPoint y: 57, distance: 57.6
click at [237, 57] on ul "Home Practice Microphone Setup" at bounding box center [540, 63] width 738 height 24
click at [237, 57] on li "Practice" at bounding box center [229, 62] width 44 height 13
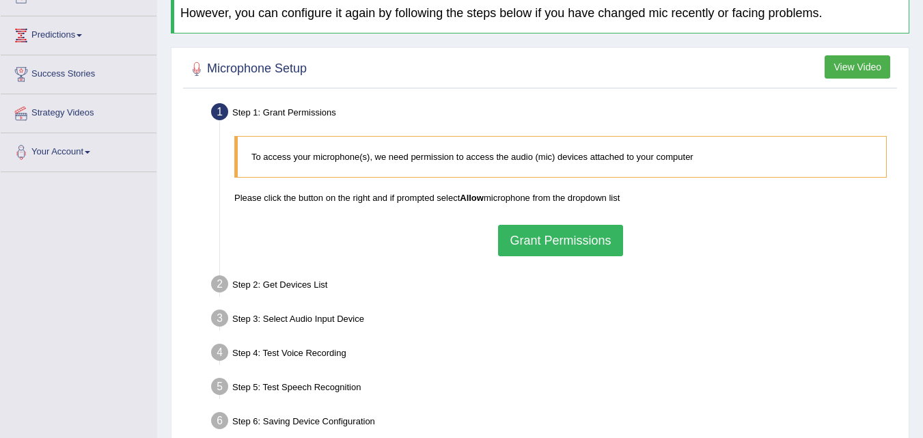
scroll to position [173, 0]
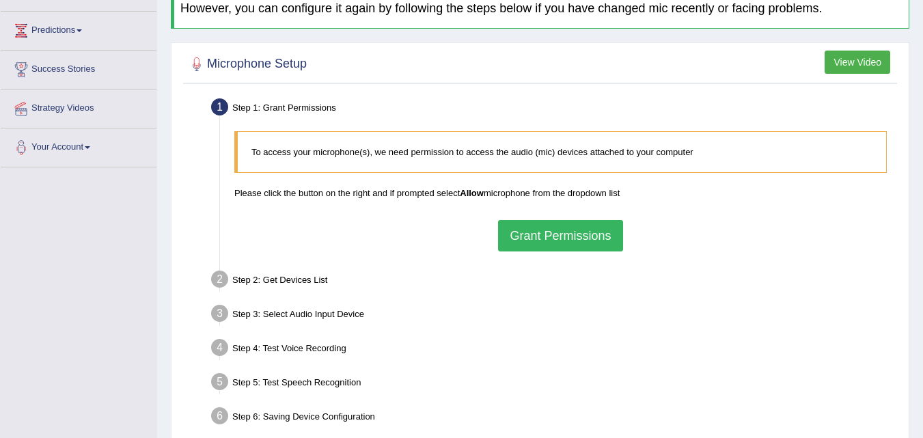
click at [543, 232] on button "Grant Permissions" at bounding box center [560, 235] width 124 height 31
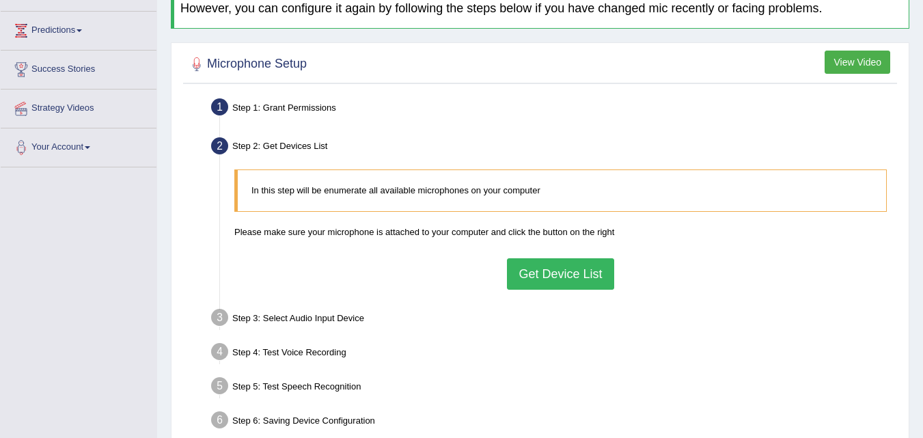
click at [546, 268] on button "Get Device List" at bounding box center [560, 273] width 107 height 31
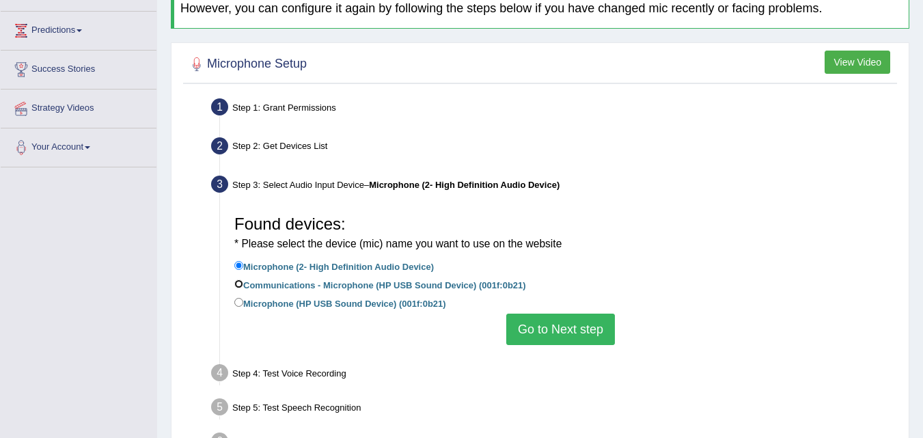
click at [242, 286] on input "Communications - Microphone (HP USB Sound Device) (001f:0b21)" at bounding box center [238, 283] width 9 height 9
radio input "true"
click at [238, 264] on input "Microphone (2- High Definition Audio Device)" at bounding box center [238, 265] width 9 height 9
radio input "true"
click at [538, 325] on button "Go to Next step" at bounding box center [560, 328] width 109 height 31
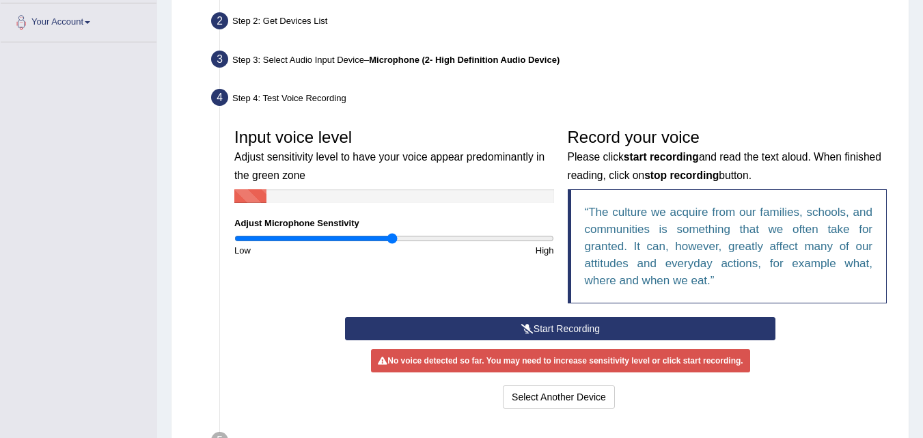
scroll to position [299, 0]
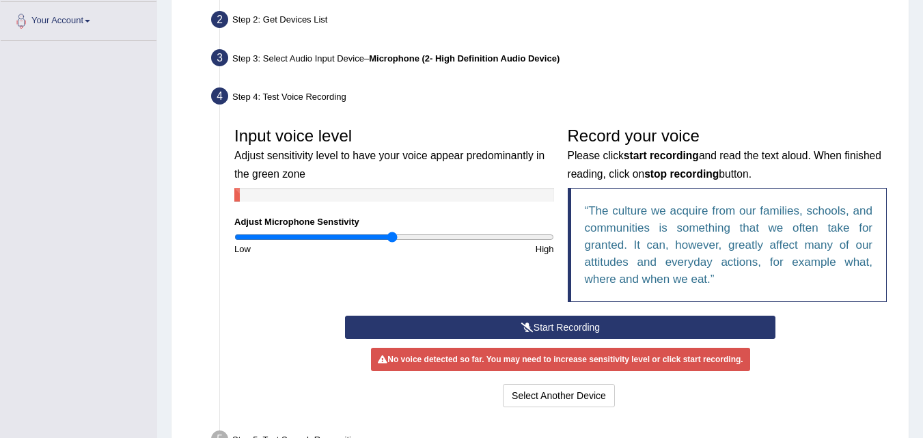
click at [530, 327] on icon at bounding box center [527, 327] width 12 height 10
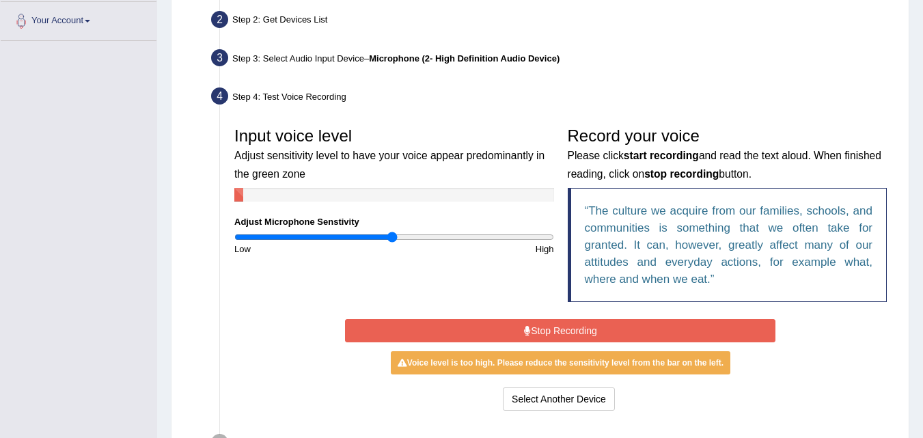
click at [530, 327] on button "Stop Recording" at bounding box center [560, 330] width 430 height 23
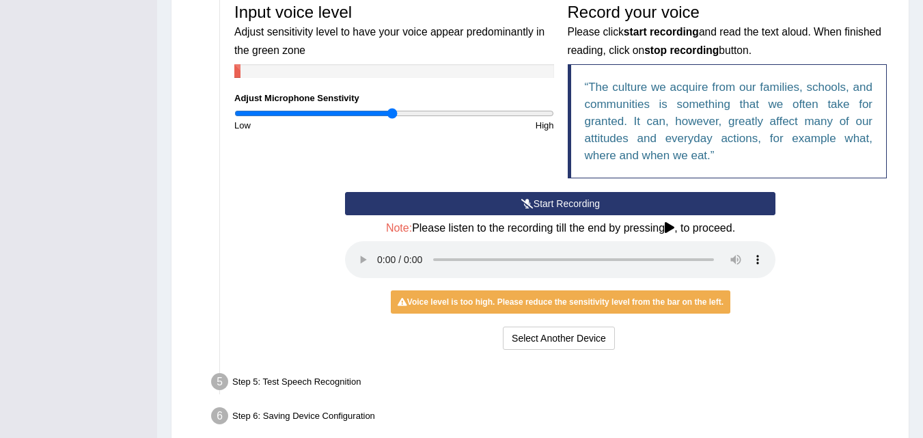
scroll to position [449, 0]
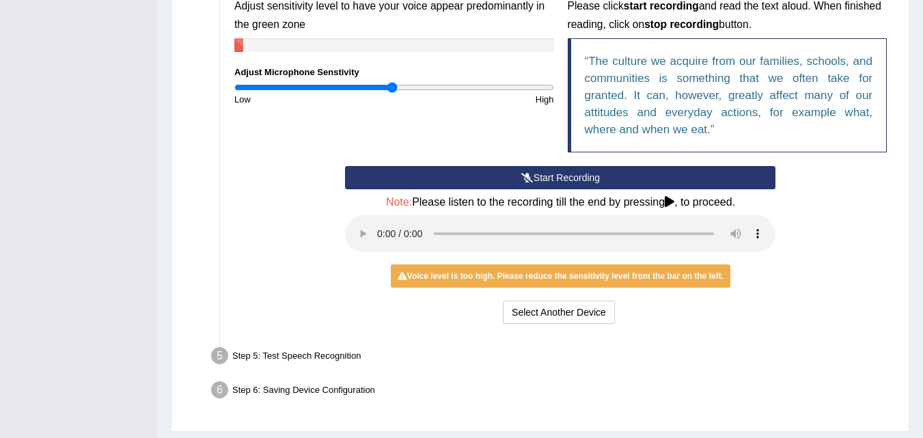
click at [557, 181] on button "Start Recording" at bounding box center [560, 177] width 430 height 23
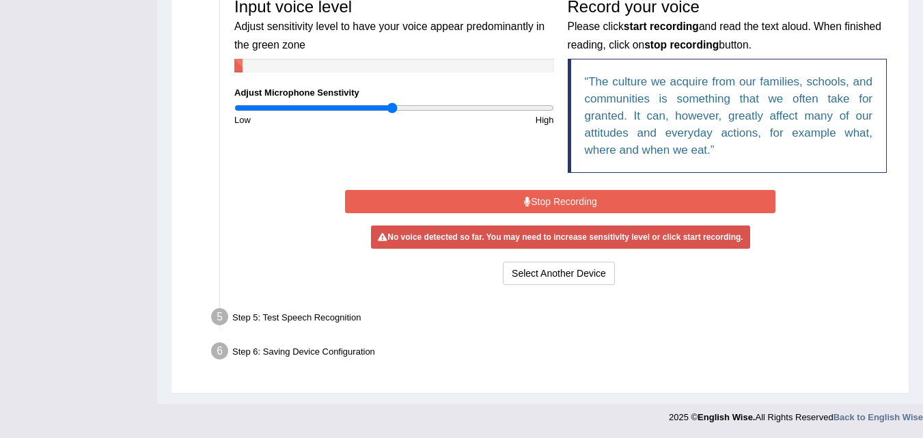
scroll to position [425, 0]
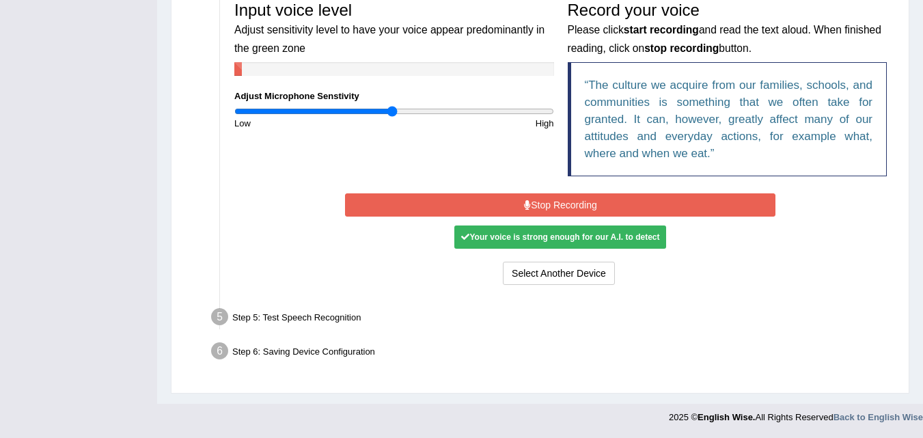
click at [545, 205] on button "Stop Recording" at bounding box center [560, 204] width 430 height 23
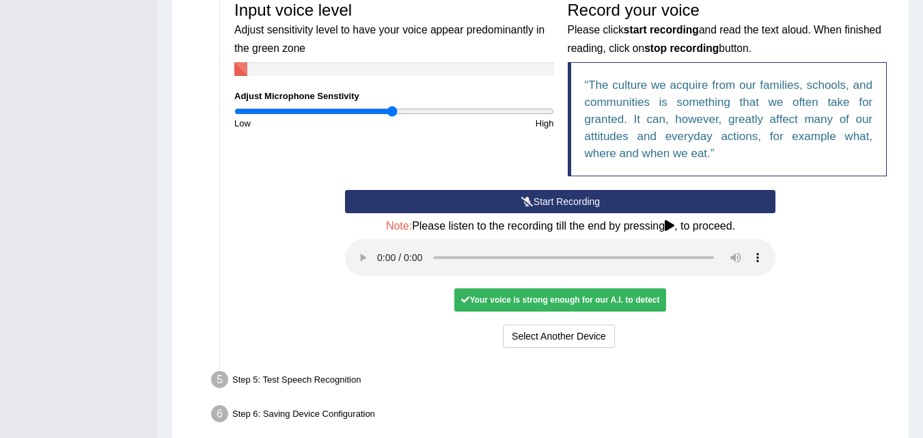
click at [531, 302] on div "Your voice is strong enough for our A.I. to detect" at bounding box center [560, 299] width 212 height 23
click at [546, 303] on div "Your voice is strong enough for our A.I. to detect" at bounding box center [560, 299] width 212 height 23
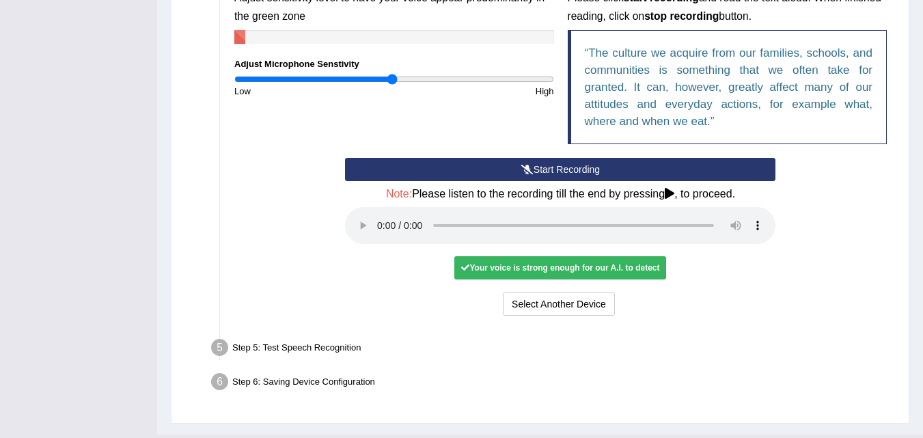
scroll to position [488, 0]
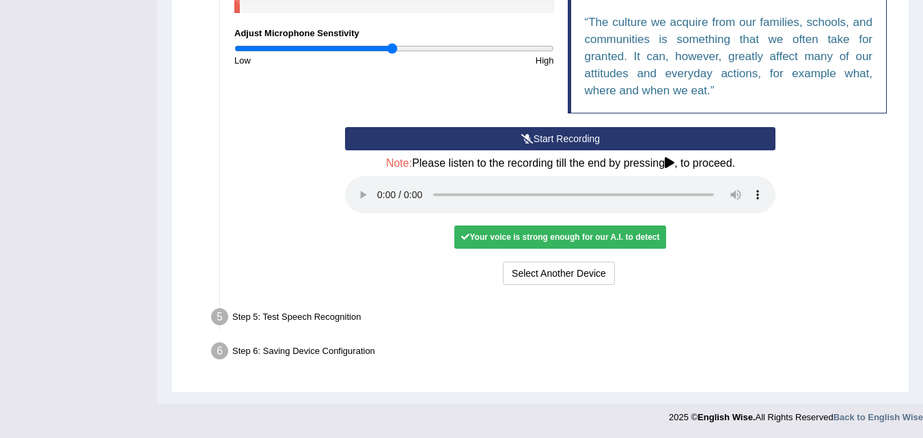
click at [598, 139] on button "Start Recording" at bounding box center [560, 138] width 430 height 23
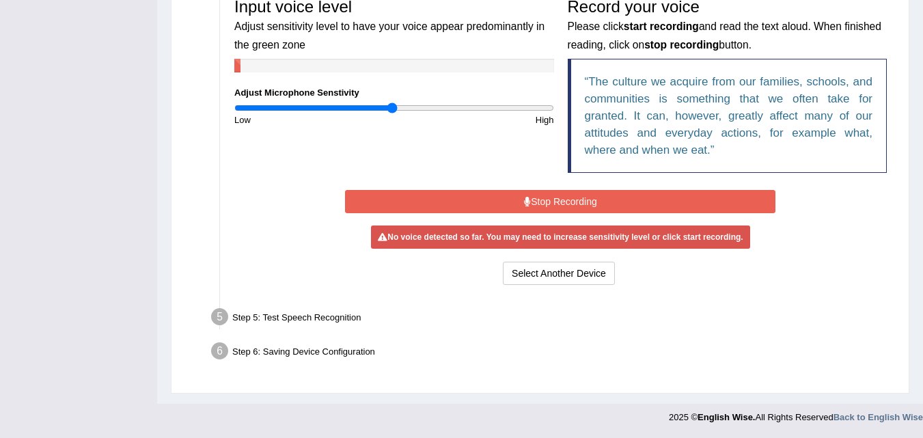
scroll to position [425, 0]
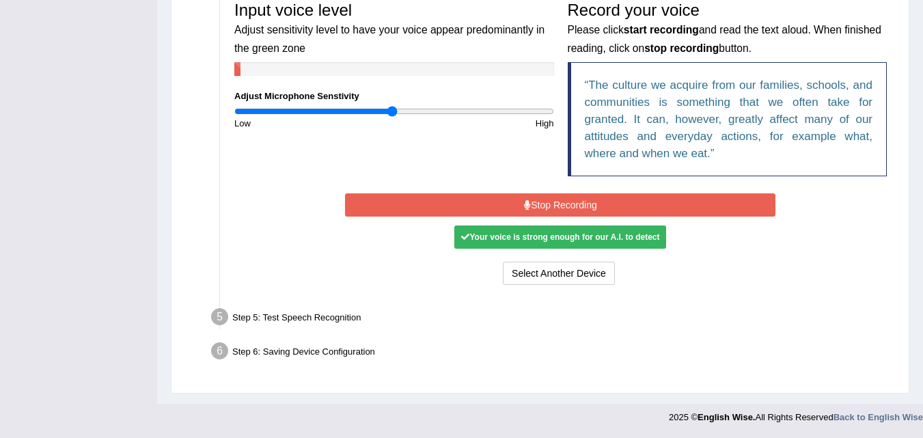
click at [604, 204] on button "Stop Recording" at bounding box center [560, 204] width 430 height 23
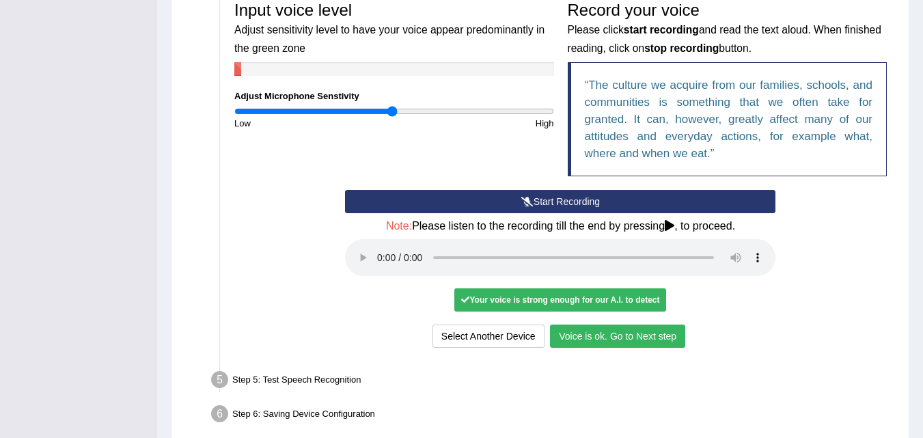
click at [665, 337] on button "Voice is ok. Go to Next step" at bounding box center [617, 335] width 135 height 23
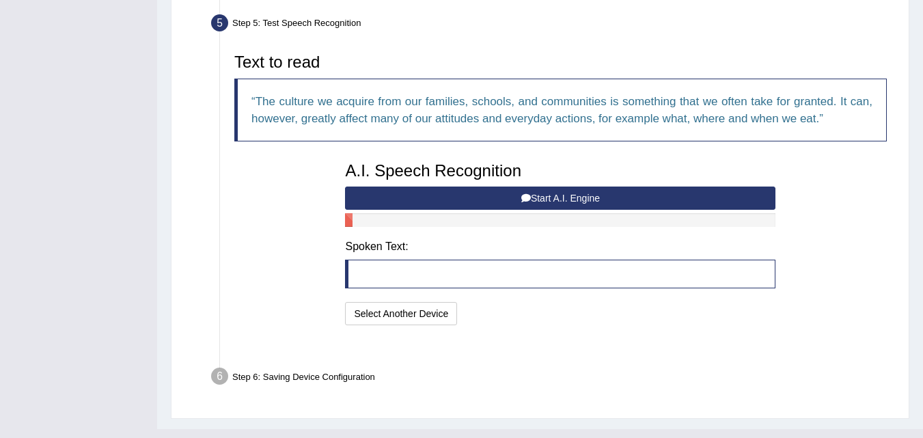
scroll to position [417, 0]
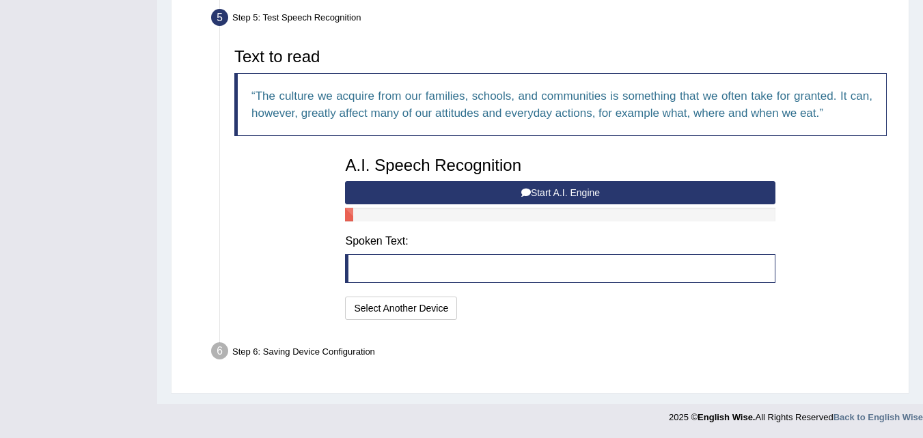
click at [545, 189] on button "Start A.I. Engine" at bounding box center [560, 192] width 430 height 23
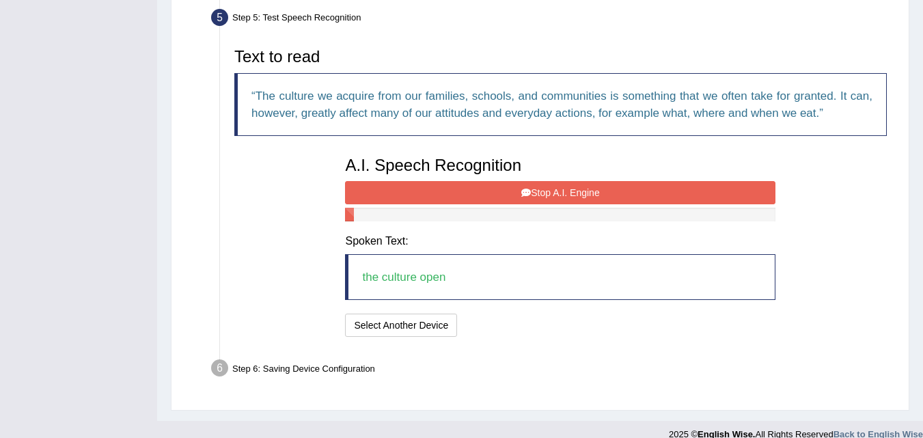
click at [545, 189] on button "Stop A.I. Engine" at bounding box center [560, 192] width 430 height 23
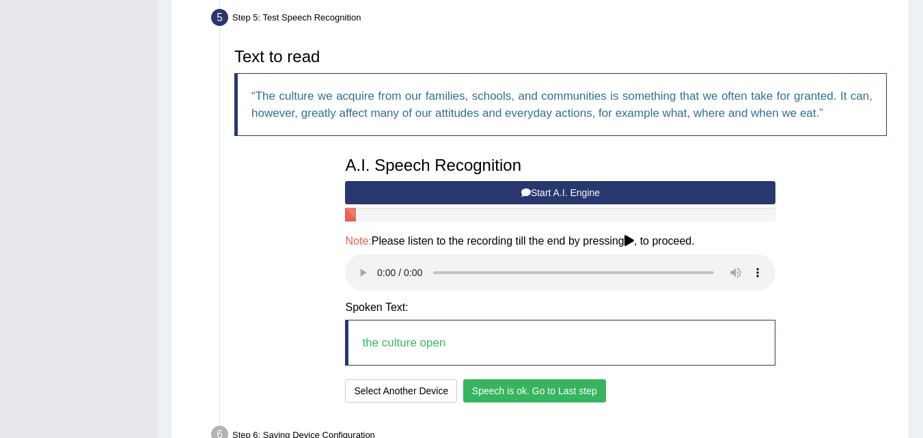
click at [506, 386] on button "Speech is ok. Go to Last step" at bounding box center [534, 390] width 143 height 23
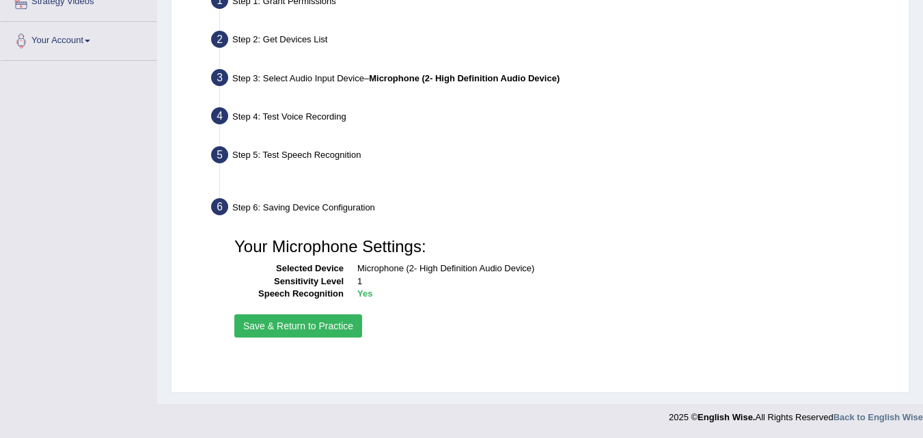
scroll to position [279, 0]
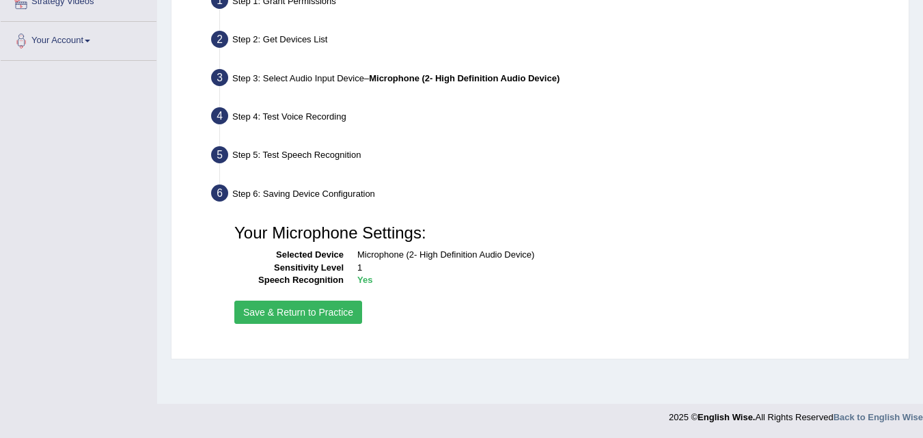
click at [326, 307] on button "Save & Return to Practice" at bounding box center [298, 312] width 128 height 23
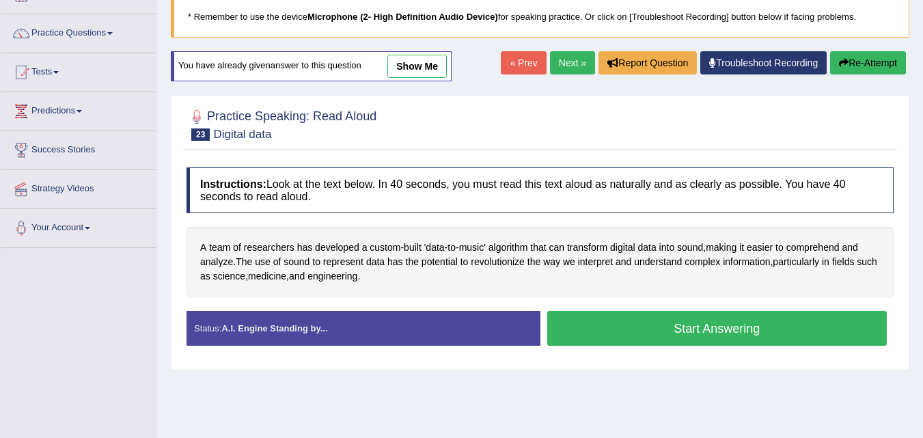
scroll to position [94, 0]
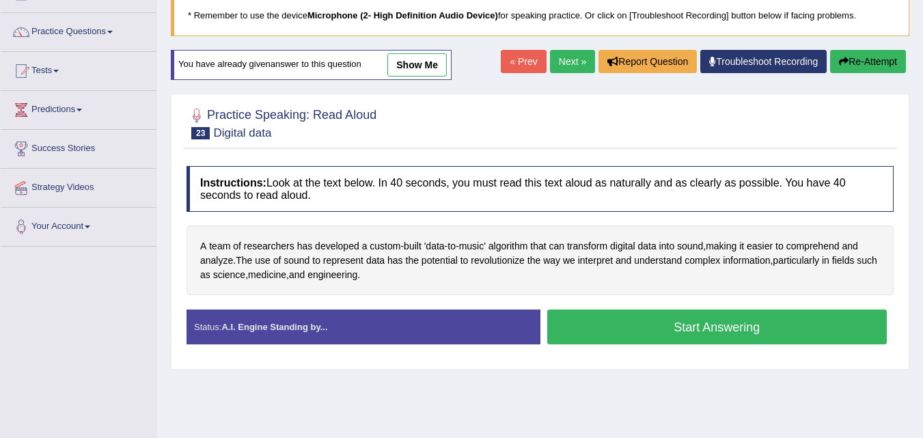
click at [714, 327] on button "Start Answering" at bounding box center [717, 326] width 340 height 35
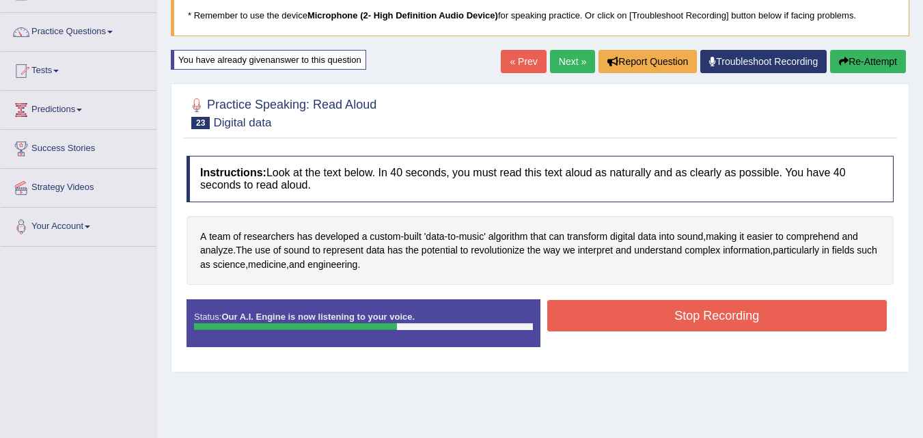
click at [714, 327] on button "Stop Recording" at bounding box center [717, 315] width 340 height 31
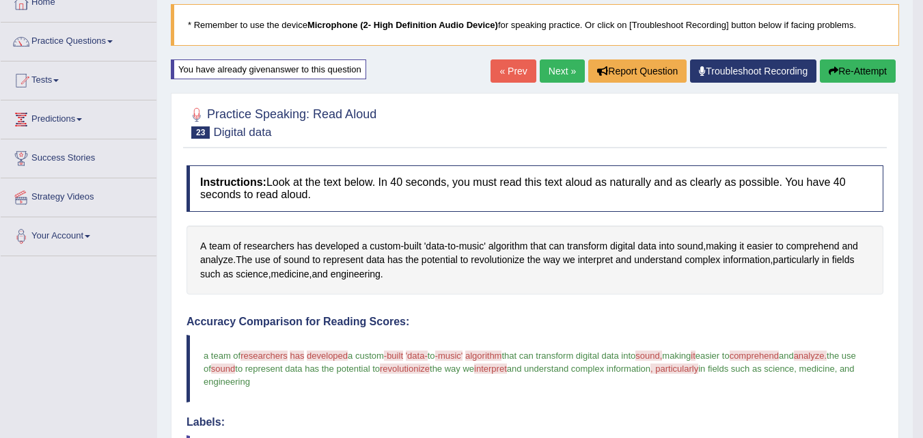
scroll to position [0, 0]
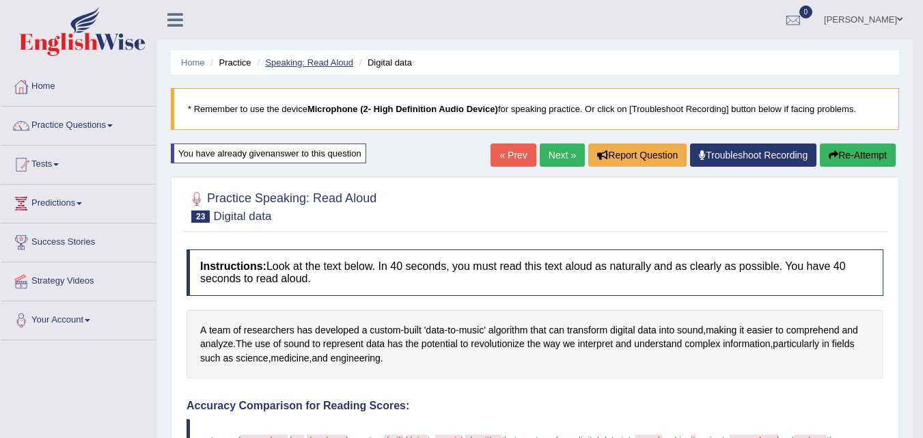
click at [331, 63] on link "Speaking: Read Aloud" at bounding box center [309, 62] width 88 height 10
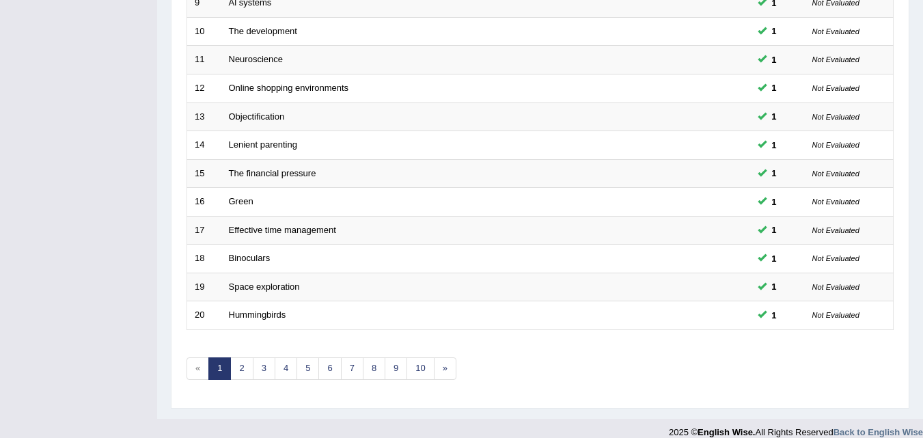
scroll to position [466, 0]
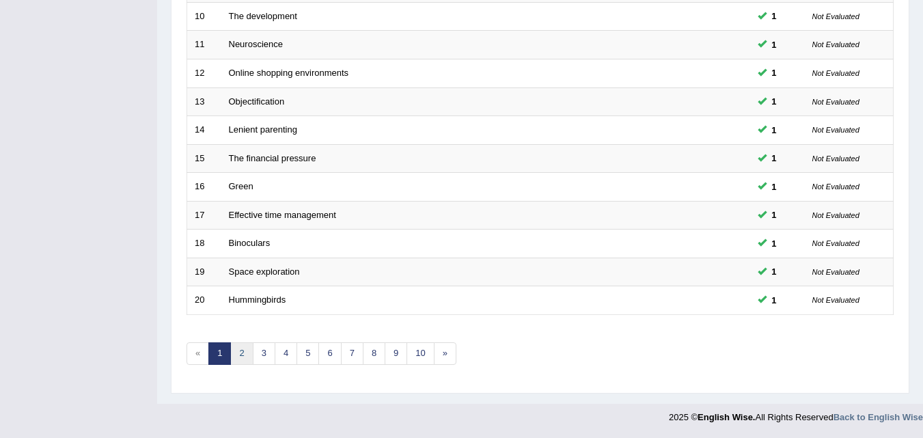
click at [242, 357] on link "2" at bounding box center [241, 353] width 23 height 23
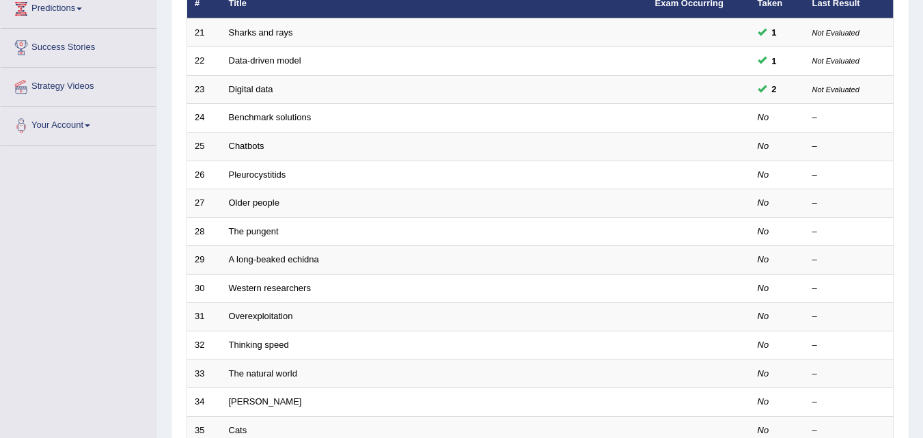
scroll to position [196, 0]
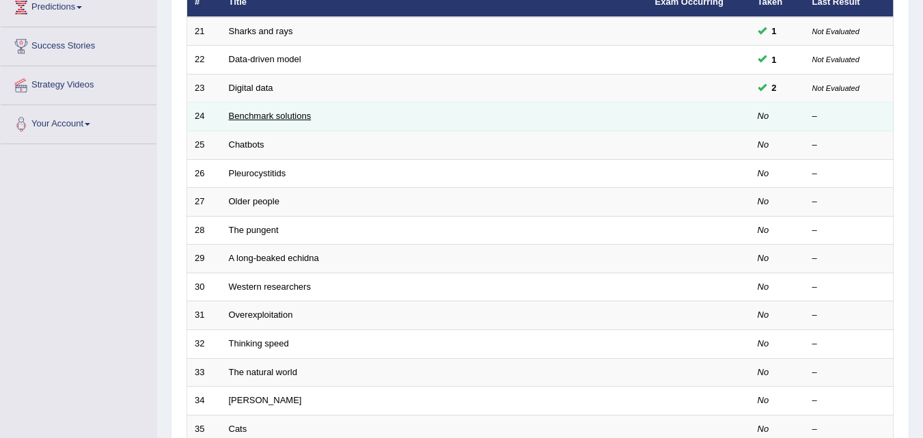
click at [286, 117] on link "Benchmark solutions" at bounding box center [270, 116] width 83 height 10
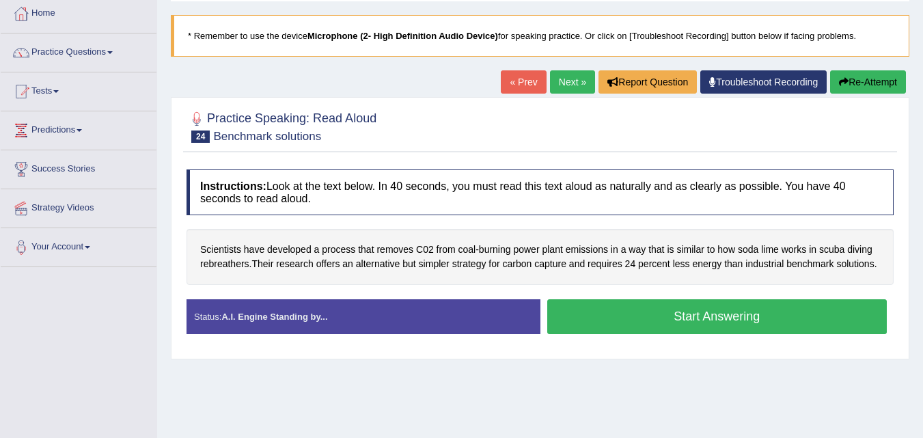
scroll to position [92, 0]
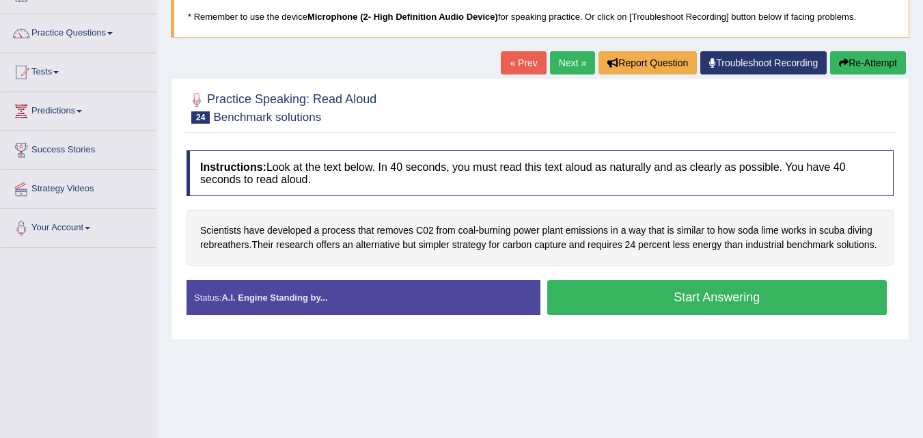
click at [680, 285] on button "Start Answering" at bounding box center [717, 297] width 340 height 35
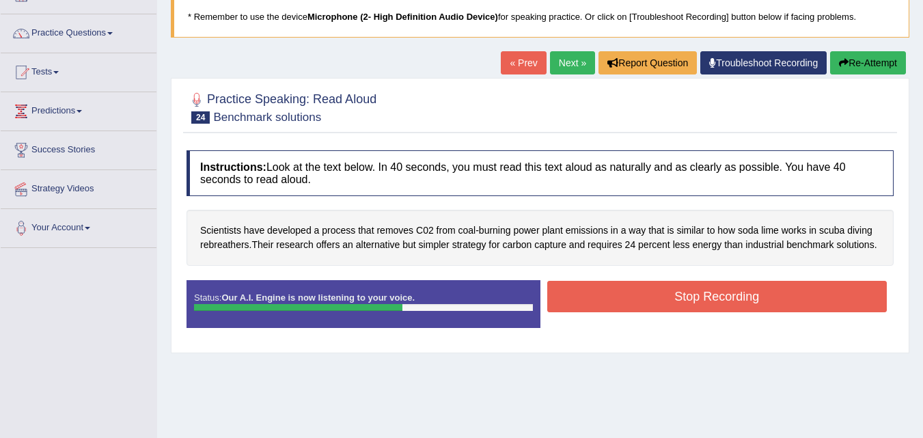
click at [667, 303] on button "Stop Recording" at bounding box center [717, 296] width 340 height 31
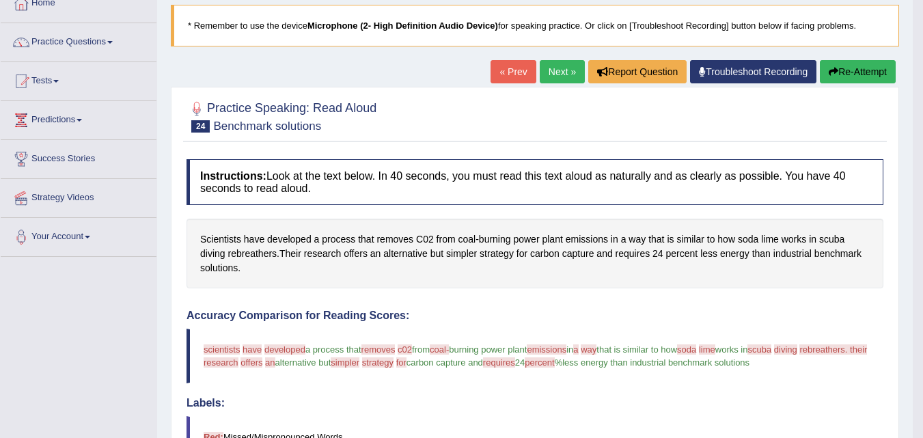
scroll to position [0, 0]
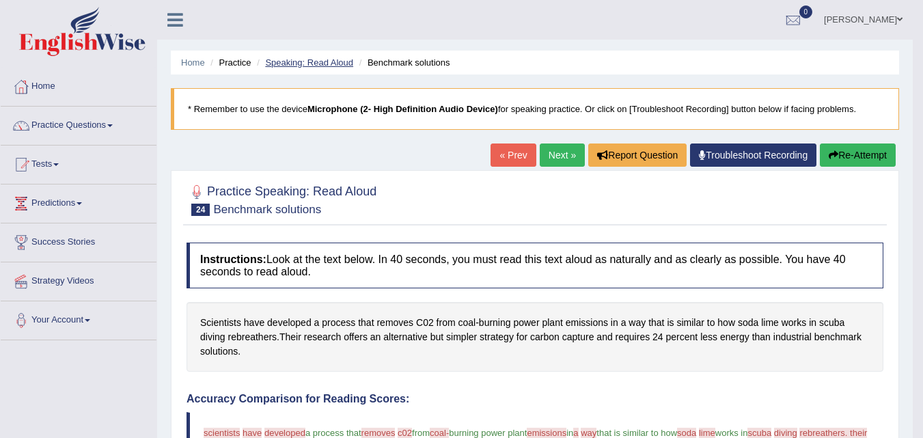
click at [336, 58] on link "Speaking: Read Aloud" at bounding box center [309, 62] width 88 height 10
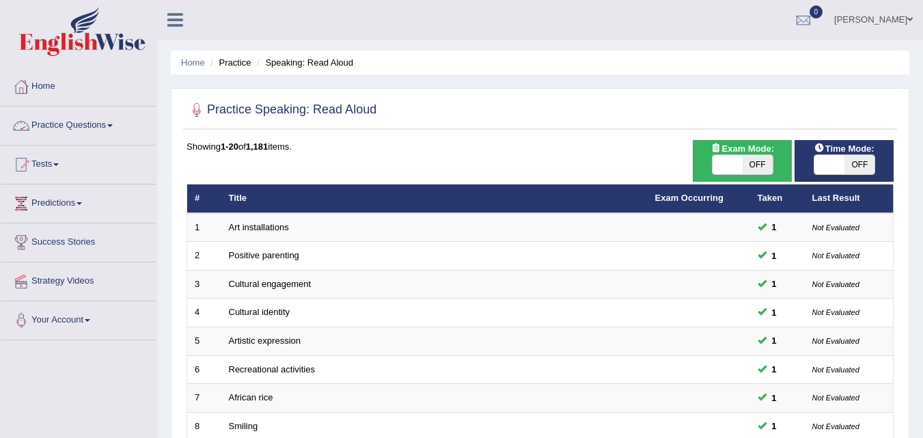
drag, startPoint x: 0, startPoint y: 0, endPoint x: 111, endPoint y: 127, distance: 168.9
click at [111, 127] on link "Practice Questions" at bounding box center [79, 124] width 156 height 34
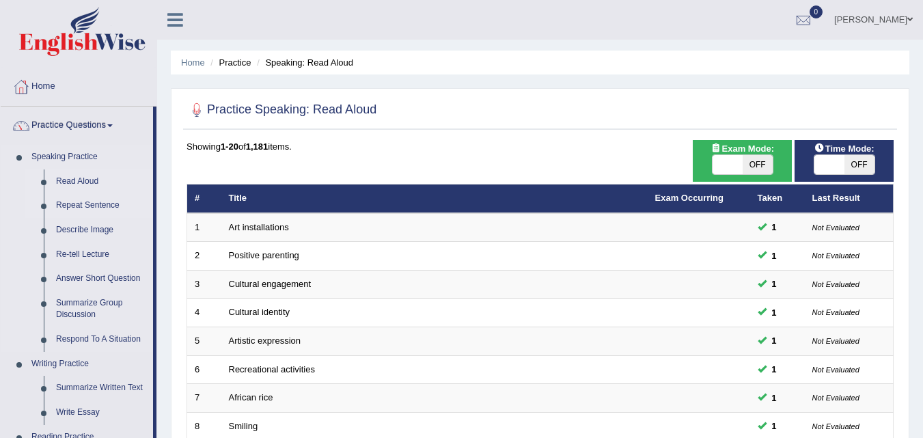
click at [82, 206] on link "Repeat Sentence" at bounding box center [101, 205] width 103 height 25
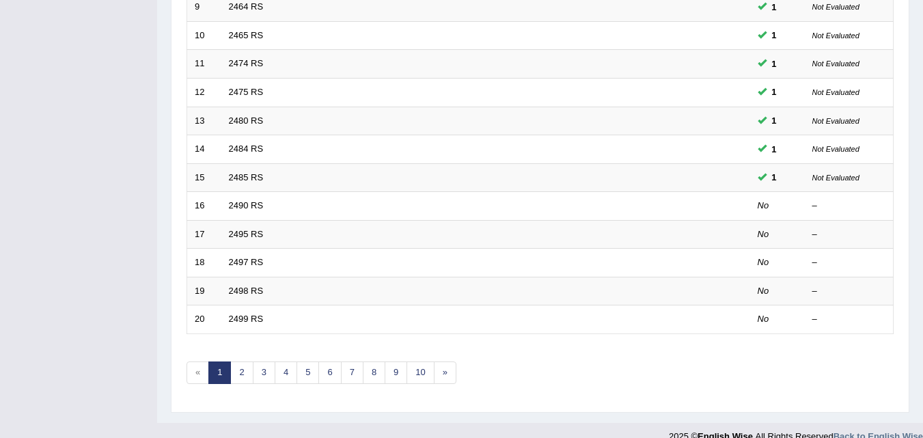
scroll to position [449, 0]
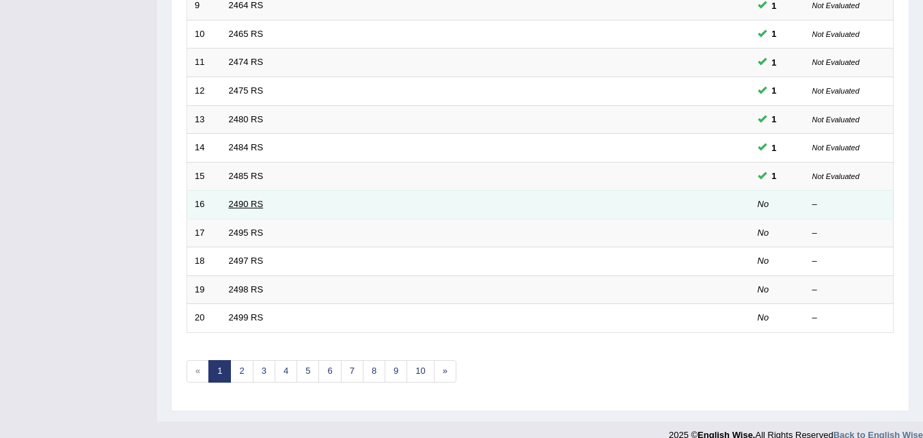
click at [241, 205] on link "2490 RS" at bounding box center [246, 204] width 35 height 10
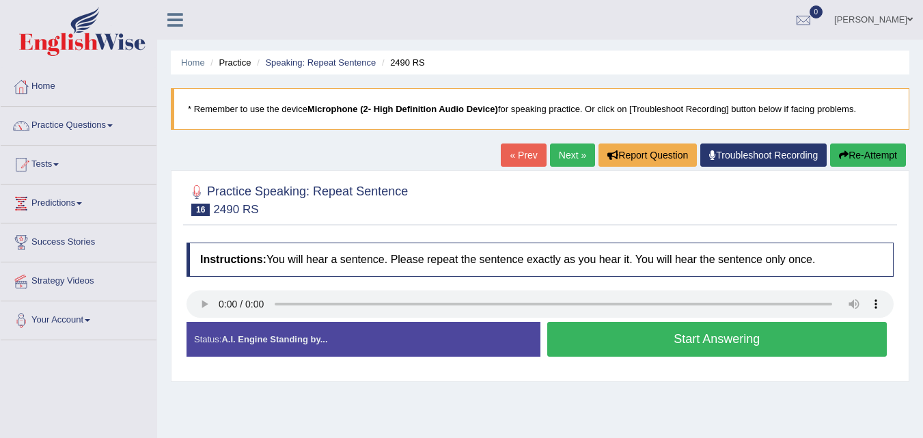
click at [616, 348] on button "Start Answering" at bounding box center [717, 339] width 340 height 35
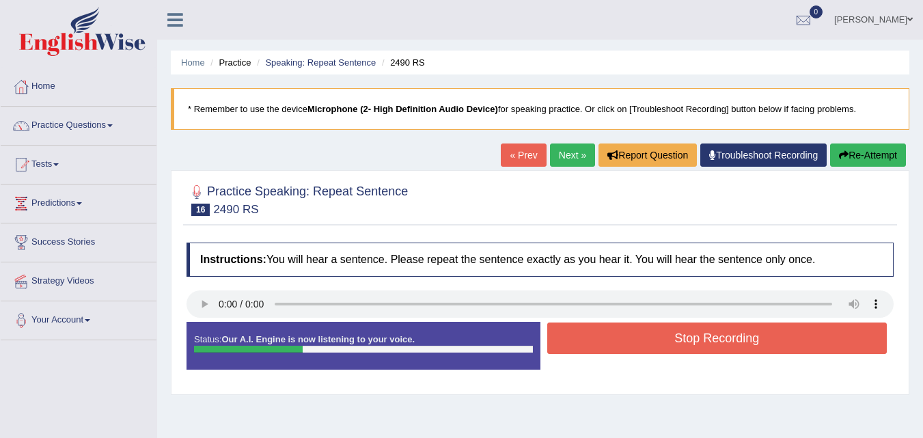
click at [616, 348] on button "Stop Recording" at bounding box center [717, 337] width 340 height 31
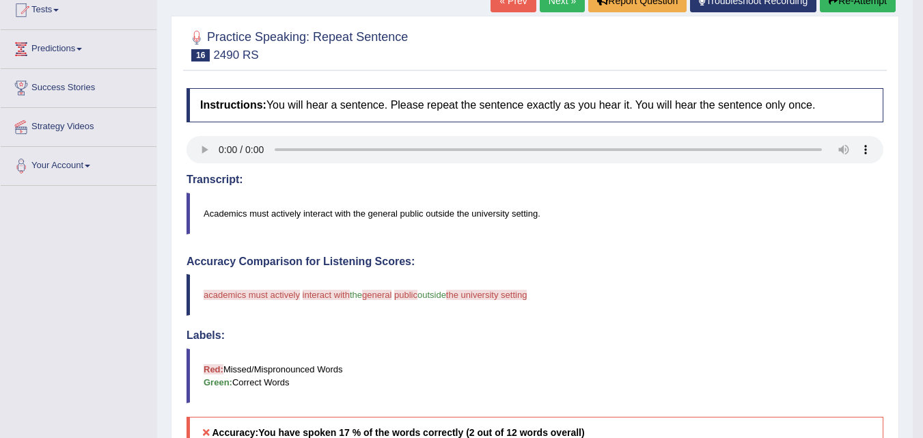
scroll to position [1, 0]
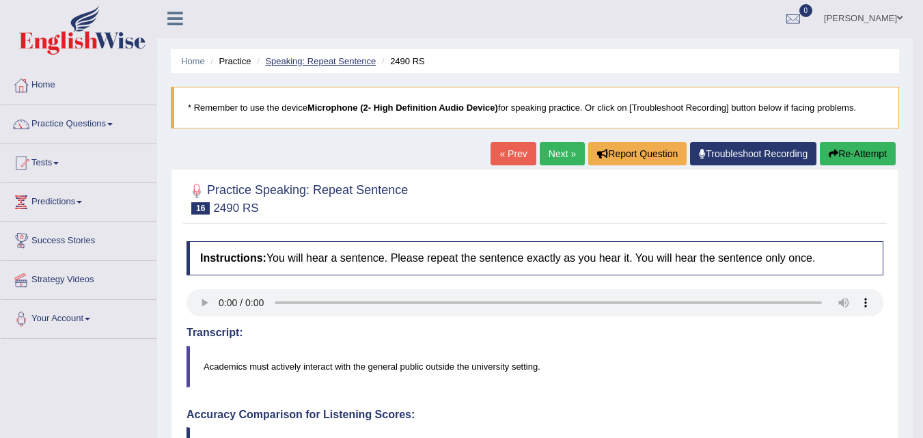
click at [327, 61] on link "Speaking: Repeat Sentence" at bounding box center [320, 61] width 111 height 10
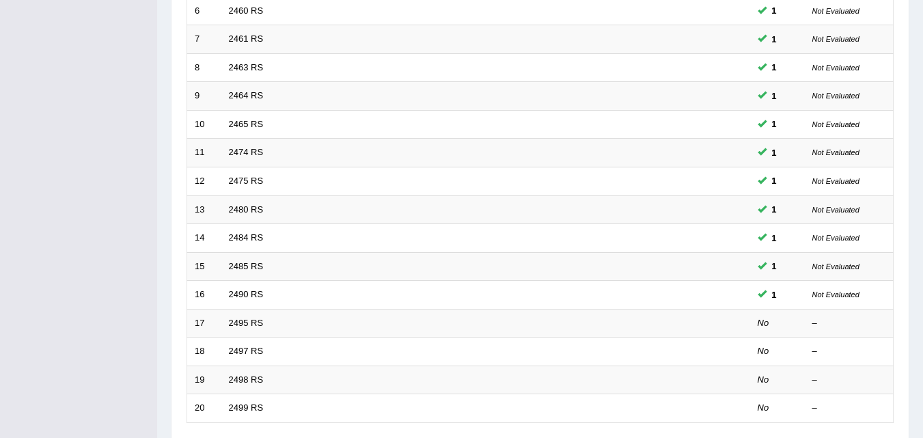
scroll to position [466, 0]
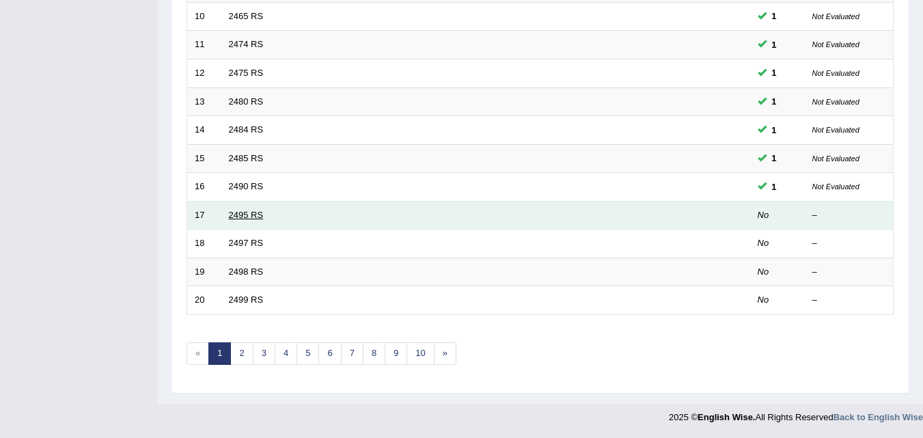
click at [236, 212] on link "2495 RS" at bounding box center [246, 215] width 35 height 10
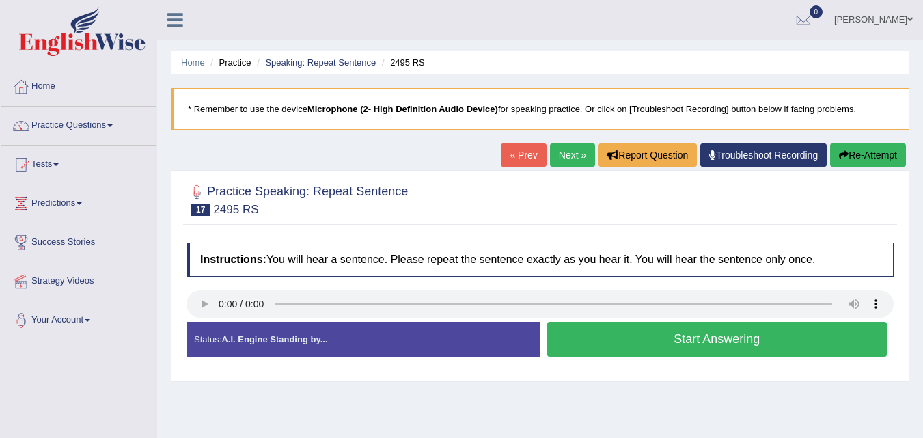
click at [625, 352] on button "Start Answering" at bounding box center [717, 339] width 340 height 35
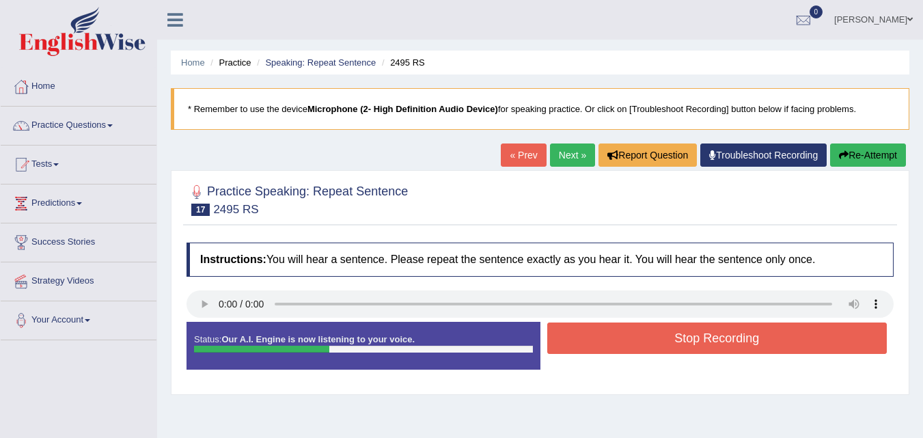
click at [625, 352] on button "Stop Recording" at bounding box center [717, 337] width 340 height 31
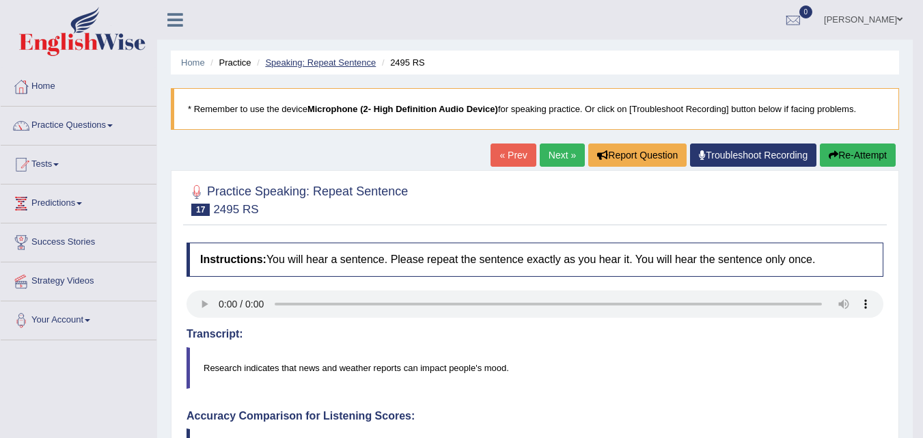
click at [354, 61] on link "Speaking: Repeat Sentence" at bounding box center [320, 62] width 111 height 10
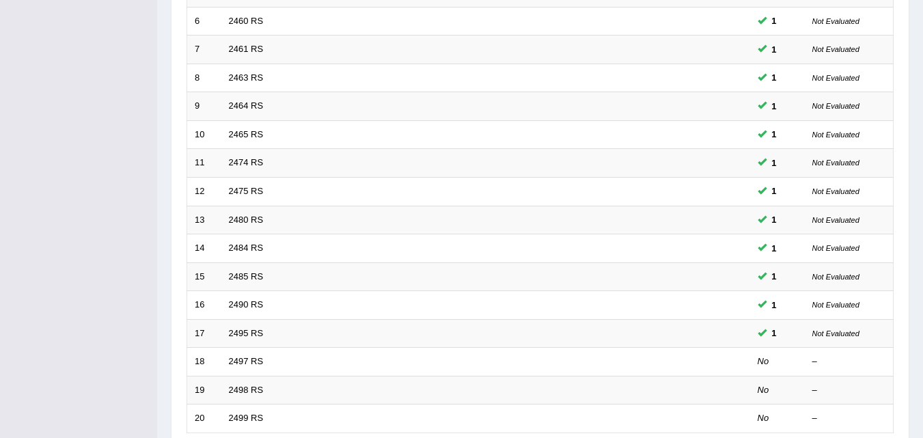
scroll to position [398, 0]
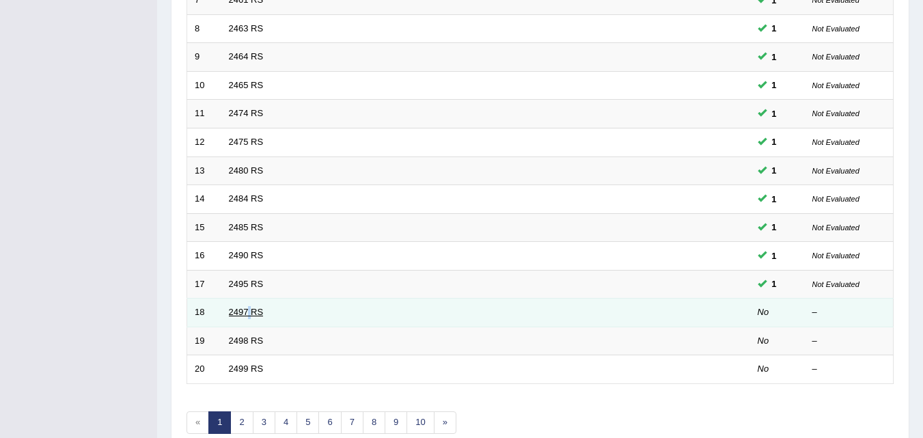
drag, startPoint x: 252, startPoint y: 305, endPoint x: 248, endPoint y: 316, distance: 12.3
click at [248, 316] on td "2497 RS" at bounding box center [434, 312] width 426 height 29
click at [248, 316] on link "2497 RS" at bounding box center [246, 312] width 35 height 10
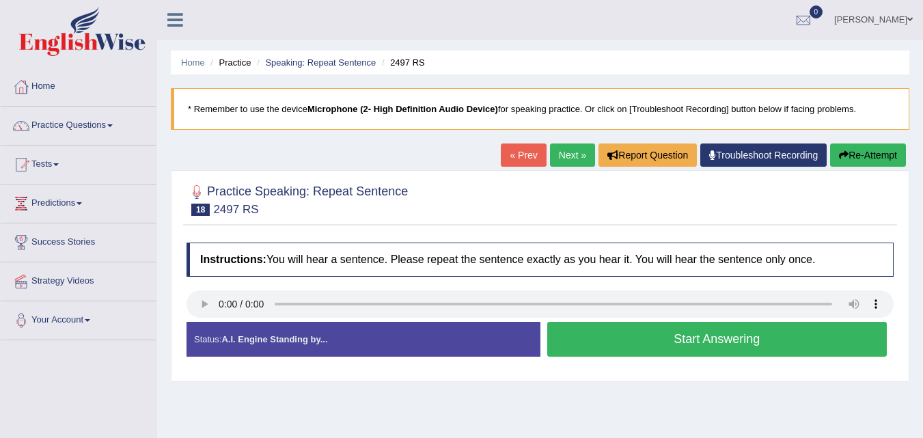
click at [590, 333] on button "Start Answering" at bounding box center [717, 339] width 340 height 35
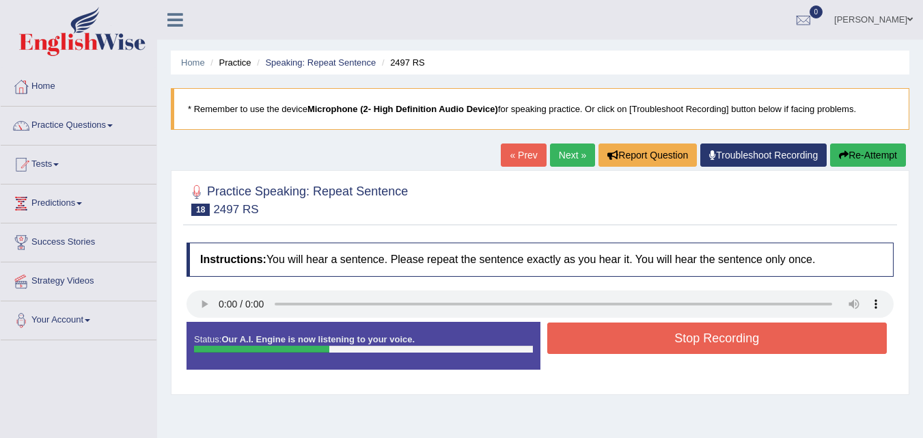
click at [590, 333] on button "Stop Recording" at bounding box center [717, 337] width 340 height 31
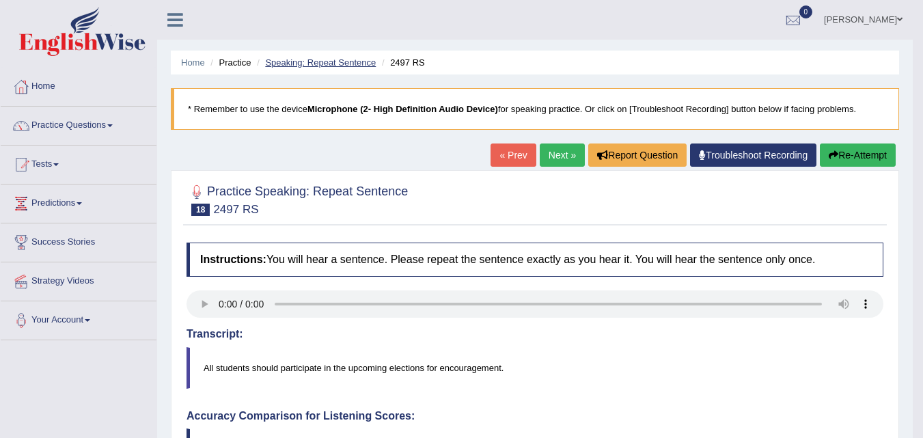
click at [348, 66] on link "Speaking: Repeat Sentence" at bounding box center [320, 62] width 111 height 10
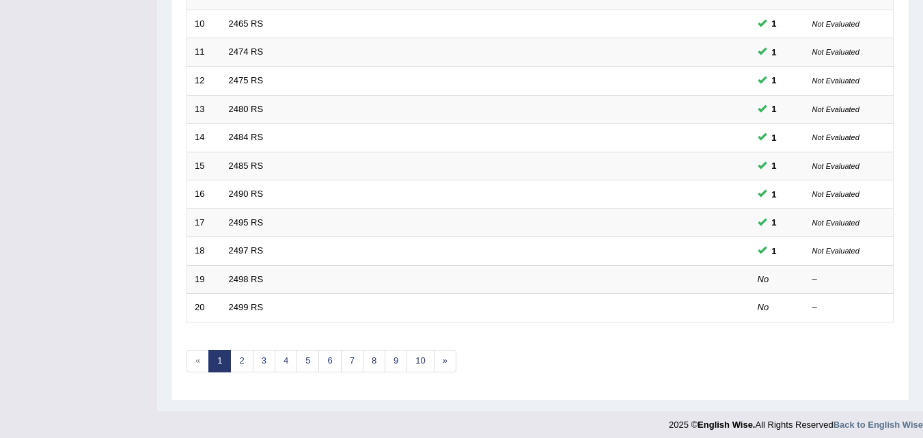
scroll to position [466, 0]
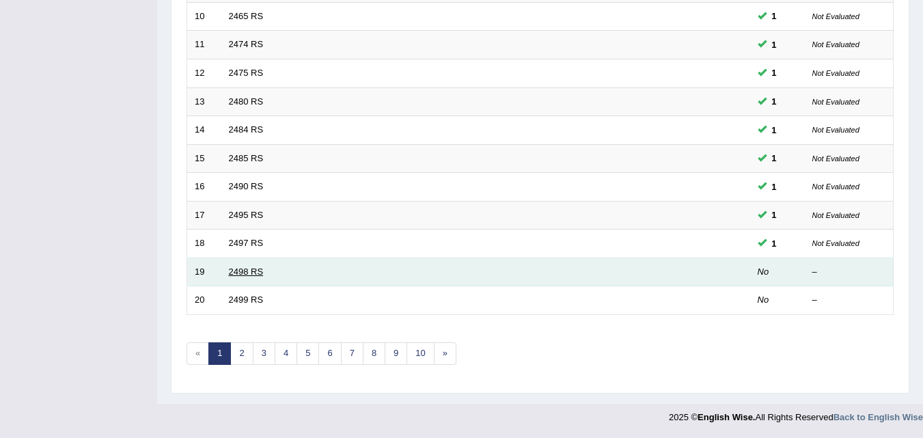
click at [237, 274] on link "2498 RS" at bounding box center [246, 271] width 35 height 10
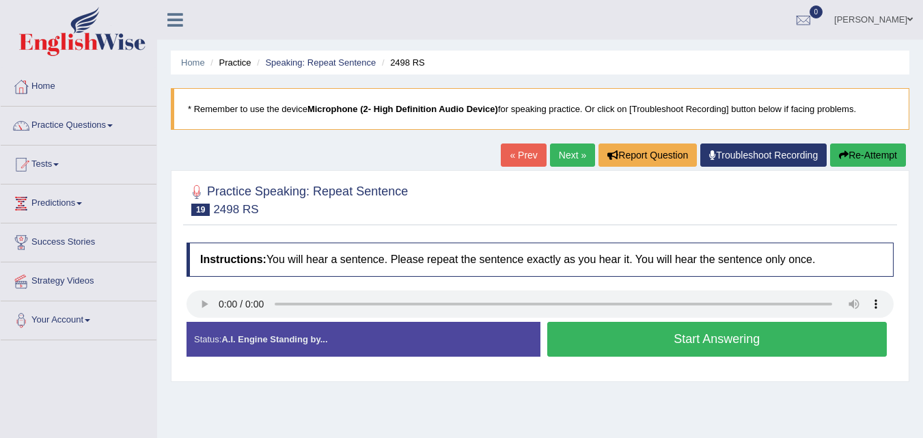
click at [611, 337] on button "Start Answering" at bounding box center [717, 339] width 340 height 35
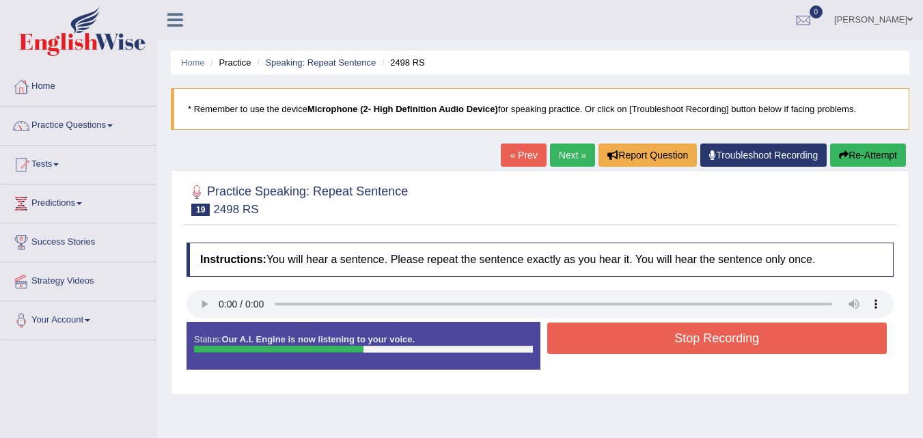
click at [611, 337] on button "Stop Recording" at bounding box center [717, 337] width 340 height 31
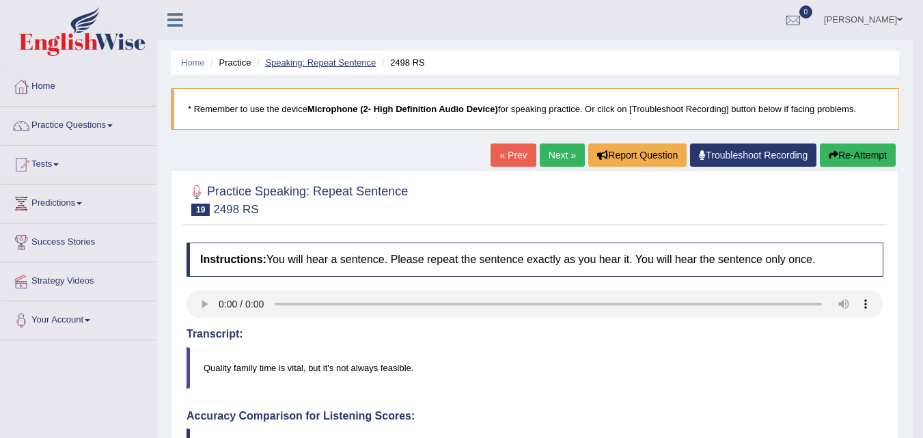
click at [363, 62] on link "Speaking: Repeat Sentence" at bounding box center [320, 62] width 111 height 10
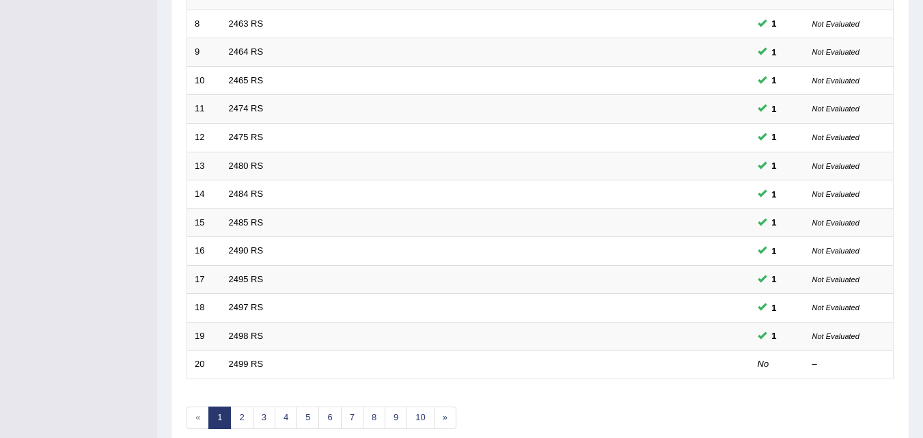
scroll to position [466, 0]
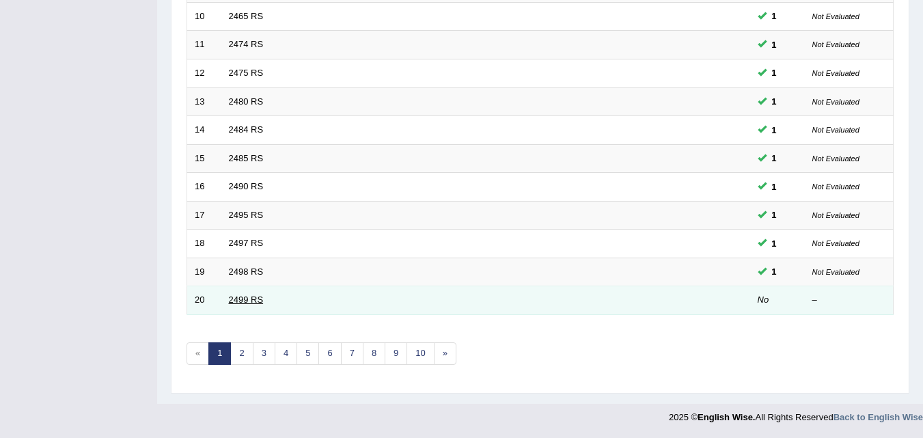
click at [253, 299] on link "2499 RS" at bounding box center [246, 299] width 35 height 10
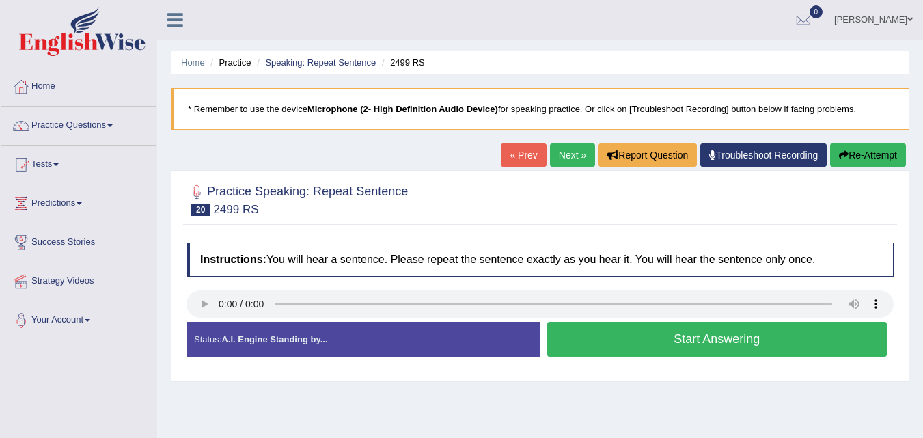
click at [587, 340] on button "Start Answering" at bounding box center [717, 339] width 340 height 35
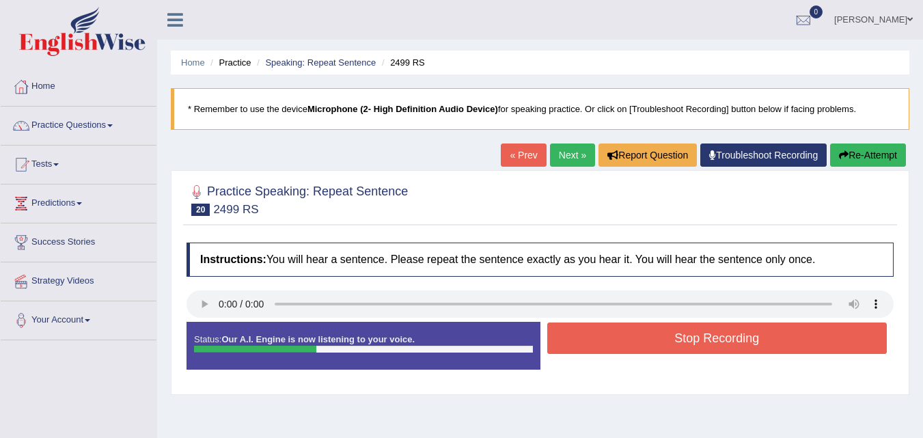
click at [587, 340] on button "Stop Recording" at bounding box center [717, 337] width 340 height 31
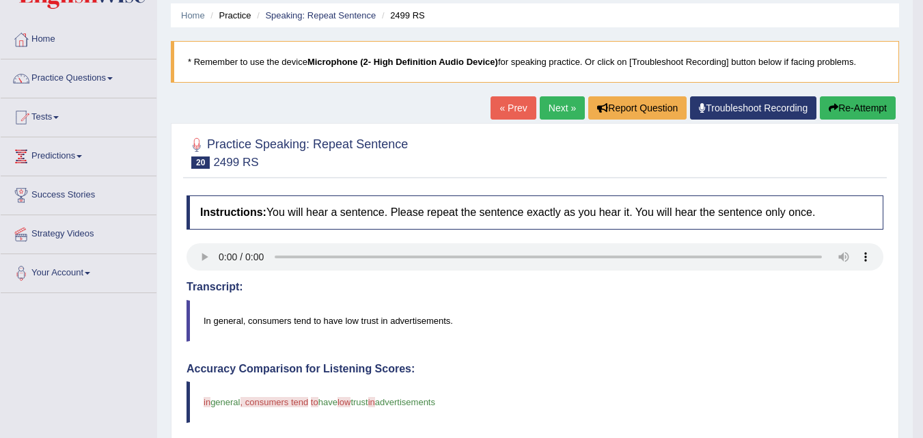
scroll to position [46, 0]
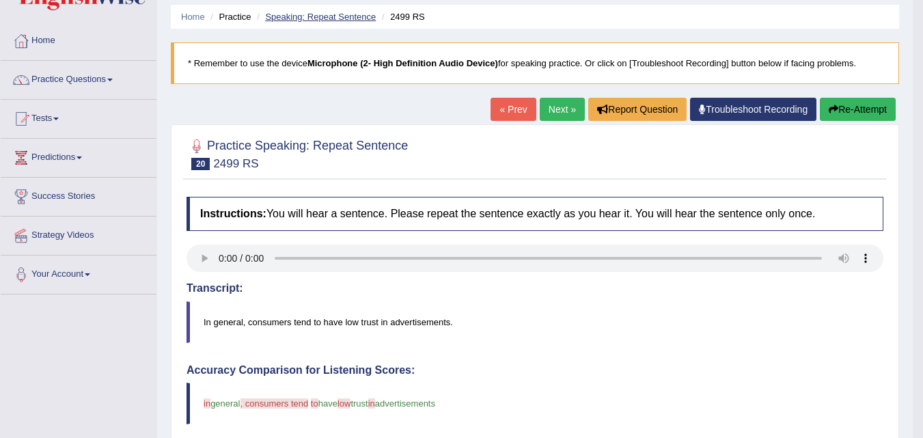
click at [327, 20] on link "Speaking: Repeat Sentence" at bounding box center [320, 17] width 111 height 10
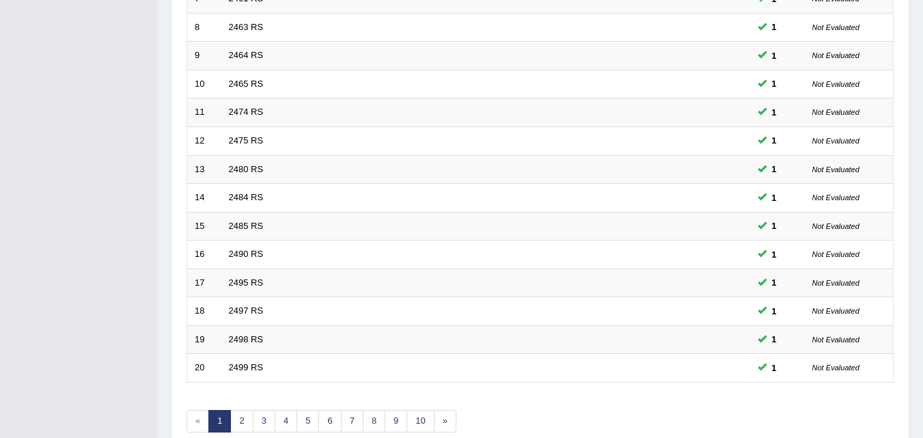
scroll to position [466, 0]
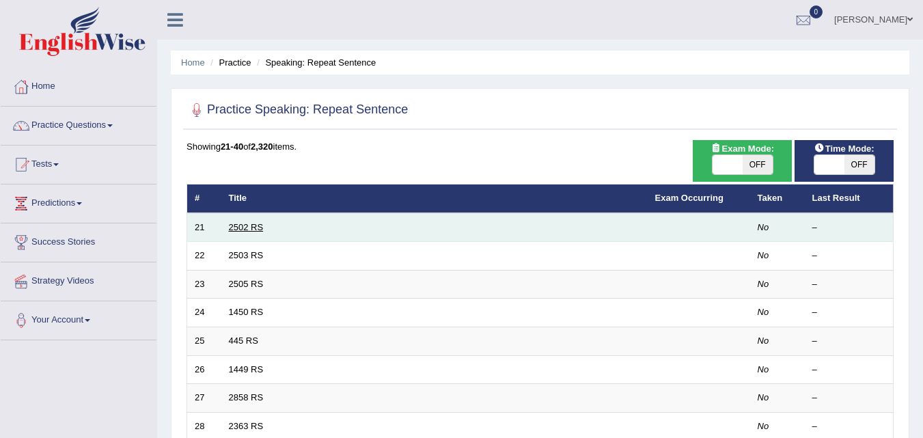
click at [232, 226] on link "2502 RS" at bounding box center [246, 227] width 35 height 10
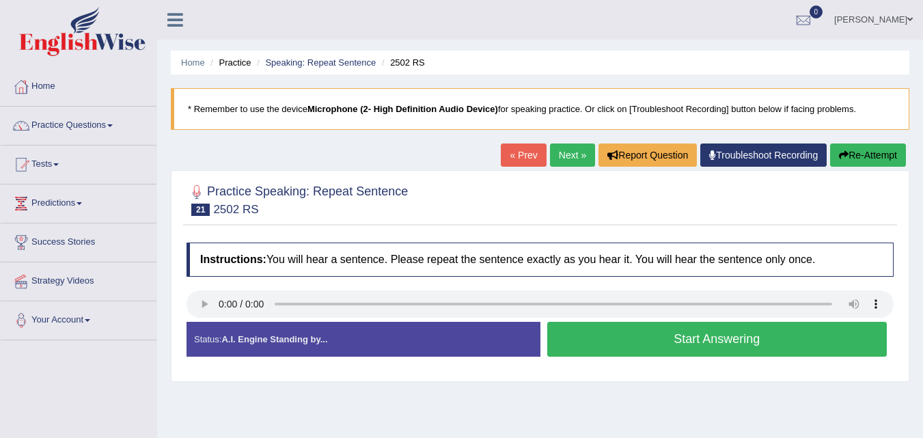
click at [567, 348] on button "Start Answering" at bounding box center [717, 339] width 340 height 35
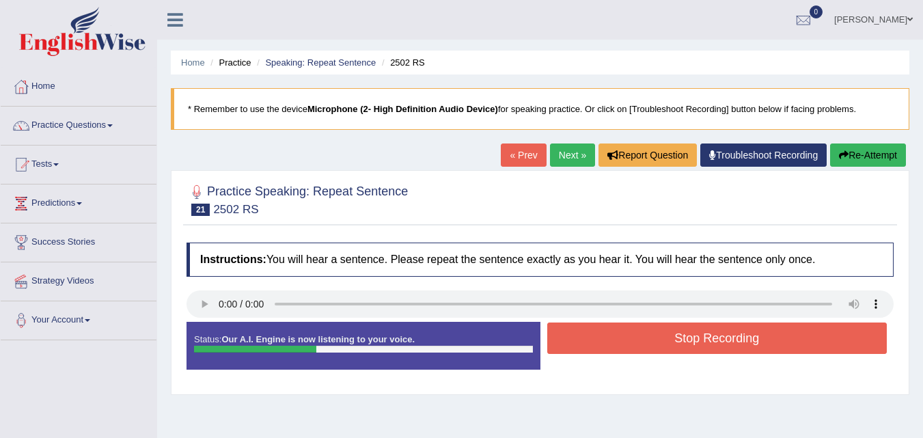
click at [567, 348] on button "Stop Recording" at bounding box center [717, 337] width 340 height 31
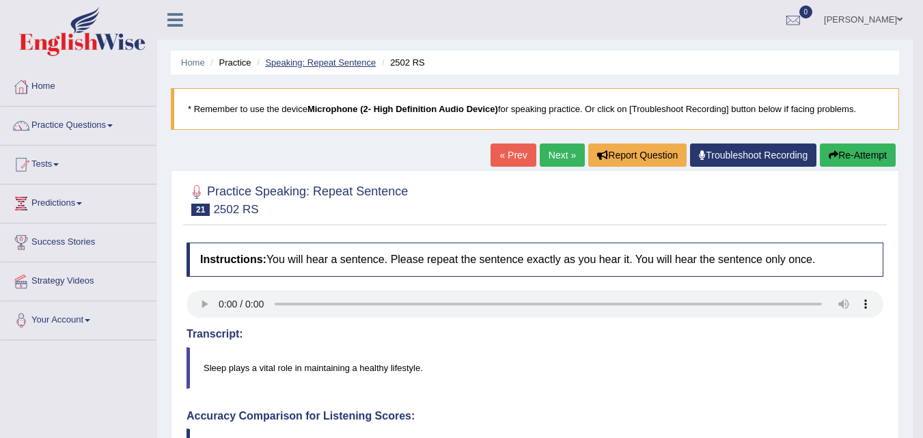
click at [322, 59] on link "Speaking: Repeat Sentence" at bounding box center [320, 62] width 111 height 10
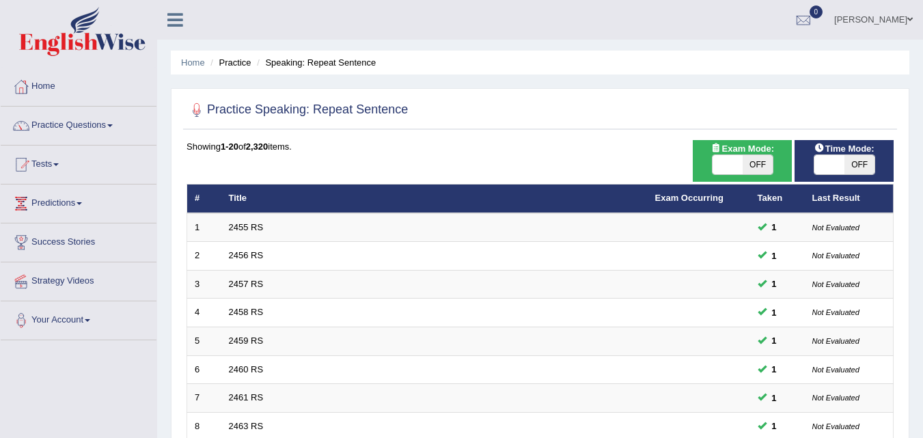
scroll to position [466, 0]
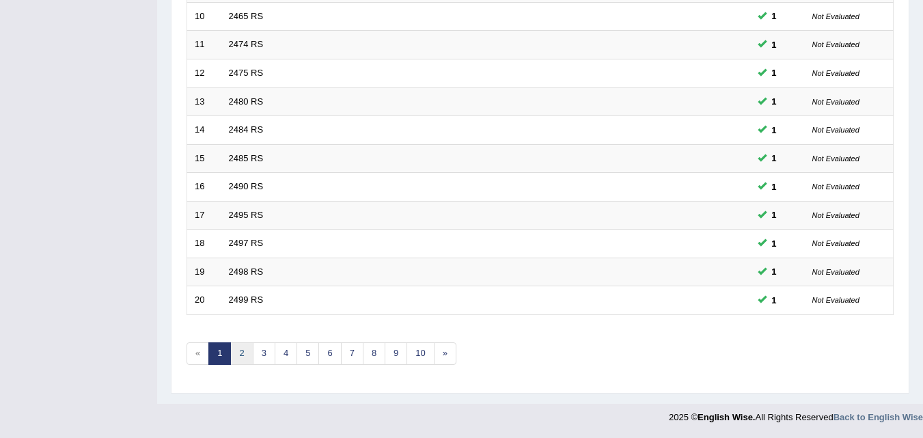
click at [245, 354] on link "2" at bounding box center [241, 353] width 23 height 23
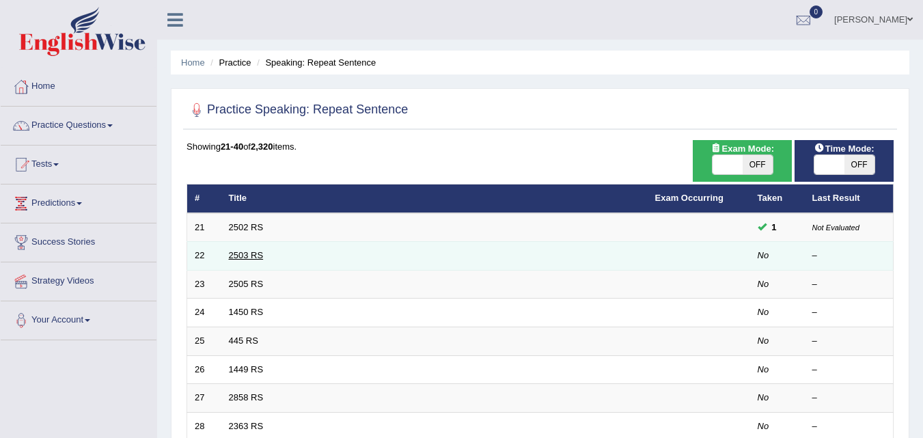
click at [242, 251] on link "2503 RS" at bounding box center [246, 255] width 35 height 10
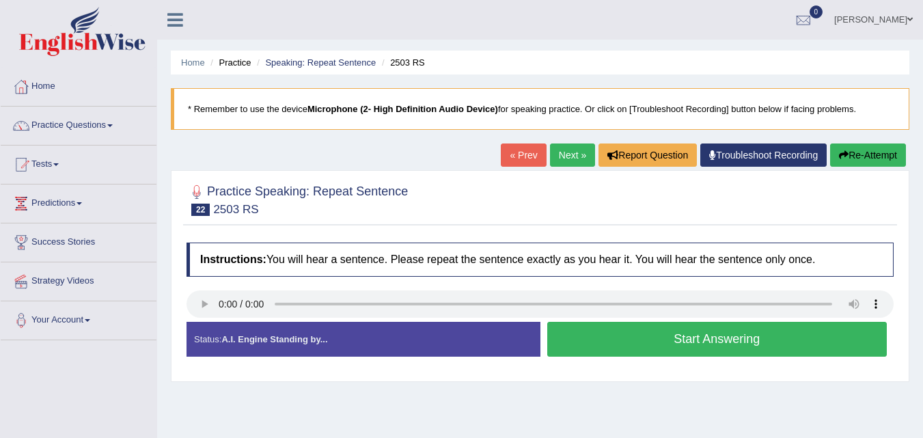
click at [588, 344] on button "Start Answering" at bounding box center [717, 339] width 340 height 35
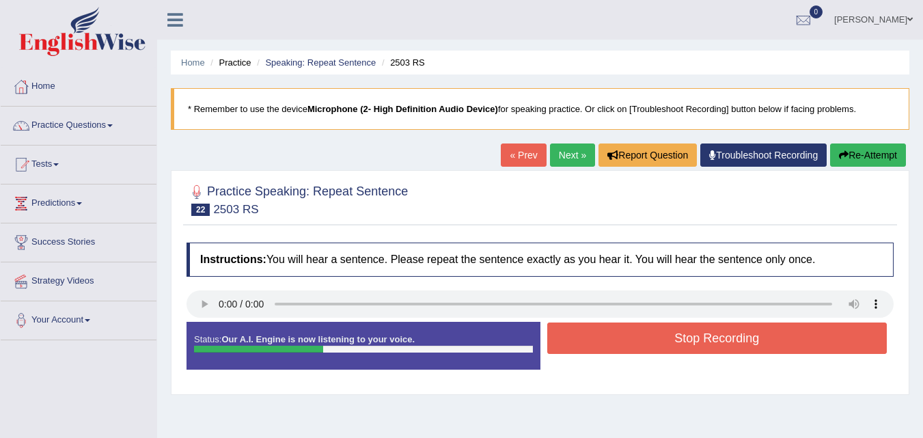
click at [588, 344] on button "Stop Recording" at bounding box center [717, 337] width 340 height 31
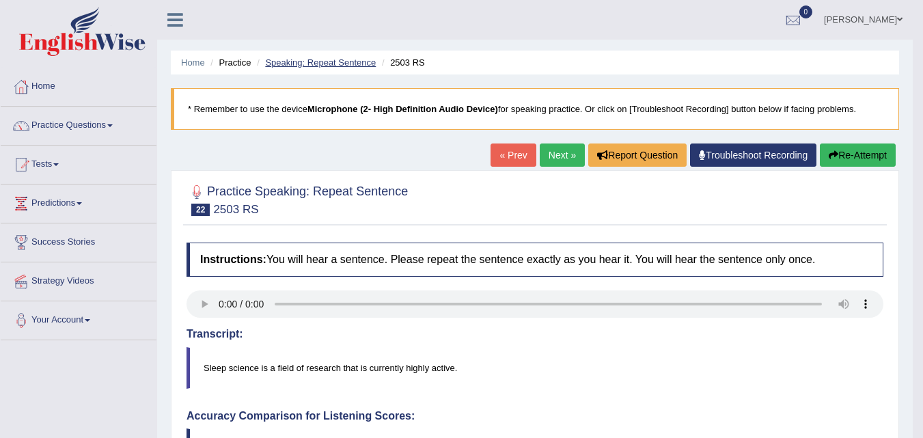
click at [325, 61] on link "Speaking: Repeat Sentence" at bounding box center [320, 62] width 111 height 10
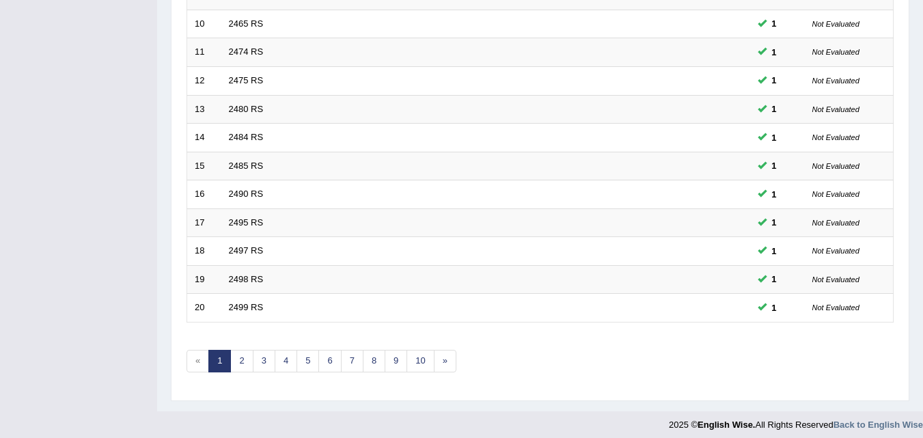
scroll to position [464, 0]
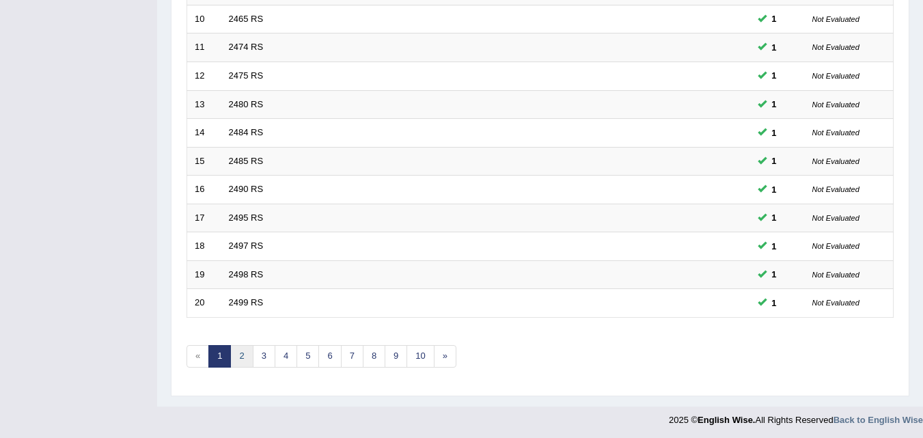
click at [245, 356] on link "2" at bounding box center [241, 356] width 23 height 23
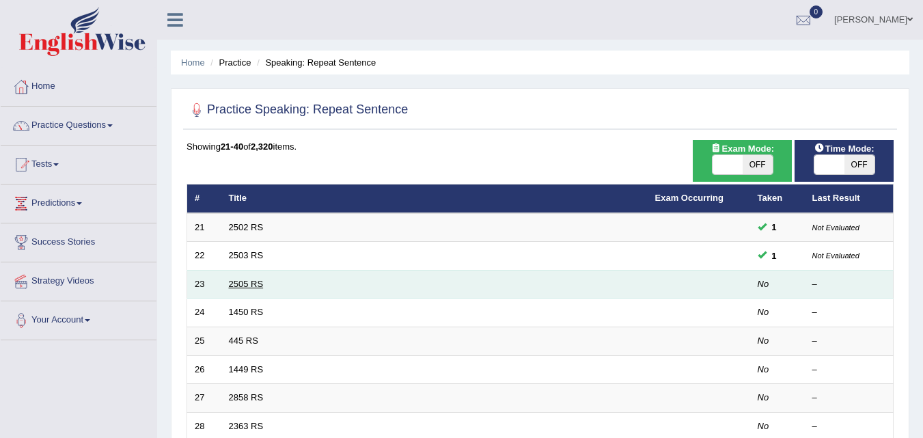
click at [242, 287] on link "2505 RS" at bounding box center [246, 284] width 35 height 10
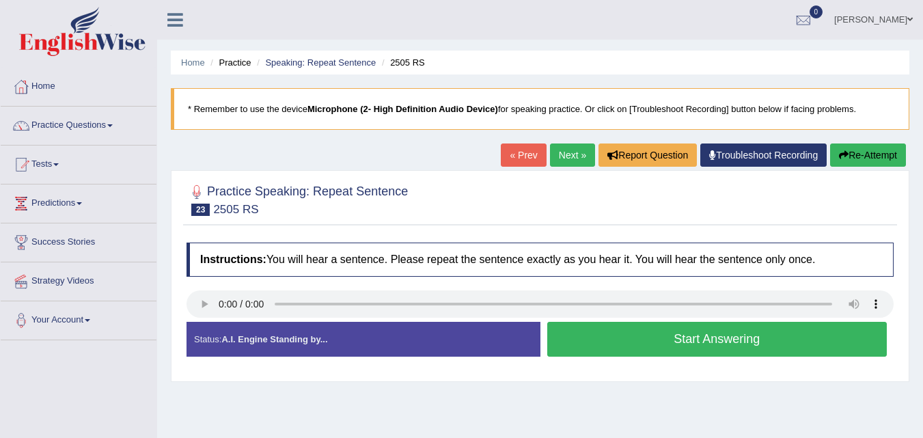
click at [588, 346] on button "Start Answering" at bounding box center [717, 339] width 340 height 35
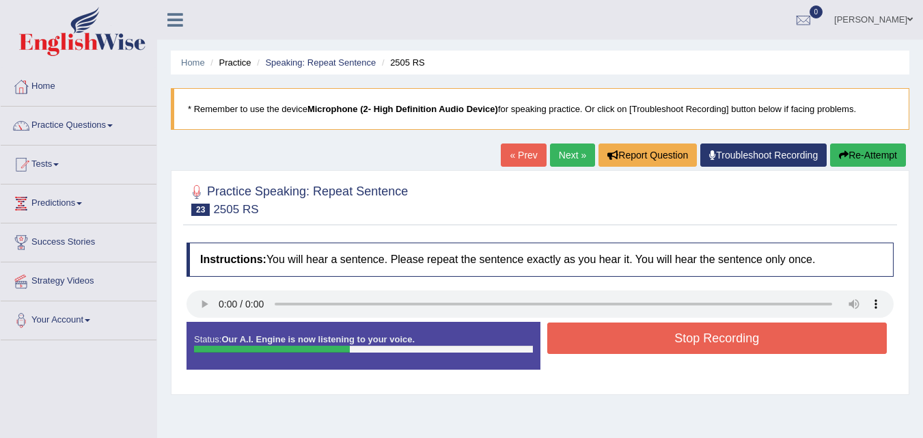
click at [588, 346] on button "Stop Recording" at bounding box center [717, 337] width 340 height 31
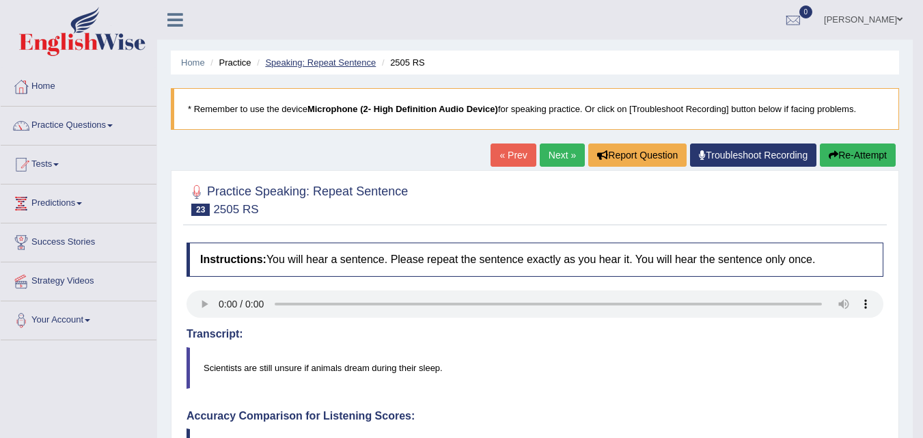
click at [324, 64] on link "Speaking: Repeat Sentence" at bounding box center [320, 62] width 111 height 10
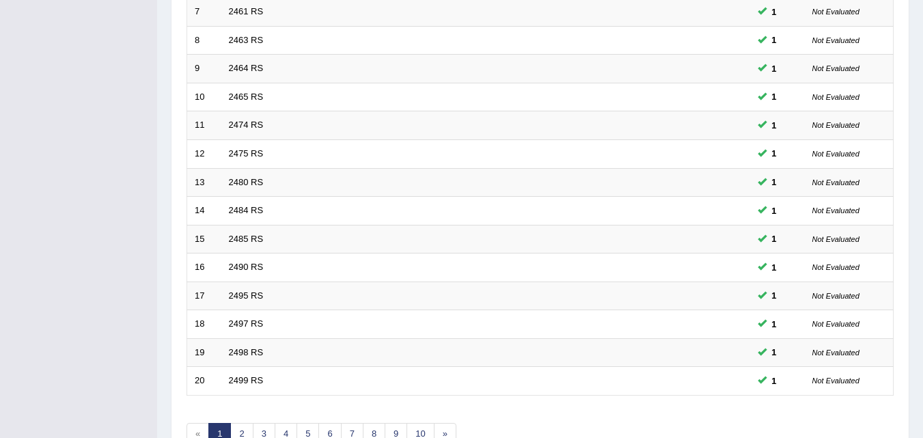
scroll to position [387, 0]
click at [239, 425] on link "2" at bounding box center [241, 432] width 23 height 23
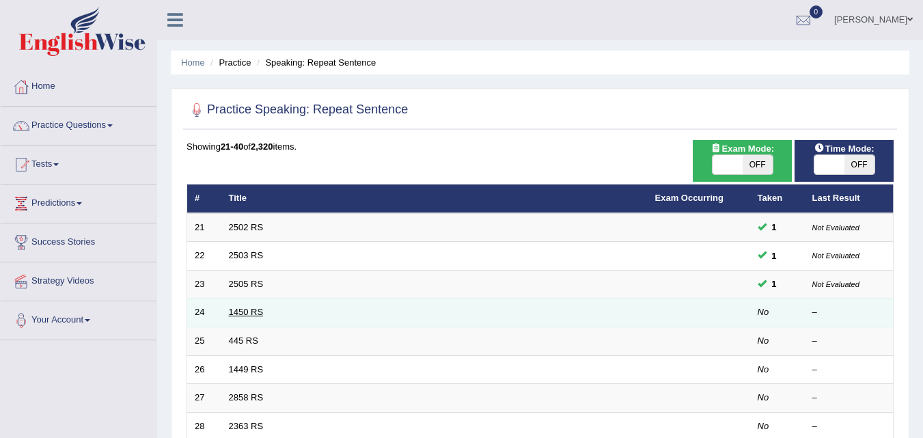
click at [230, 315] on link "1450 RS" at bounding box center [246, 312] width 35 height 10
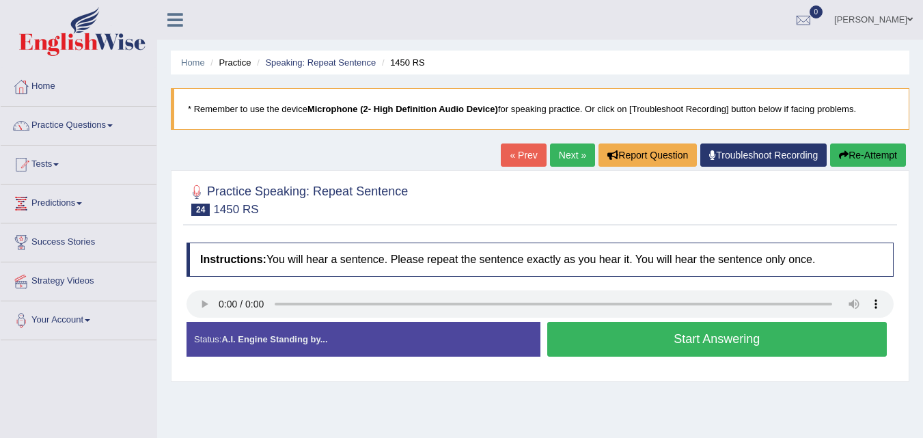
click at [645, 347] on button "Start Answering" at bounding box center [717, 339] width 340 height 35
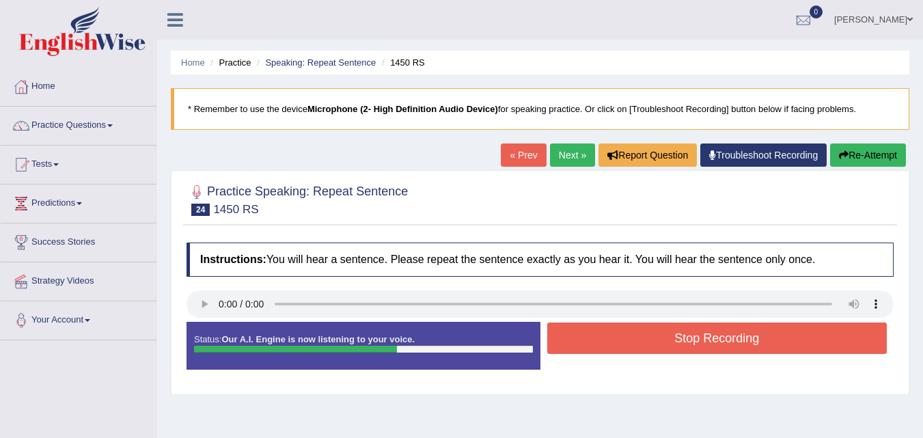
click at [645, 347] on button "Stop Recording" at bounding box center [717, 337] width 340 height 31
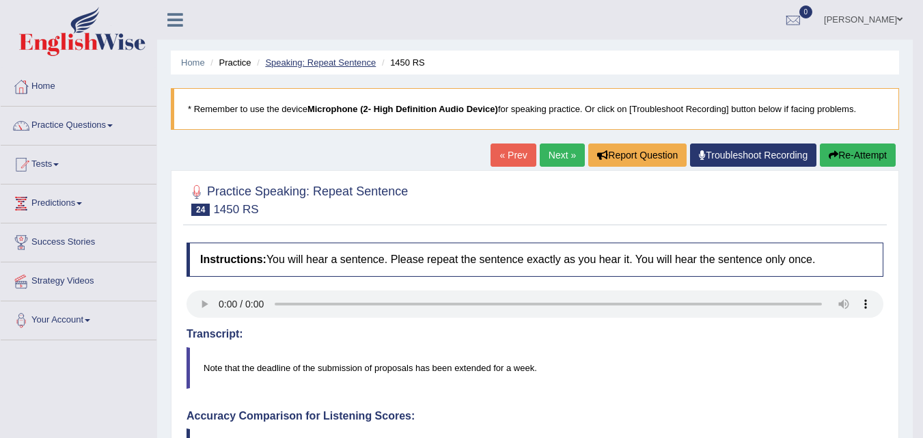
click at [338, 66] on link "Speaking: Repeat Sentence" at bounding box center [320, 62] width 111 height 10
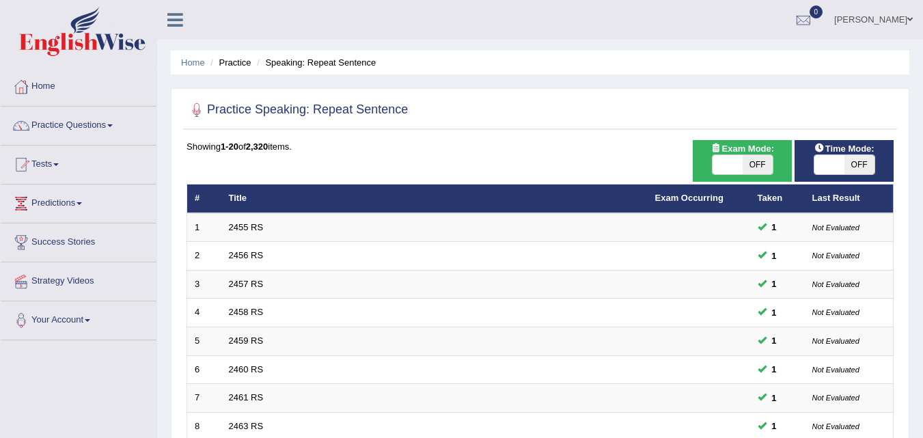
drag, startPoint x: 920, startPoint y: 157, endPoint x: 932, endPoint y: 156, distance: 12.4
click at [922, 201] on html "Toggle navigation Home Practice Questions Speaking Practice Read Aloud Repeat S…" at bounding box center [461, 219] width 923 height 438
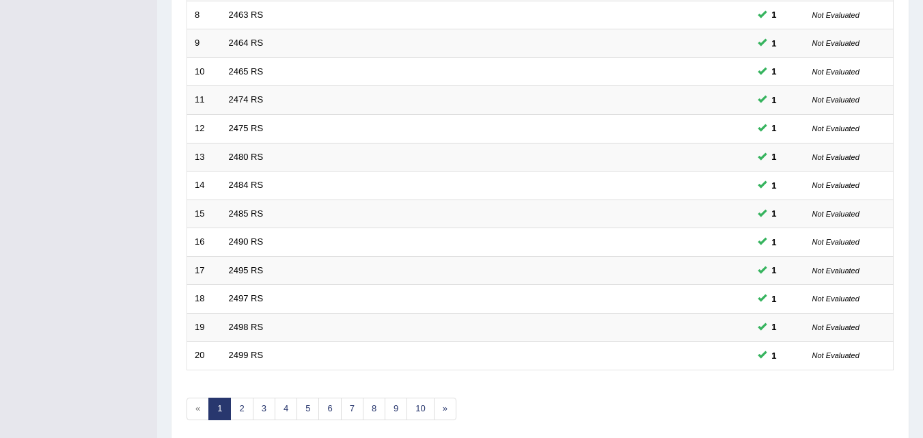
scroll to position [414, 0]
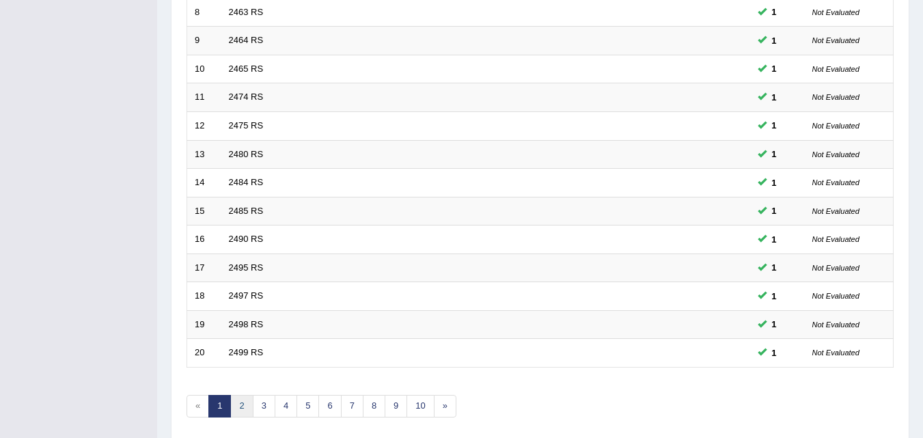
click at [238, 407] on link "2" at bounding box center [241, 406] width 23 height 23
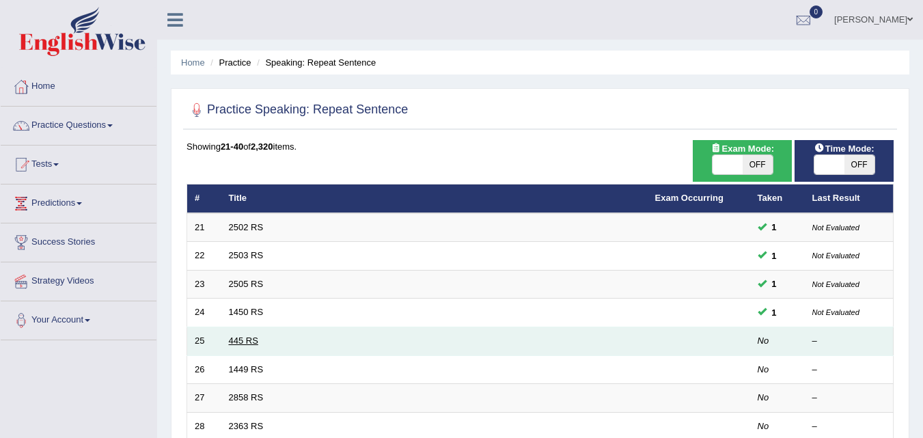
click at [240, 343] on link "445 RS" at bounding box center [243, 340] width 29 height 10
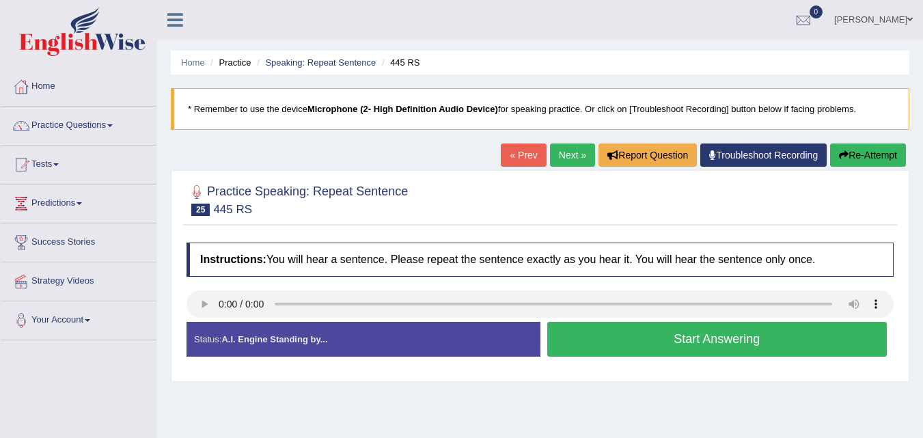
click at [604, 347] on button "Start Answering" at bounding box center [717, 339] width 340 height 35
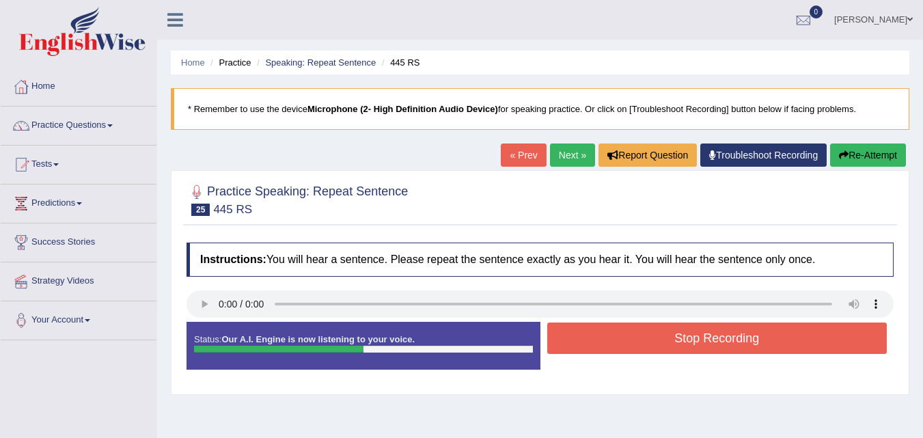
click at [604, 347] on button "Stop Recording" at bounding box center [717, 337] width 340 height 31
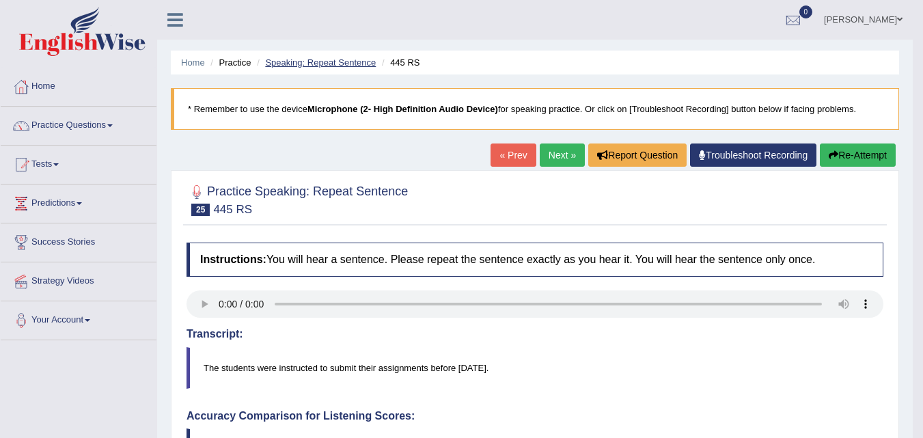
click at [327, 66] on link "Speaking: Repeat Sentence" at bounding box center [320, 62] width 111 height 10
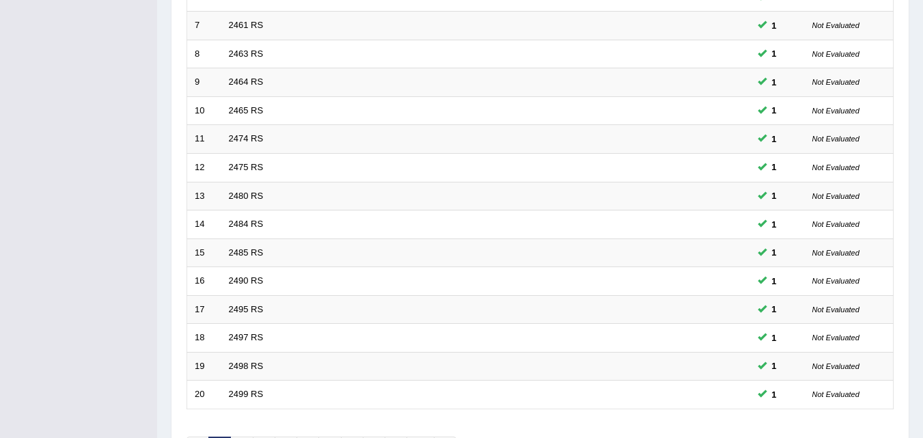
scroll to position [466, 0]
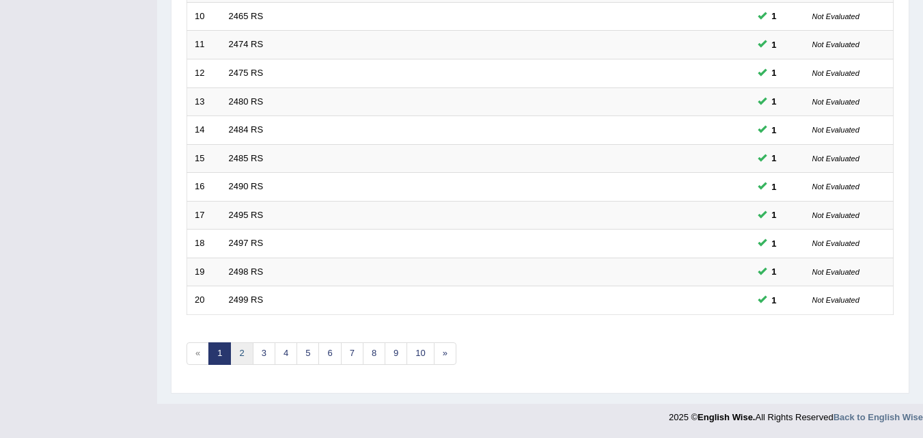
click at [241, 359] on link "2" at bounding box center [241, 353] width 23 height 23
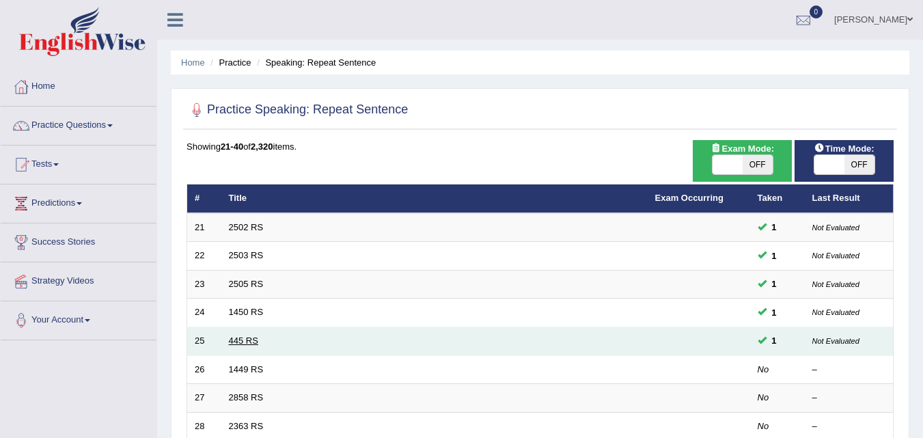
click at [244, 337] on link "445 RS" at bounding box center [243, 340] width 29 height 10
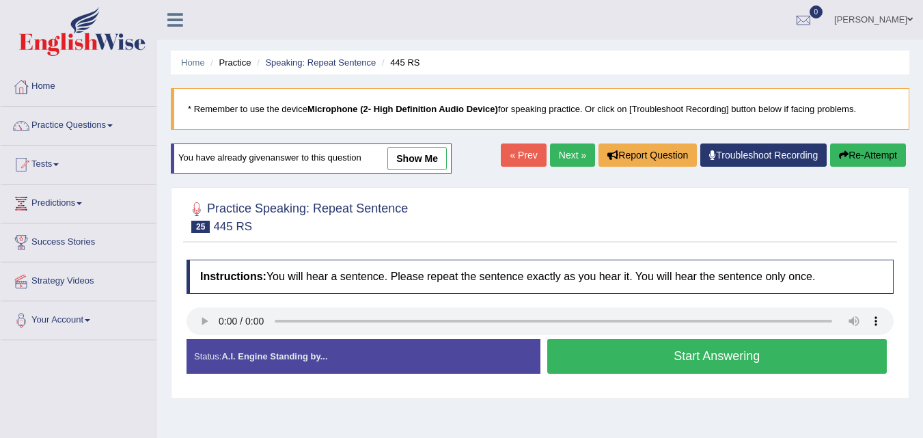
click at [607, 352] on button "Start Answering" at bounding box center [717, 356] width 340 height 35
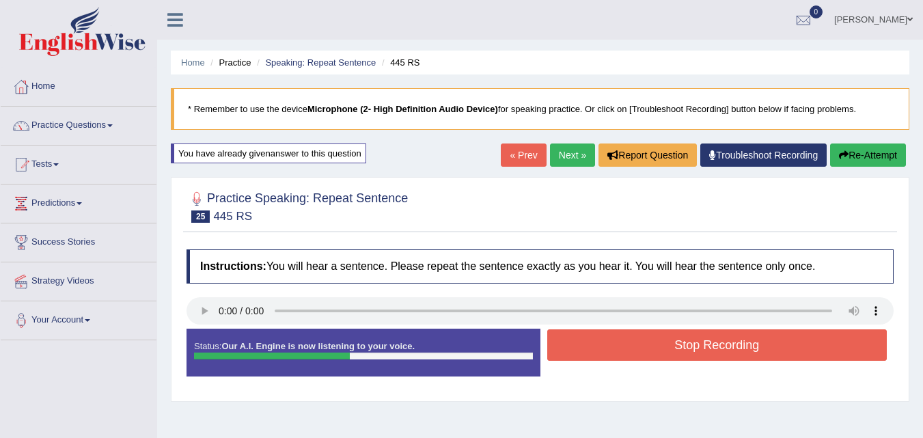
click at [607, 352] on button "Stop Recording" at bounding box center [717, 344] width 340 height 31
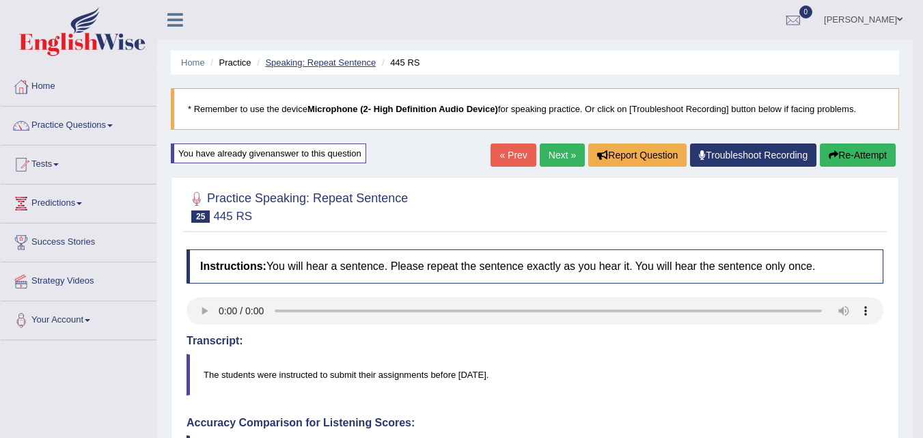
click at [352, 63] on link "Speaking: Repeat Sentence" at bounding box center [320, 62] width 111 height 10
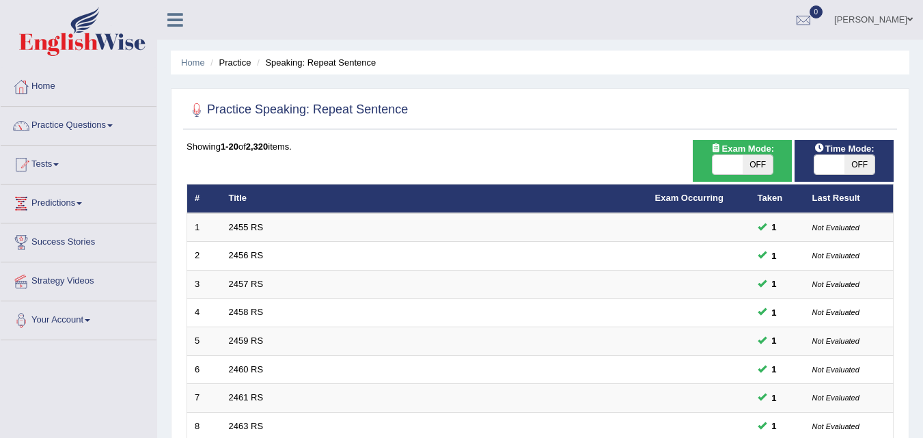
scroll to position [466, 0]
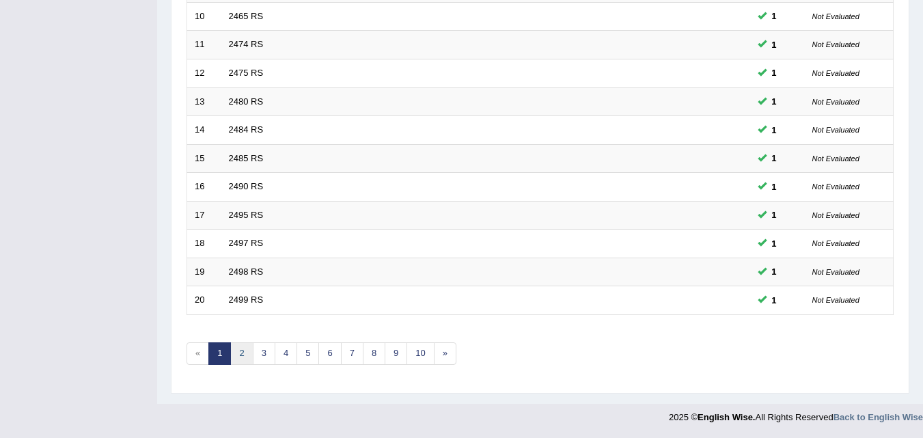
click at [240, 351] on link "2" at bounding box center [241, 353] width 23 height 23
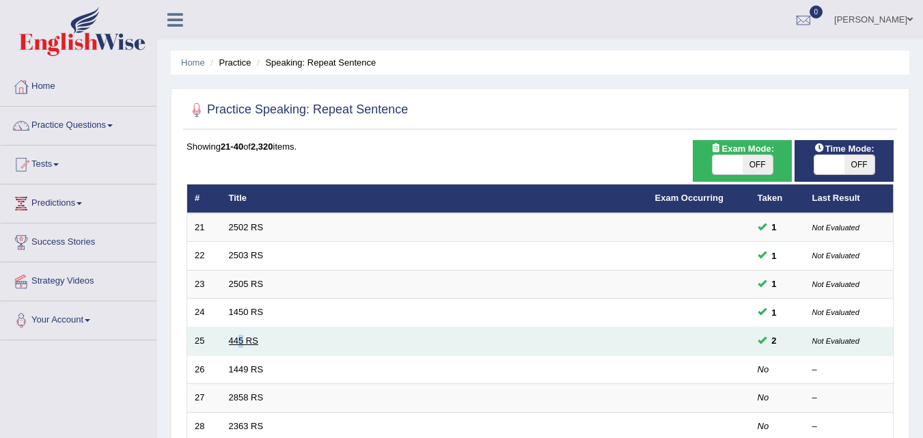
drag, startPoint x: 239, startPoint y: 334, endPoint x: 243, endPoint y: 342, distance: 8.6
click at [243, 342] on td "445 RS" at bounding box center [434, 341] width 426 height 29
click at [243, 342] on link "445 RS" at bounding box center [243, 340] width 29 height 10
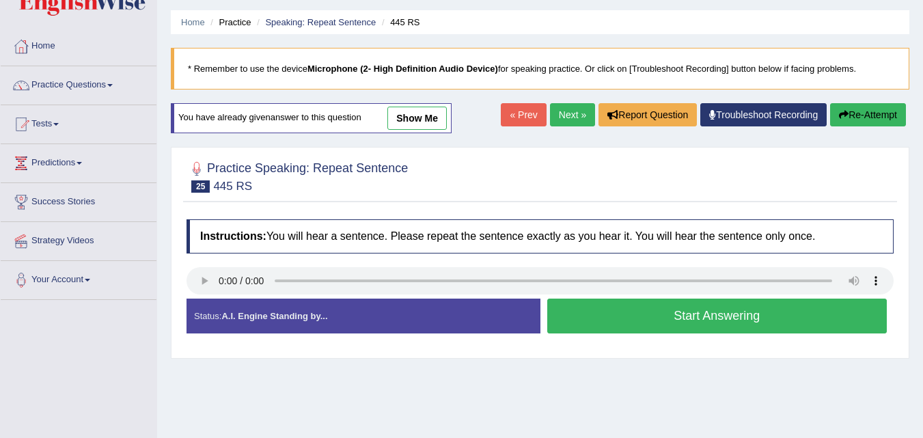
scroll to position [37, 0]
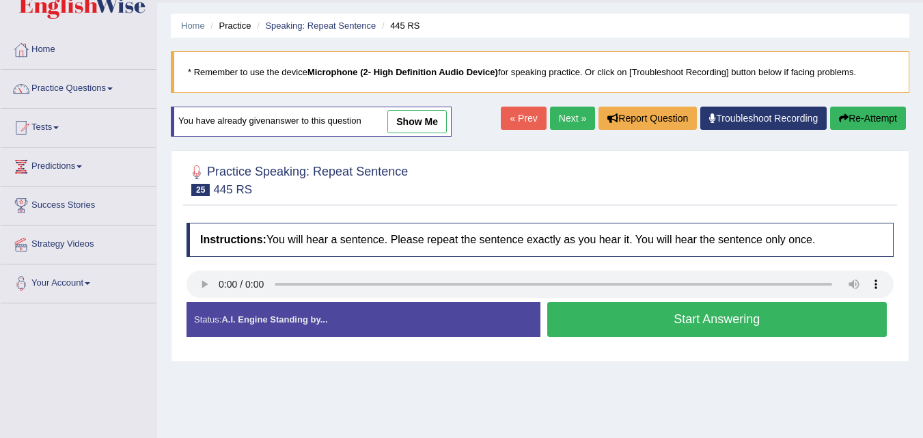
click at [632, 314] on button "Start Answering" at bounding box center [717, 319] width 340 height 35
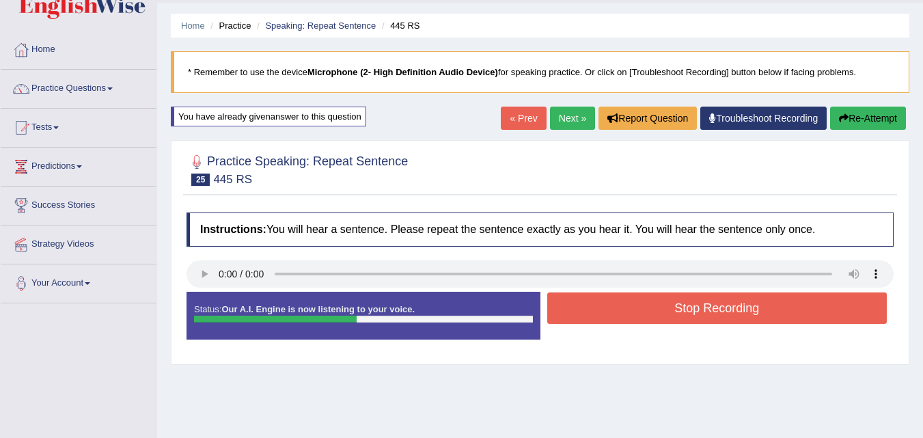
click at [632, 314] on button "Stop Recording" at bounding box center [717, 307] width 340 height 31
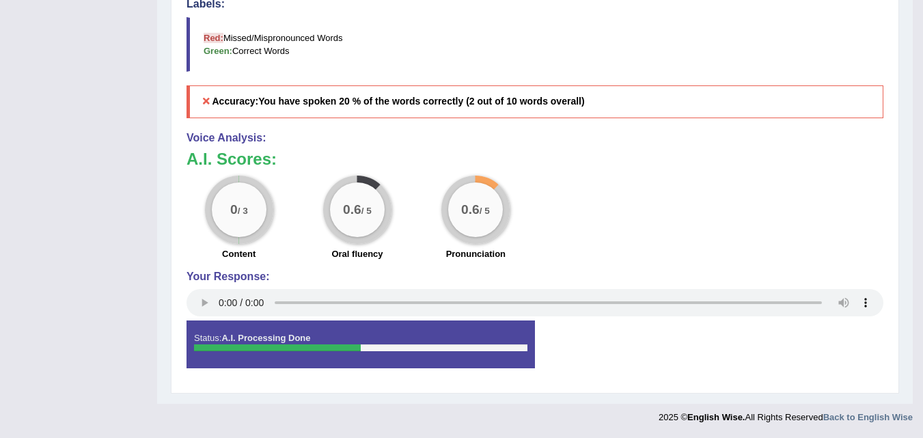
scroll to position [0, 0]
